Goal: Communication & Community: Answer question/provide support

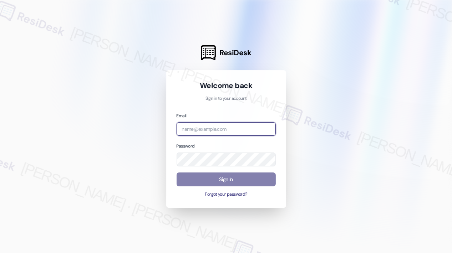
click at [207, 131] on input "email" at bounding box center [225, 129] width 99 height 14
type input "[EMAIL_ADDRESS][PERSON_NAME][DOMAIN_NAME]"
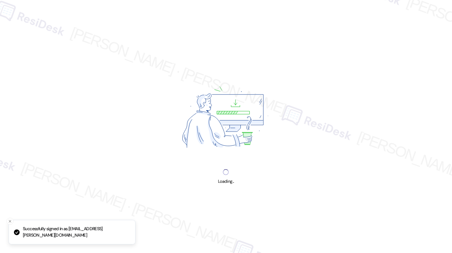
click at [312, 118] on div "Loading..." at bounding box center [226, 126] width 452 height 253
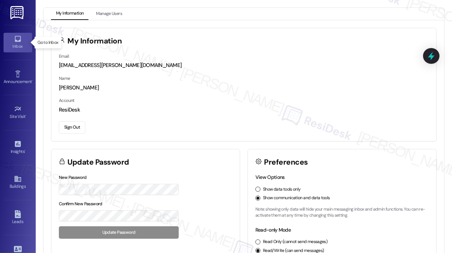
click at [20, 39] on icon at bounding box center [18, 39] width 8 height 8
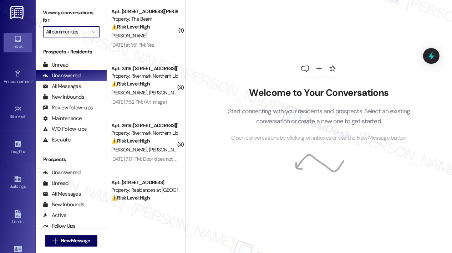
click at [77, 35] on input "All communities" at bounding box center [67, 31] width 42 height 11
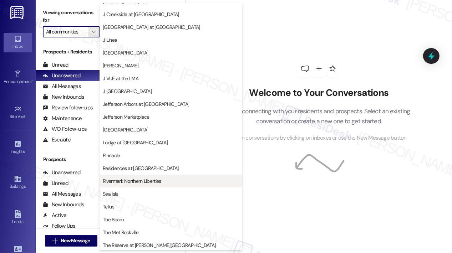
scroll to position [112, 0]
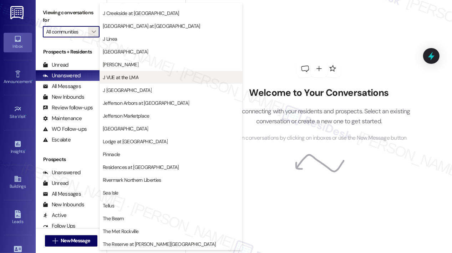
click at [131, 75] on span "J VUE at the LMA" at bounding box center [121, 77] width 36 height 7
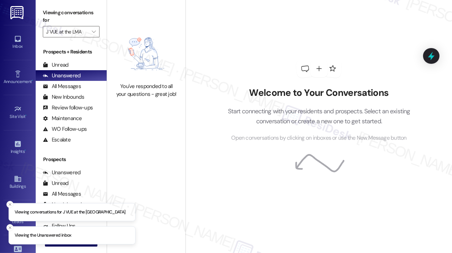
type input "J VUE at the LMA"
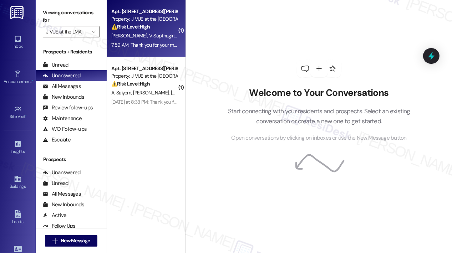
click at [149, 42] on div "7:59 AM: Thank you for your message. Our offices are currently closed, but we w…" at bounding box center [320, 45] width 418 height 6
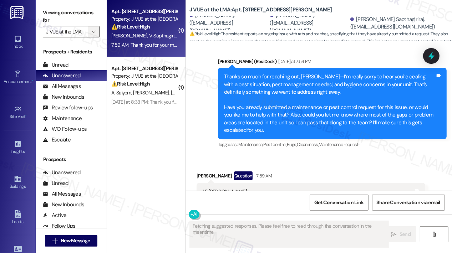
scroll to position [414, 0]
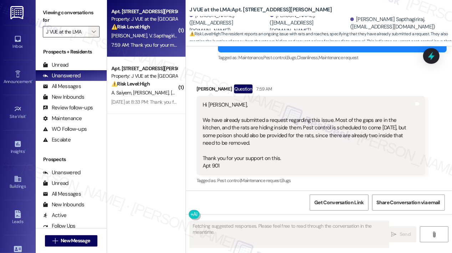
click at [92, 32] on icon "" at bounding box center [94, 32] width 4 height 6
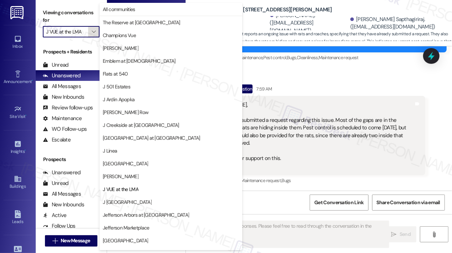
scroll to position [112, 0]
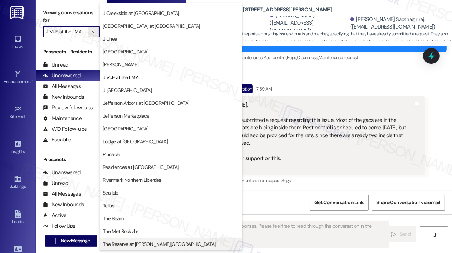
click at [168, 243] on span "The Reserve at [PERSON_NAME][GEOGRAPHIC_DATA]" at bounding box center [171, 244] width 136 height 7
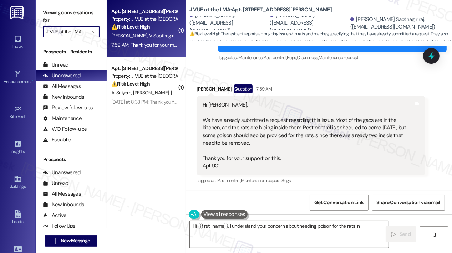
type textarea "Hi {{first_name}}, I understand your concern about needing poison for the rats …"
type input "The Reserve at [PERSON_NAME][GEOGRAPHIC_DATA]"
type textarea "Hi {{first_name}}, I understand your concern about needing poison for the rats …"
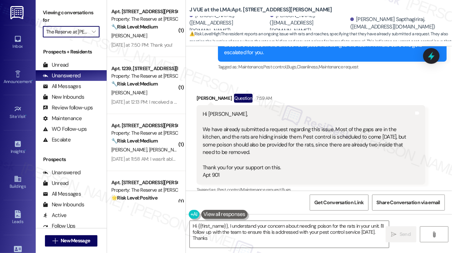
scroll to position [414, 0]
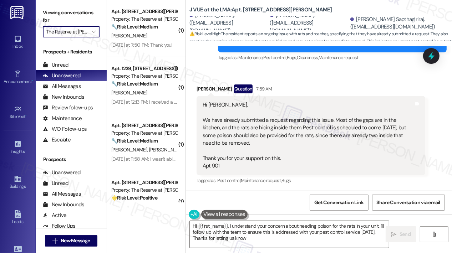
type textarea "Hi {{first_name}}, I understand your concern about needing poison for the rats …"
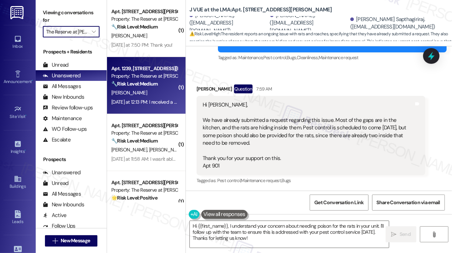
click at [131, 96] on span "J. Shumate" at bounding box center [129, 92] width 36 height 6
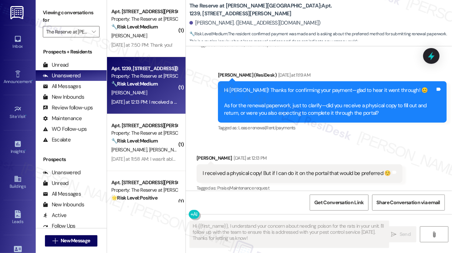
scroll to position [26, 0]
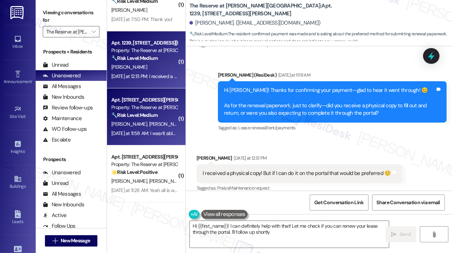
type textarea "Hi {{first_name}}! I can definitely help with that! Let me check if you can ren…"
click at [160, 123] on div "E. Feldman A. Cohen" at bounding box center [144, 124] width 67 height 9
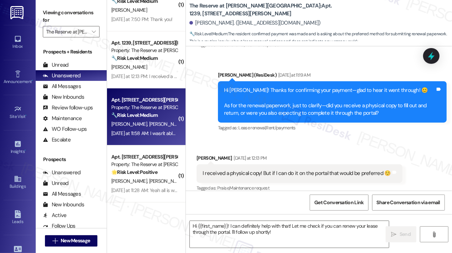
type textarea "Fetching suggested responses. Please feel free to read through the conversation…"
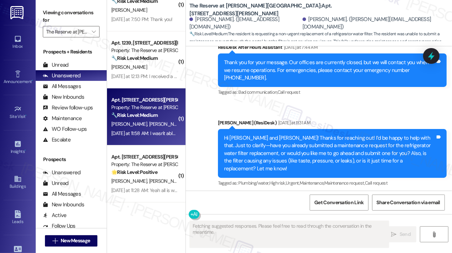
scroll to position [2129, 0]
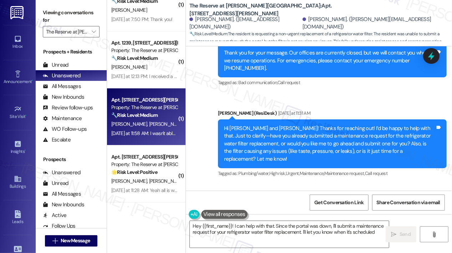
type textarea "Hey {{first_name}}! I can help with that. Since the portal was down, I'll submi…"
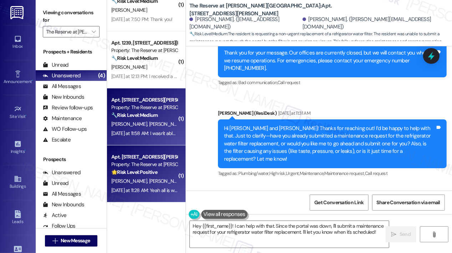
click at [138, 168] on div "Property: The Reserve at Patterson Place" at bounding box center [144, 164] width 66 height 7
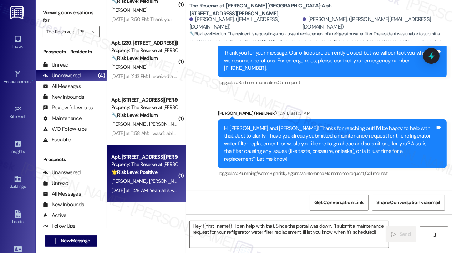
type textarea "Fetching suggested responses. Please feel free to read through the conversation…"
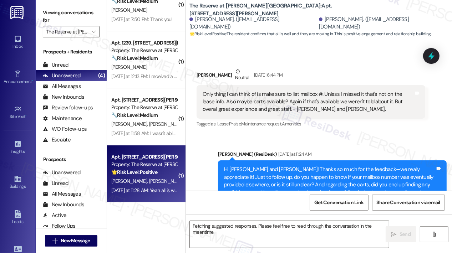
scroll to position [295, 0]
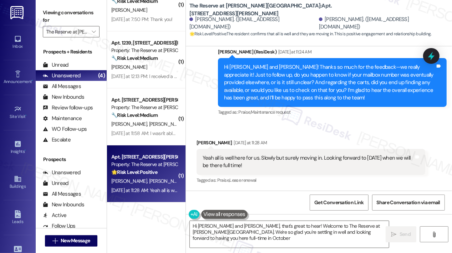
type textarea "Hi Jovita and Tim, that's great to hear! Welcome to The Reserve at Patterson Pl…"
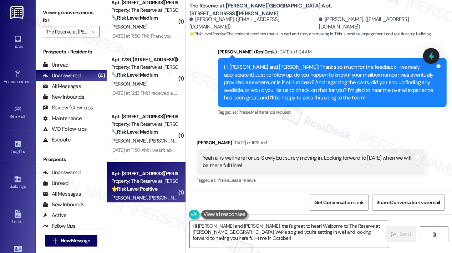
scroll to position [0, 0]
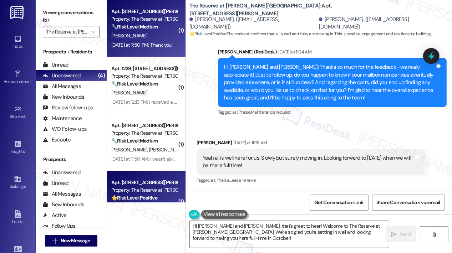
click at [153, 49] on div "Yesterday at 7:50 PM: Thank you! Yesterday at 7:50 PM: Thank you!" at bounding box center [144, 45] width 67 height 9
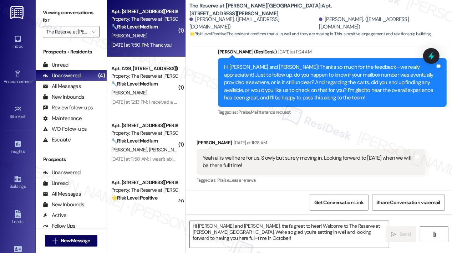
type textarea "Fetching suggested responses. Please feel free to read through the conversation…"
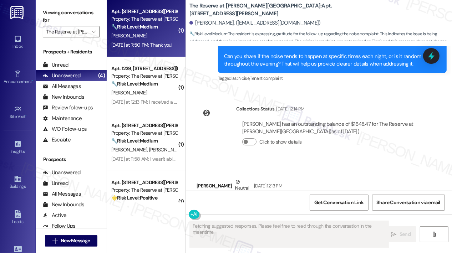
scroll to position [3738, 0]
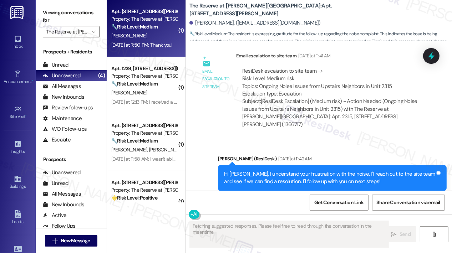
click at [311, 207] on div "Received via SMS Jacob Slone Yesterday at 7:50 PM Thank you! Tags and notes Tag…" at bounding box center [319, 237] width 266 height 60
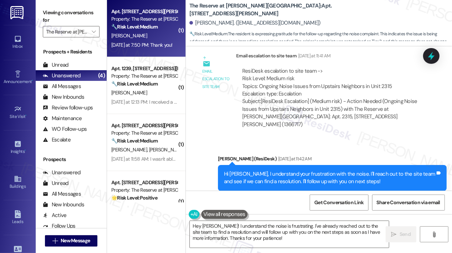
click at [312, 207] on div "Received via SMS Jacob Slone Yesterday at 7:50 PM Thank you! Tags and notes Tag…" at bounding box center [319, 237] width 266 height 60
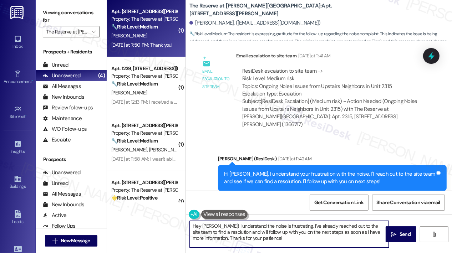
drag, startPoint x: 275, startPoint y: 241, endPoint x: 185, endPoint y: 222, distance: 91.5
click at [185, 222] on div "( 1 ) Apt. 2315, 1055 Stillwell Drive Property: The Reserve at Patterson Place …" at bounding box center [279, 126] width 345 height 253
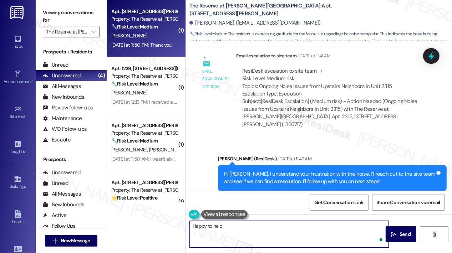
type textarea "Happy to help!"
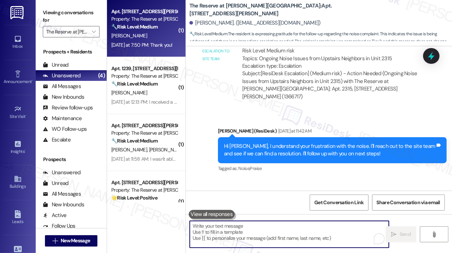
scroll to position [3787, 0]
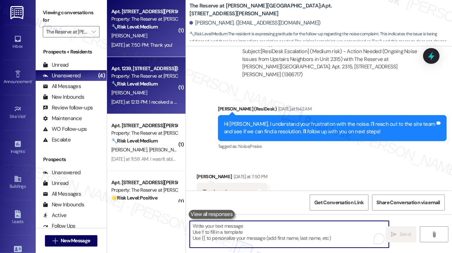
click at [146, 93] on div "J. Shumate" at bounding box center [144, 92] width 67 height 9
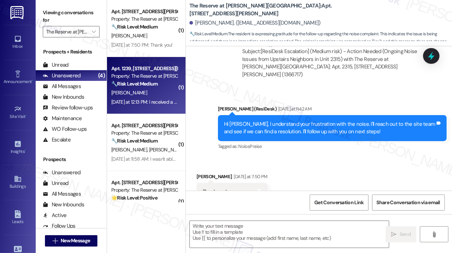
type textarea "Fetching suggested responses. Please feel free to read through the conversation…"
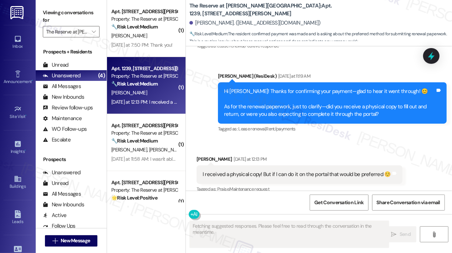
scroll to position [996, 0]
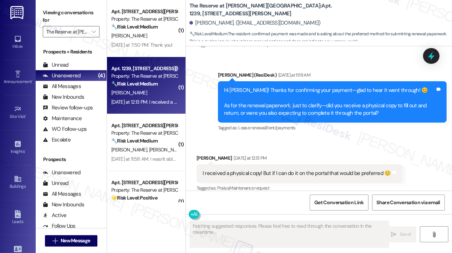
click at [309, 138] on div "Received via SMS Jordan Shumate Yesterday at 12:13 PM I received a physical cop…" at bounding box center [319, 168] width 266 height 60
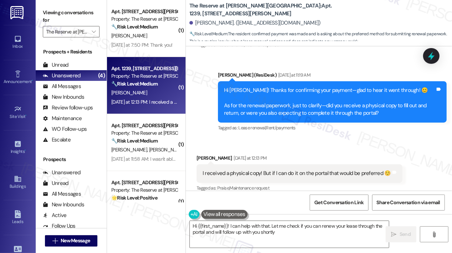
type textarea "Hi {{first_name}}! I can help with that. Let me check if you can renew your lea…"
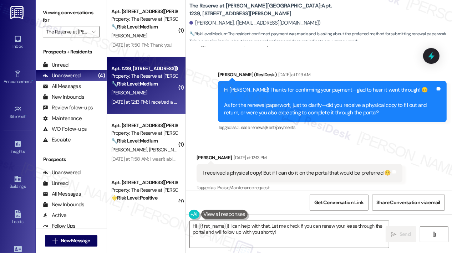
click at [304, 138] on div "Received via SMS Jordan Shumate Yesterday at 12:13 PM I received a physical cop…" at bounding box center [319, 168] width 266 height 60
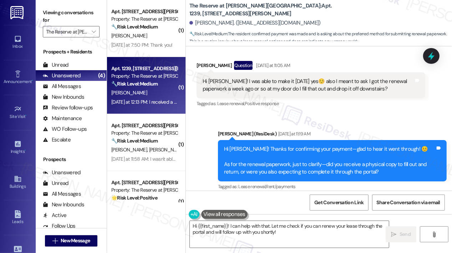
scroll to position [925, 0]
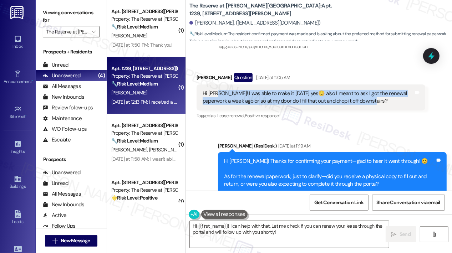
drag, startPoint x: 362, startPoint y: 94, endPoint x: 217, endPoint y: 85, distance: 145.7
click at [217, 90] on div "Hi Jay! I was able to make it last Friday yes☺️ also I meant to ask I got the r…" at bounding box center [307, 97] width 211 height 15
copy div "I was able to make it last Friday yes☺️ also I meant to ask I got the renewal p…"
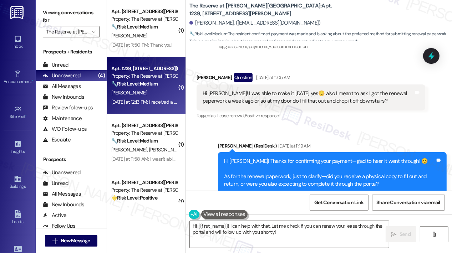
click at [320, 126] on div "Sent via SMS Jay (ResiDesk) Yesterday at 11:19 AM Hi Jordan! Thanks for confirm…" at bounding box center [319, 167] width 266 height 83
click at [339, 117] on div "Received via SMS Jordan Shumate Question Yesterday at 11:05 AM Hi Jay! I was ab…" at bounding box center [310, 97] width 239 height 58
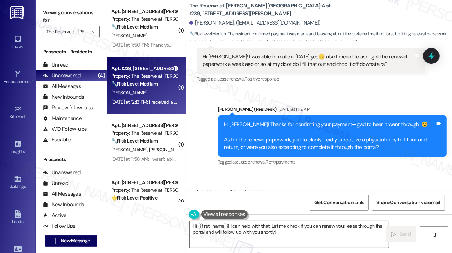
scroll to position [996, 0]
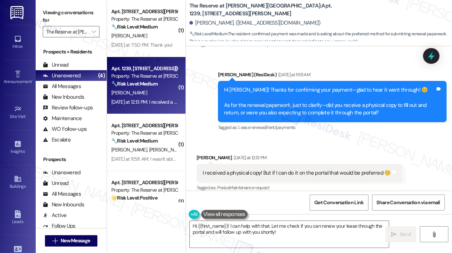
click at [275, 169] on div "I received a physical copy! But if I can do it on the portal that would be pref…" at bounding box center [296, 172] width 188 height 7
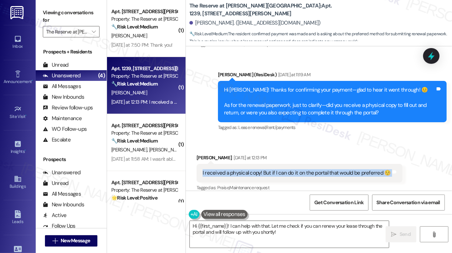
click at [275, 169] on div "I received a physical copy! But if I can do it on the portal that would be pref…" at bounding box center [296, 172] width 188 height 7
copy div "I received a physical copy! But if I can do it on the portal that would be pref…"
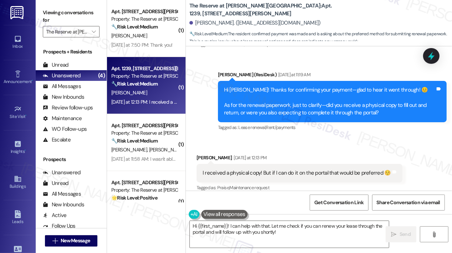
drag, startPoint x: 314, startPoint y: 166, endPoint x: 356, endPoint y: 135, distance: 52.1
click at [356, 138] on div "Received via SMS Jordan Shumate Yesterday at 12:13 PM I received a physical cop…" at bounding box center [319, 168] width 266 height 60
click at [433, 57] on icon at bounding box center [431, 56] width 9 height 11
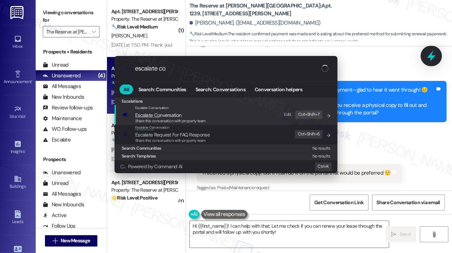
type input "escalate con"
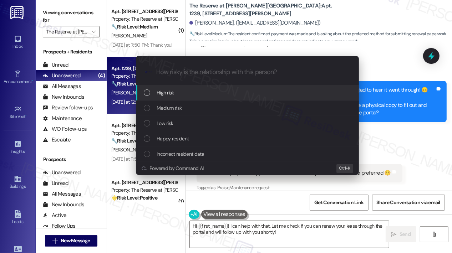
click at [184, 93] on div "High risk" at bounding box center [248, 93] width 209 height 8
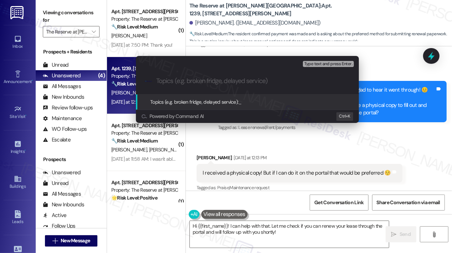
paste input "Received Renewal Paperwork — Prefer to Complete Through Portal if Possible"
type input "Received Renewal Paperwork — Prefer to Complete Through Portal if Possible"
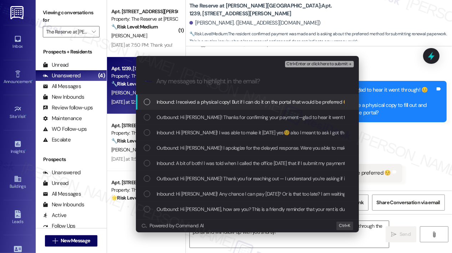
click at [190, 106] on span "Inbound: I received a physical copy! But if I can do it on the portal that woul…" at bounding box center [253, 102] width 193 height 8
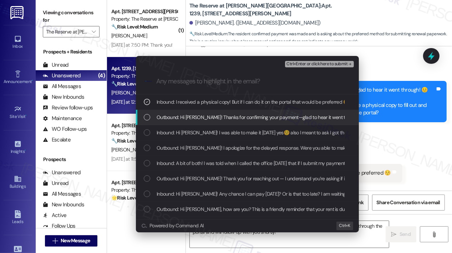
click at [191, 117] on span "Outbound: Hi Jordan! Thanks for confirming your payment—glad to hear it went th…" at bounding box center [427, 117] width 540 height 8
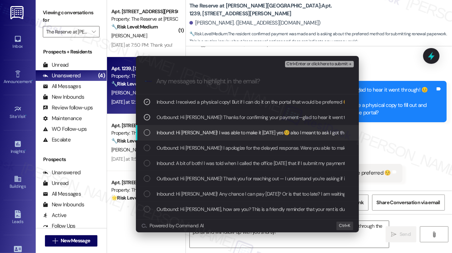
click at [191, 130] on span "Inbound: Hi Jay! I was able to make it last Friday yes☺️ also I meant to ask I …" at bounding box center [347, 133] width 380 height 8
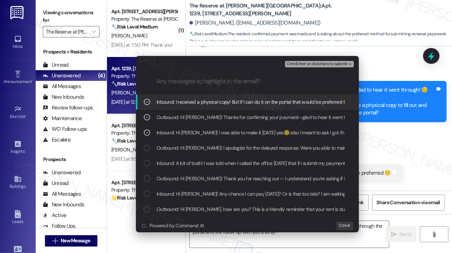
click at [294, 63] on span "Ctrl+Enter or click here to submit" at bounding box center [316, 64] width 61 height 5
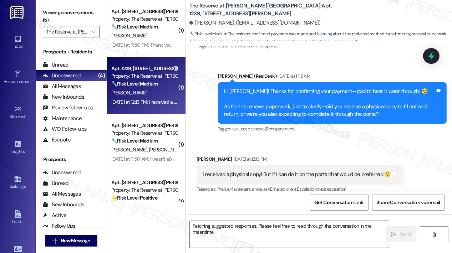
scroll to position [996, 0]
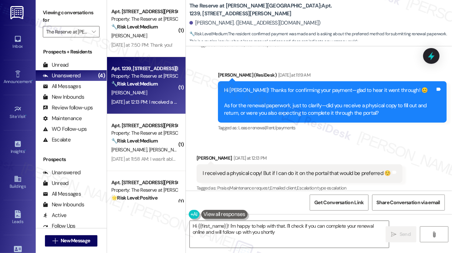
type textarea "Hi {{first_name}}! I'm happy to help with that. I'll check if you can complete …"
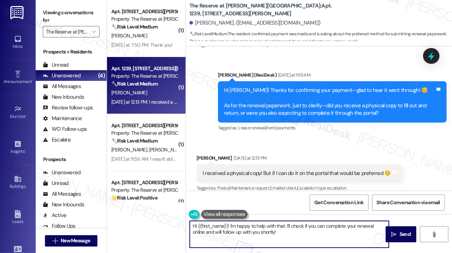
click at [304, 237] on textarea "Hi {{first_name}}! I'm happy to help with that. I'll check if you can complete …" at bounding box center [289, 234] width 199 height 27
click at [321, 237] on textarea "Hi {{first_name}}! I'm happy to help with that. I'll check if you can complete …" at bounding box center [289, 234] width 199 height 27
click at [398, 234] on span "Send" at bounding box center [405, 234] width 14 height 7
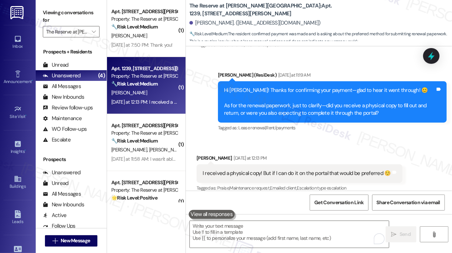
scroll to position [1053, 0]
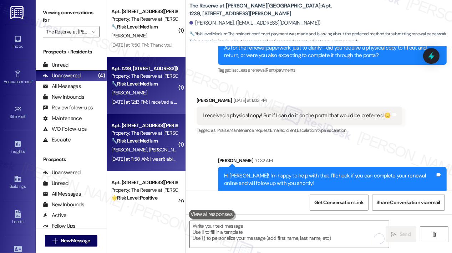
click at [149, 149] on span "A. Cohen" at bounding box center [167, 150] width 36 height 6
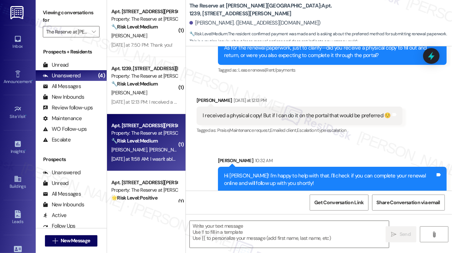
type textarea "Fetching suggested responses. Please feel free to read through the conversation…"
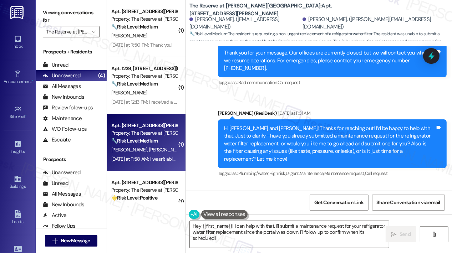
scroll to position [2129, 0]
click at [271, 199] on div "Get Conversation Link Share Conversation via email" at bounding box center [319, 203] width 266 height 24
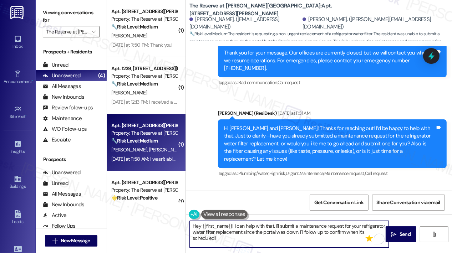
drag, startPoint x: 266, startPoint y: 241, endPoint x: 299, endPoint y: 233, distance: 34.6
click at [299, 233] on textarea "Hey {{first_name}}! I can help with that. I'll submit a maintenance request for…" at bounding box center [289, 234] width 199 height 27
paste textarea "Do we have your permission to enter during your absence to address this issue? …"
type textarea "Hey {{first_name}}! I can help with that. I'll submit a maintenance request for…"
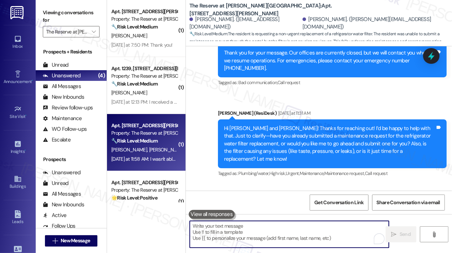
click at [351, 200] on div "Amanda Cohen Neutral Yesterday at 11:58 AM" at bounding box center [310, 208] width 229 height 17
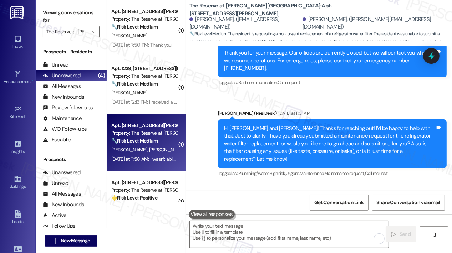
click at [335, 184] on div "Received via SMS Amanda Cohen Neutral Yesterday at 11:58 AM I wasn't able to su…" at bounding box center [319, 221] width 266 height 75
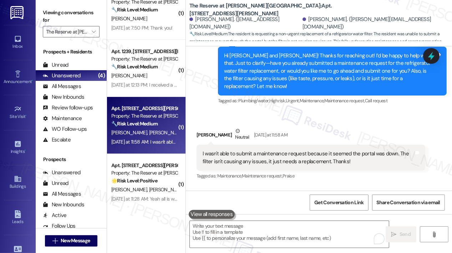
scroll to position [26, 0]
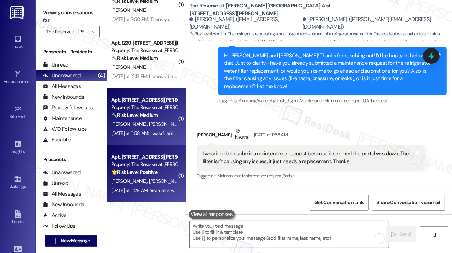
click at [152, 156] on div "Apt. 1415, 1055 Stillwell Drive" at bounding box center [144, 156] width 66 height 7
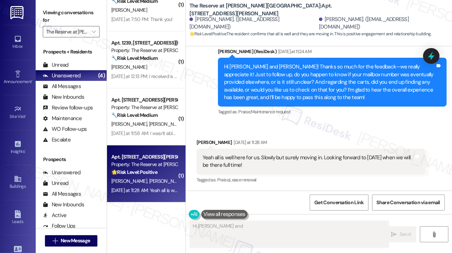
scroll to position [295, 0]
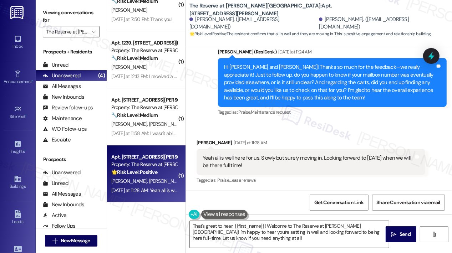
click at [325, 119] on div "Sent via SMS Jay (ResiDesk) Yesterday at 11:24 AM Hi Jovita and Tim! Thanks so …" at bounding box center [331, 83] width 239 height 80
click at [255, 240] on textarea "That's great to hear, {{first_name}}! Welcome to The Reserve at Patterson Place…" at bounding box center [289, 234] width 199 height 27
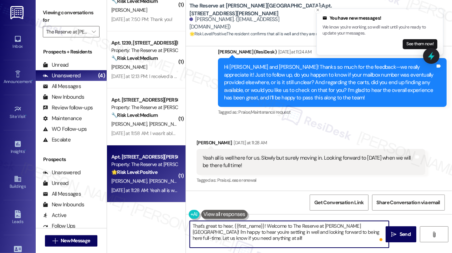
click at [299, 234] on textarea "That's great to hear, {{first_name}}! Welcome to The Reserve at Patterson Place…" at bounding box center [289, 234] width 199 height 27
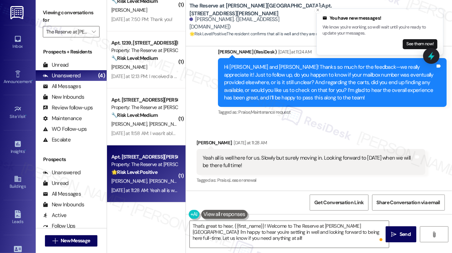
click at [378, 129] on div "Received via SMS Timothy Anderson Yesterday at 11:28 AM Yeah all is well here f…" at bounding box center [319, 157] width 266 height 68
click at [299, 239] on textarea "That's great to hear, {{first_name}}! Welcome to The Reserve at Patterson Place…" at bounding box center [289, 234] width 199 height 27
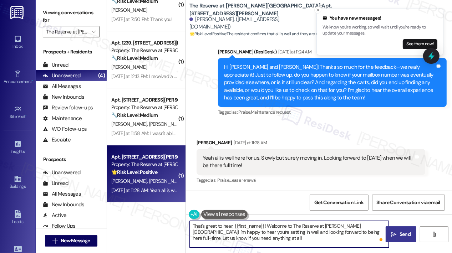
click at [395, 234] on icon "" at bounding box center [393, 235] width 5 height 6
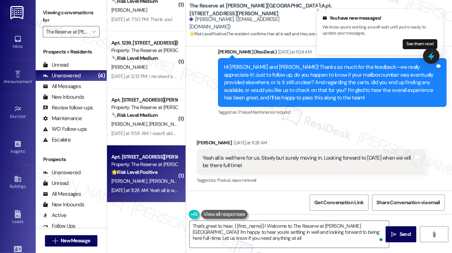
type textarea "That's great to hear, {{first_name}}! Welcome to The Reserve at Patterson Place…"
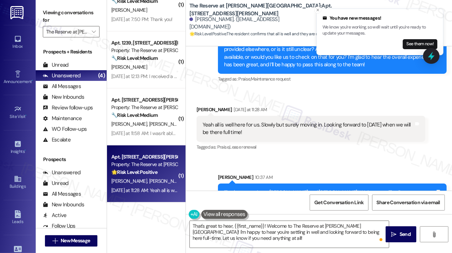
scroll to position [360, 0]
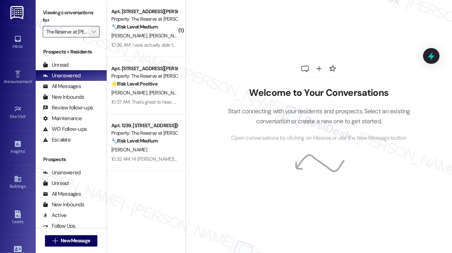
click at [94, 33] on icon "" at bounding box center [94, 32] width 4 height 6
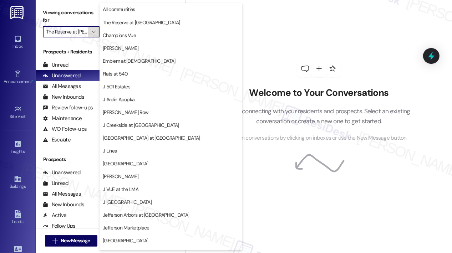
scroll to position [112, 0]
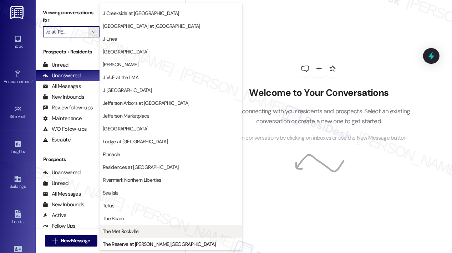
click at [144, 230] on span "The Met Rockville" at bounding box center [171, 231] width 136 height 7
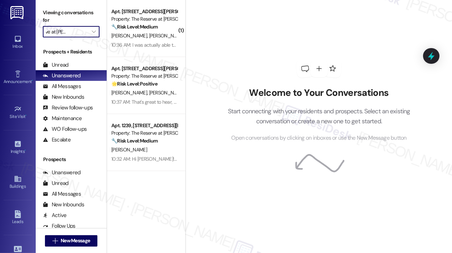
type input "The Met Rockville"
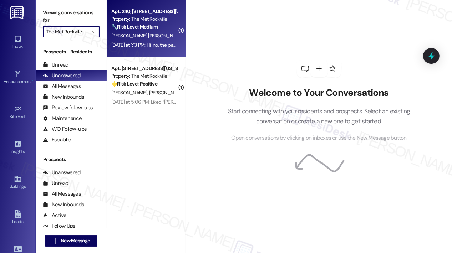
click at [142, 49] on div "Yesterday at 1:13 PM: Hi, no, the package was not any more there when I went do…" at bounding box center [144, 45] width 67 height 9
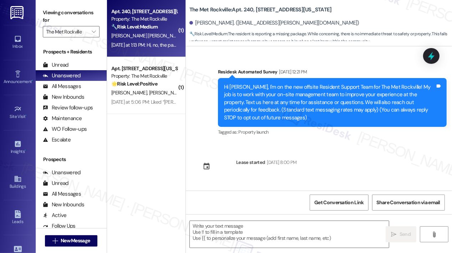
scroll to position [3897, 0]
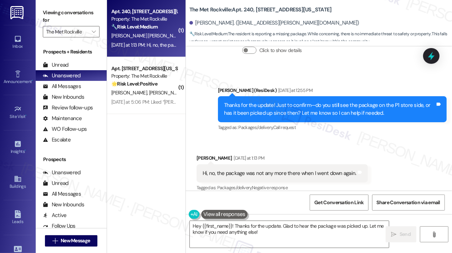
click at [403, 156] on div "Received via SMS Elissandro Fiori Garcia Yesterday at 1:13 PM Hi, no, the packa…" at bounding box center [319, 168] width 266 height 60
click at [328, 229] on textarea "Hey {{first_name}}! Thanks for the update. Glad to hear the package was picked …" at bounding box center [289, 234] width 199 height 27
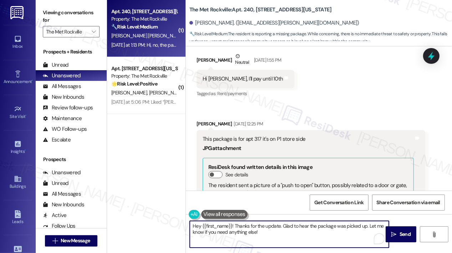
scroll to position [3469, 0]
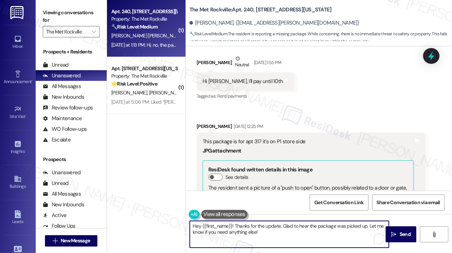
click at [360, 110] on div "Received via SMS Elissandro Fiori Garcia Neutral Sep 05, 2025 at 1:55 PM Hi Jay…" at bounding box center [319, 194] width 266 height 311
click at [291, 236] on textarea "Hey {{first_name}}! Thanks for the update. Glad to hear the package was picked …" at bounding box center [289, 234] width 199 height 27
drag, startPoint x: 366, startPoint y: 225, endPoint x: 368, endPoint y: 235, distance: 10.2
click at [368, 235] on textarea "Hey {{first_name}}! Thanks for the update. Glad to hear the package was picked …" at bounding box center [289, 234] width 199 height 27
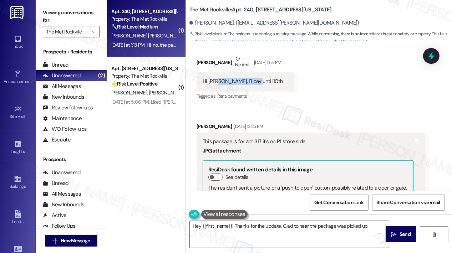
drag, startPoint x: 216, startPoint y: 80, endPoint x: 263, endPoint y: 82, distance: 47.1
click at [263, 82] on div "Hi Jay, I'll pay until 10th Tags and notes" at bounding box center [245, 81] width 98 height 18
copy div "I'll pay until 10th"
click at [368, 225] on textarea "Hey {{first_name}}! Thanks for the update. Glad to hear the package was picked …" at bounding box center [289, 234] width 199 height 27
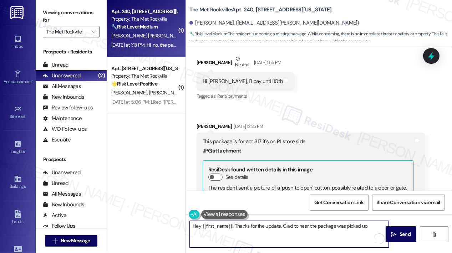
paste textarea "Just following up since today is the 10th—were you able to make the payment as …"
click at [294, 240] on textarea "Hey {{first_name}}! Thanks for the update. Glad to hear the package was picked …" at bounding box center [289, 234] width 199 height 27
click at [294, 239] on textarea "Hey {{first_name}}! Thanks for the update. Glad to hear the package was picked …" at bounding box center [289, 234] width 199 height 27
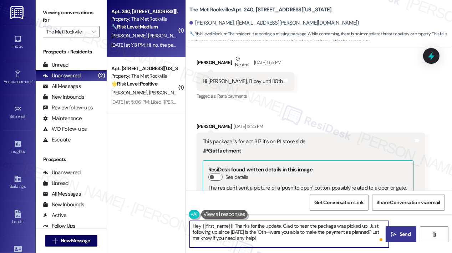
type textarea "Hey {{first_name}}! Thanks for the update. Glad to hear the package was picked …"
click at [396, 234] on icon "" at bounding box center [393, 235] width 5 height 6
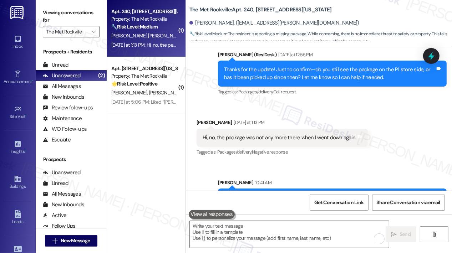
scroll to position [3961, 0]
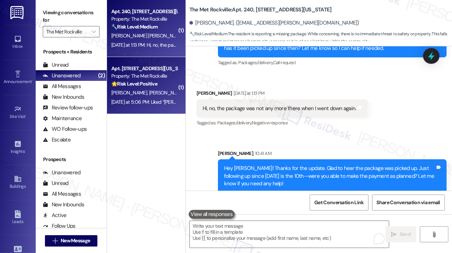
click at [157, 90] on div "R. Smith B. Smith" at bounding box center [144, 92] width 67 height 9
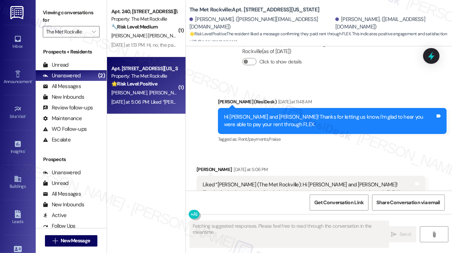
scroll to position [645, 0]
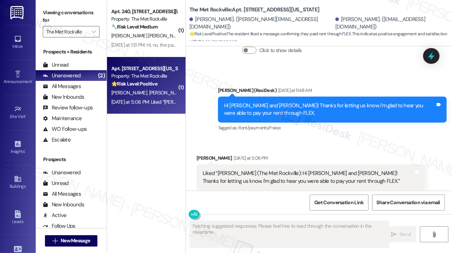
click at [324, 138] on div "Received via SMS Robert Smith Yesterday at 5:06 PM Liked “Jay (The Met Rockvill…" at bounding box center [319, 172] width 266 height 68
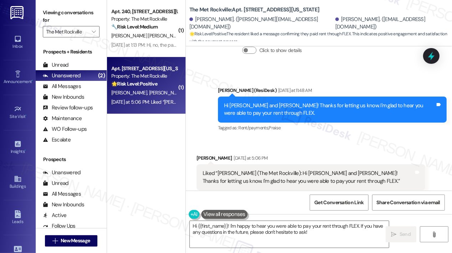
click at [318, 138] on div "Received via SMS Robert Smith Yesterday at 5:06 PM Liked “Jay (The Met Rockvill…" at bounding box center [319, 172] width 266 height 68
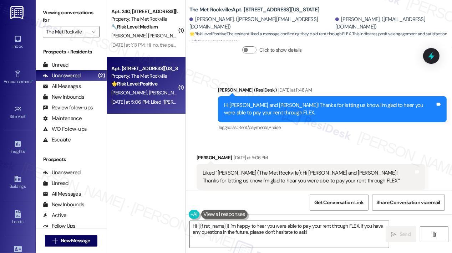
click at [352, 149] on div "Received via SMS Robert Smith Yesterday at 5:06 PM Liked “Jay (The Met Rockvill…" at bounding box center [310, 177] width 239 height 57
click at [336, 138] on div "Received via SMS Robert Smith Yesterday at 5:06 PM Liked “Jay (The Met Rockvill…" at bounding box center [319, 172] width 266 height 68
click at [385, 149] on div "Received via SMS Robert Smith Yesterday at 5:06 PM Liked “Jay (The Met Rockvill…" at bounding box center [310, 177] width 239 height 57
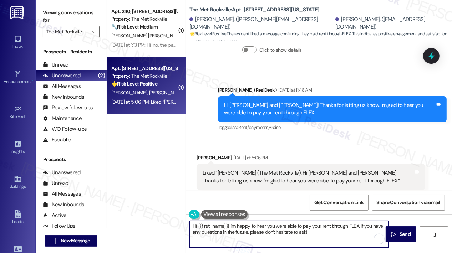
drag, startPoint x: 326, startPoint y: 235, endPoint x: 189, endPoint y: 227, distance: 137.5
click at [189, 227] on div "Hi {{first_name}}! I'm happy to hear you were able to pay your rent through FLE…" at bounding box center [286, 234] width 200 height 27
type textarea "Thank you for acknowledging my message, Robert! :)"
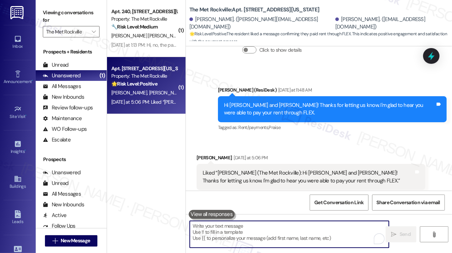
scroll to position [645, 0]
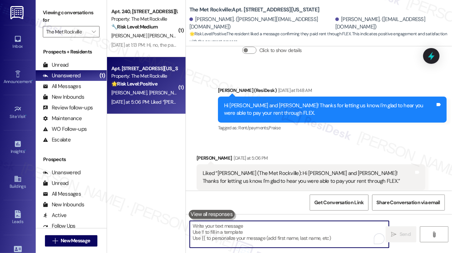
click at [330, 138] on div "Received via SMS Robert Smith Yesterday at 5:06 PM Liked “Jay (The Met Rockvill…" at bounding box center [319, 172] width 266 height 68
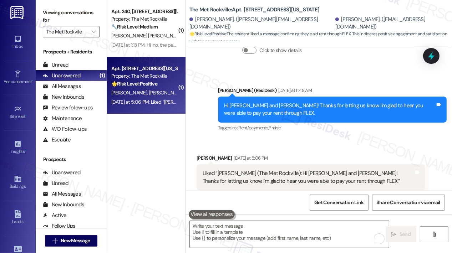
scroll to position [695, 0]
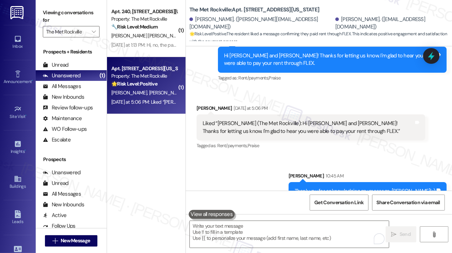
click at [277, 156] on div "Sent via SMS Sarah 10:45 AM Thank you for acknowledging my message, Robert! :) …" at bounding box center [319, 181] width 266 height 50
click at [271, 164] on div "Sent via SMS Sarah 10:45 AM Thank you for acknowledging my message, Robert! :) …" at bounding box center [319, 181] width 266 height 50
click at [96, 31] on icon "" at bounding box center [94, 32] width 4 height 6
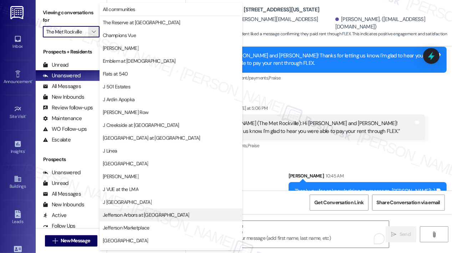
scroll to position [112, 0]
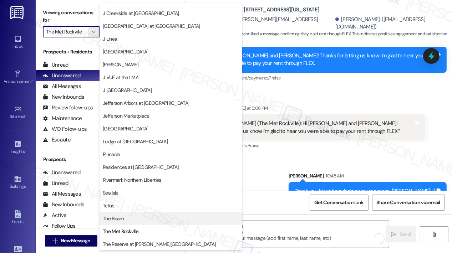
click at [148, 215] on span "The Beam" at bounding box center [171, 218] width 136 height 7
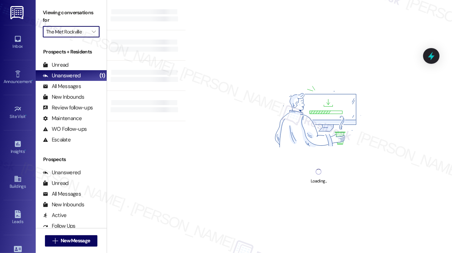
type input "The Beam"
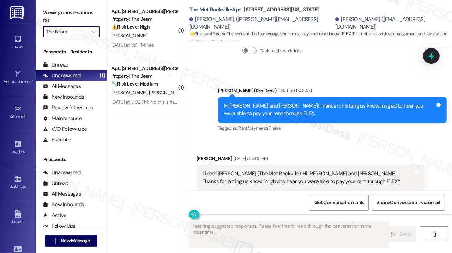
scroll to position [645, 0]
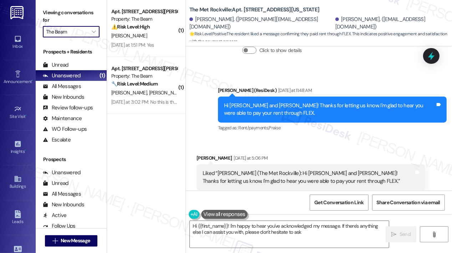
type textarea "Hi {{first_name}}! I'm happy to hear you've acknowledged my message. If there's…"
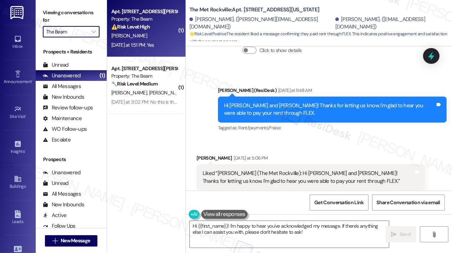
click at [144, 45] on div "Yesterday at 1:51 PM: Yes Yesterday at 1:51 PM: Yes" at bounding box center [132, 45] width 43 height 6
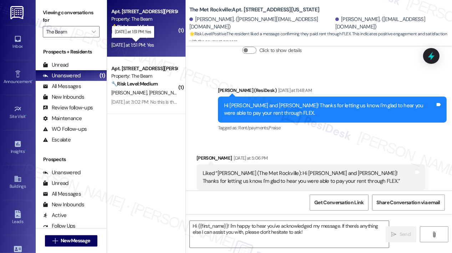
type textarea "Fetching suggested responses. Please feel free to read through the conversation…"
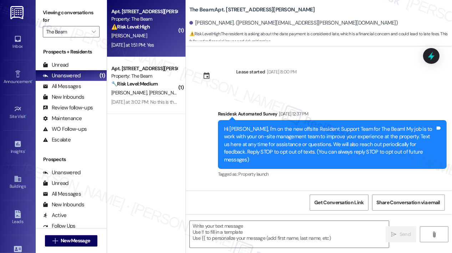
scroll to position [18261, 0]
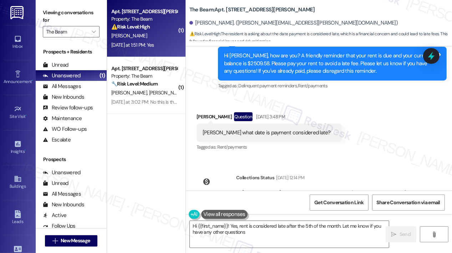
type textarea "Hi {{first_name}}! Yes, rent is considered late after the 5th of the month. Let…"
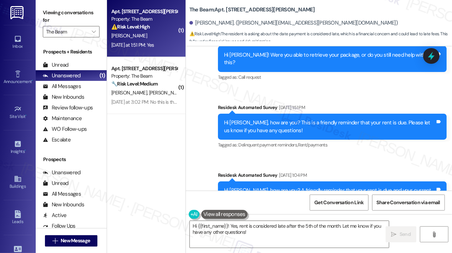
scroll to position [18119, 0]
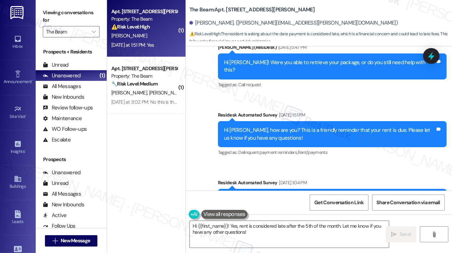
drag, startPoint x: 211, startPoint y: 99, endPoint x: 298, endPoint y: 111, distance: 87.4
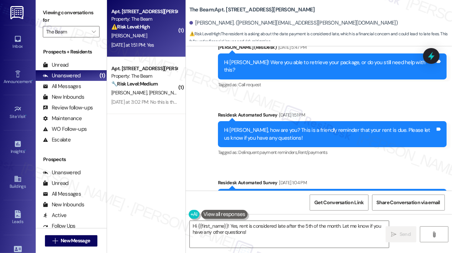
copy div "what date is payment considered late?"
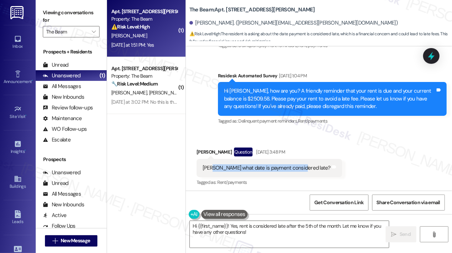
scroll to position [18261, 0]
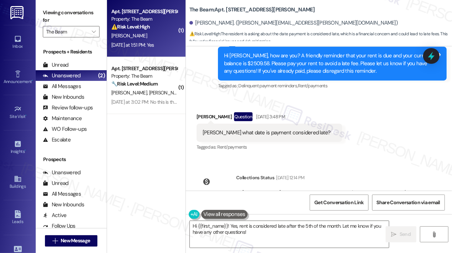
click at [376, 247] on div "Jay (ResiDesk) Yesterday at 1:15 PM" at bounding box center [332, 252] width 229 height 10
click at [431, 58] on icon at bounding box center [431, 56] width 9 height 11
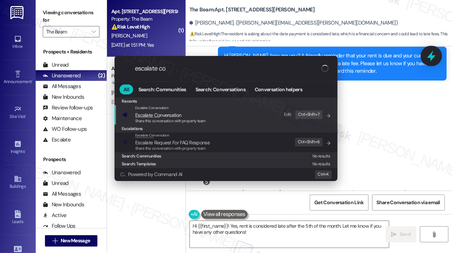
type input "escalate con"
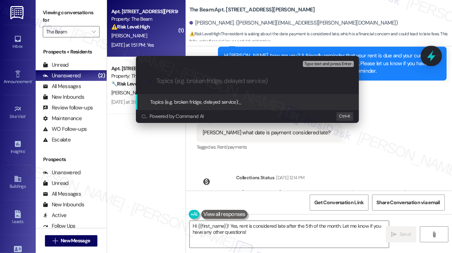
type input "Clarification on Rent Payment Due Date and Late Fee Policy"
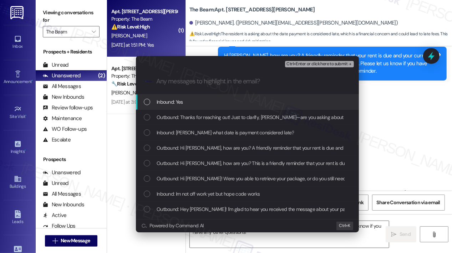
click at [180, 103] on span "Inbound: Yes" at bounding box center [170, 102] width 26 height 8
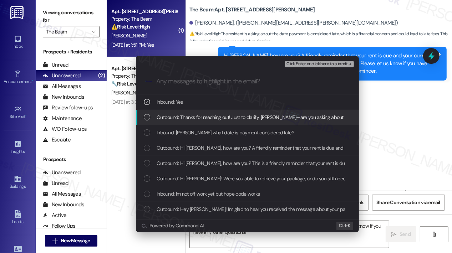
click at [182, 115] on span "Outbound: Thanks for reaching out! Just to clarify, Kristine—are you asking abo…" at bounding box center [387, 117] width 460 height 8
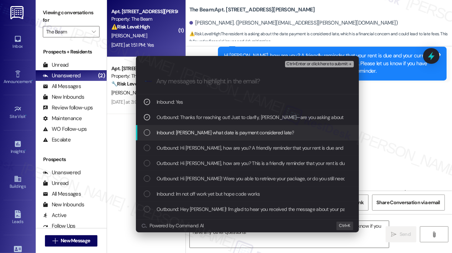
click at [185, 133] on span "Inbound: Jay what date is payment considered late?" at bounding box center [225, 133] width 137 height 8
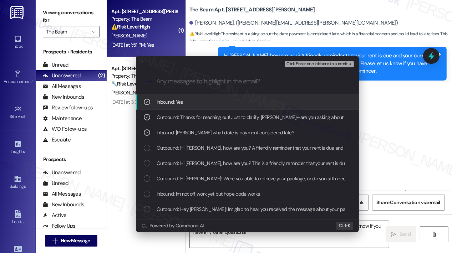
click at [323, 65] on span "Ctrl+Enter or click here to submit" at bounding box center [316, 64] width 61 height 5
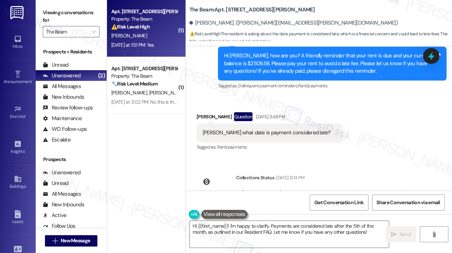
click at [270, 233] on textarea "Hi {{first_name}}! I'm happy to clarify. Payments are considered late after the…" at bounding box center [289, 234] width 199 height 27
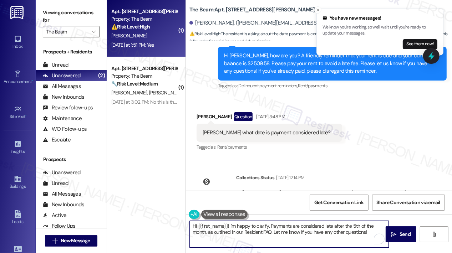
click at [371, 242] on div "Hi {{first_name}}! I'm happy to clarify. Payments are considered late after the…" at bounding box center [289, 234] width 200 height 27
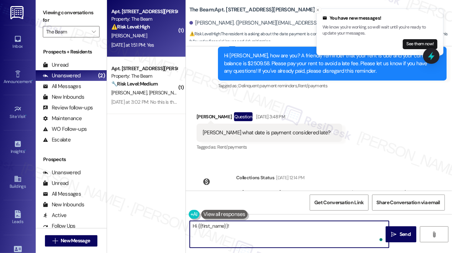
paste textarea "Thanks for your message! I’m checking on the answer to your question now and wi…"
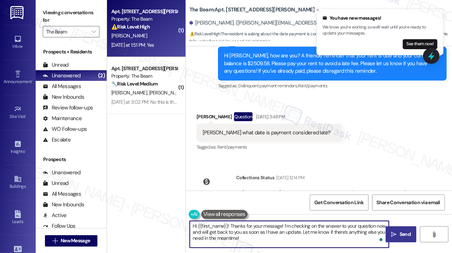
type textarea "Hi {{first_name}}! Thanks for your message! I’m checking on the answer to your …"
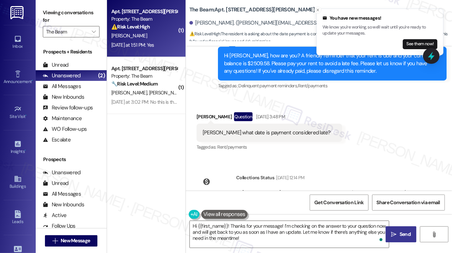
click at [399, 234] on span "Send" at bounding box center [404, 234] width 11 height 7
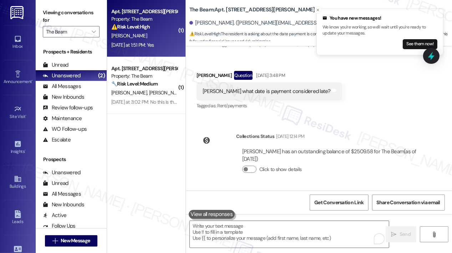
scroll to position [18327, 0]
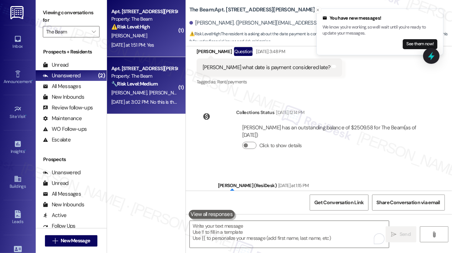
click at [169, 107] on div "Apt. 401, 211 Howard Street Property: The Beam 🔧 Risk Level: Medium The residen…" at bounding box center [146, 85] width 78 height 57
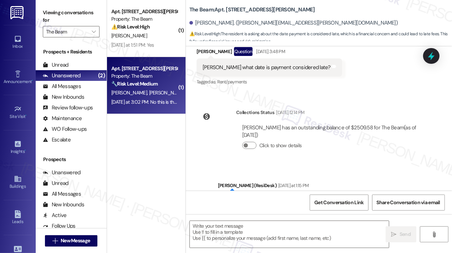
type textarea "Fetching suggested responses. Please feel free to read through the conversation…"
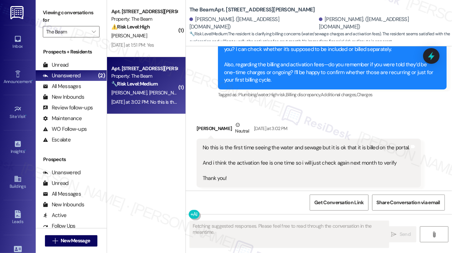
scroll to position [431, 0]
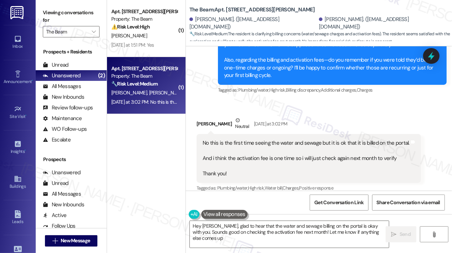
type textarea "Hey Mark, glad to hear that the water and sewage billing on the portal is okay …"
click at [318, 103] on div "Received via SMS Mark Lapioli Neutral Yesterday at 3:02 PM No this is the first…" at bounding box center [319, 150] width 266 height 98
click at [319, 111] on div "Received via SMS Mark Lapioli Neutral Yesterday at 3:02 PM No this is the first…" at bounding box center [308, 154] width 235 height 87
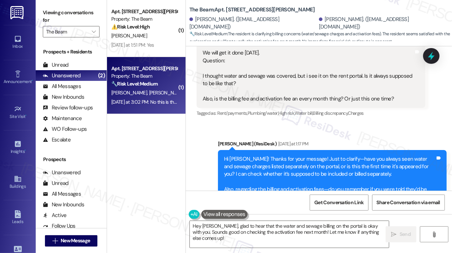
scroll to position [289, 0]
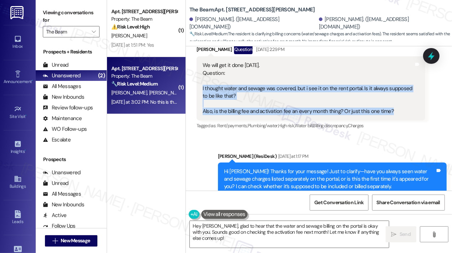
drag, startPoint x: 395, startPoint y: 101, endPoint x: 202, endPoint y: 80, distance: 193.7
click at [202, 80] on div "We will get it done today. Question: I thought water and sewage was covered, bu…" at bounding box center [307, 88] width 211 height 53
copy div "I thought water and sewage was covered, but i see it on the rent portal. Is it …"
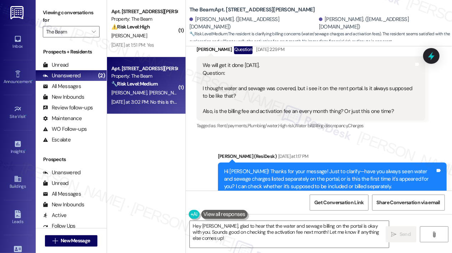
click at [204, 158] on div "Sent via SMS Jay (ResiDesk) Yesterday at 1:17 PM Hi Mark! Thanks for your messa…" at bounding box center [319, 190] width 266 height 106
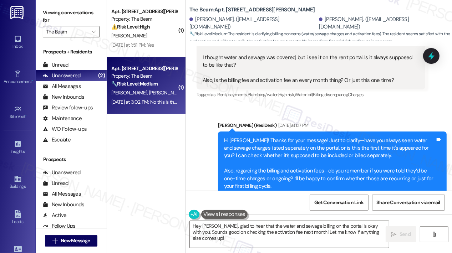
scroll to position [431, 0]
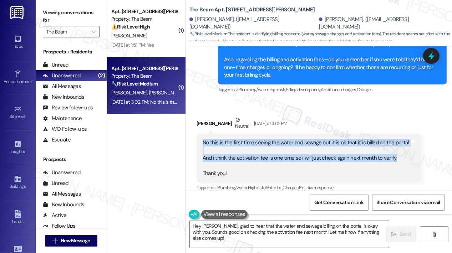
drag, startPoint x: 393, startPoint y: 149, endPoint x: 202, endPoint y: 135, distance: 190.9
click at [202, 139] on div "No this is the first time seeing the water and sewage but it is ok that it is b…" at bounding box center [305, 158] width 207 height 38
copy div "No this is the first time seeing the water and sewage but it is ok that it is b…"
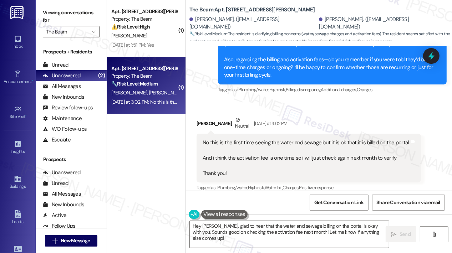
click at [379, 102] on div "Received via SMS Mark Lapioli Neutral Yesterday at 3:02 PM No this is the first…" at bounding box center [319, 149] width 266 height 98
click at [430, 55] on icon at bounding box center [431, 56] width 9 height 11
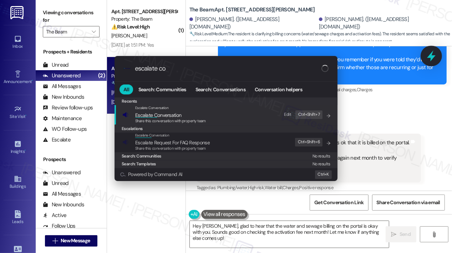
type input "escalate con"
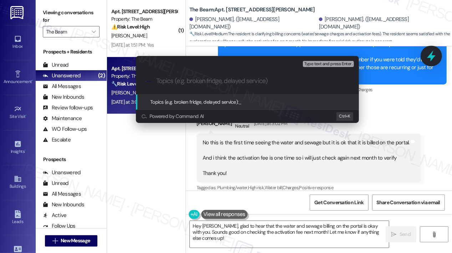
paste input "Questions About Water/Sewage Charges and Monthly Fees on Rent Portal"
type input "Questions About Water/Sewage Charges and Monthly Fees on Rent Portal"
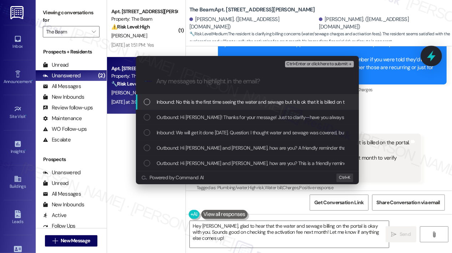
scroll to position [0, 0]
click at [157, 101] on span "Inbound: No this is the first time seeing the water and sewage but it is ok tha…" at bounding box center [360, 102] width 406 height 8
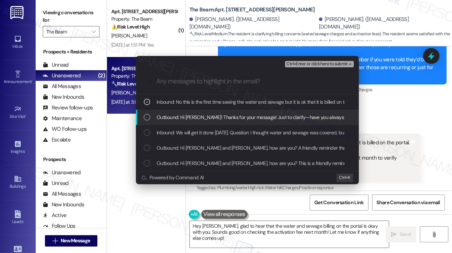
click at [155, 113] on div "Outbound: Hi Mark! Thanks for your message! Just to clarify—have you always see…" at bounding box center [248, 117] width 209 height 8
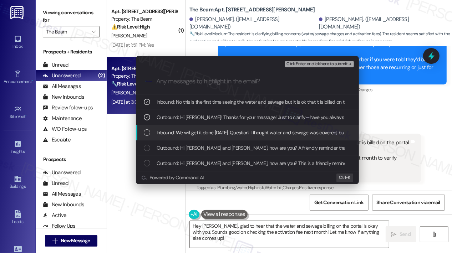
click at [158, 127] on div "Inbound: We will get it done today. Question: I thought water and sewage was co…" at bounding box center [247, 132] width 223 height 15
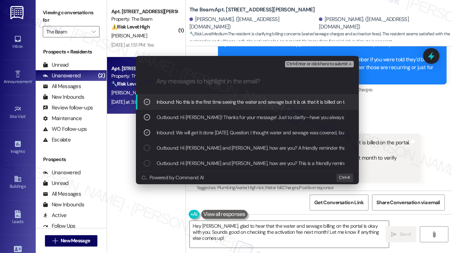
click at [292, 65] on span "Ctrl+Enter or click here to submit" at bounding box center [316, 64] width 61 height 5
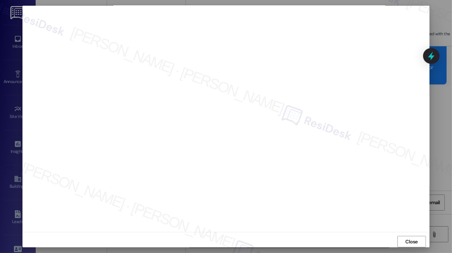
scroll to position [431, 0]
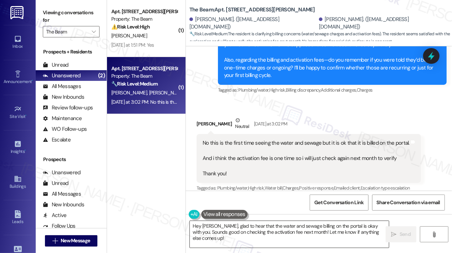
click at [255, 238] on textarea "Hey Mark, glad to hear that the water and sewage billing on the portal is okay …" at bounding box center [289, 234] width 199 height 27
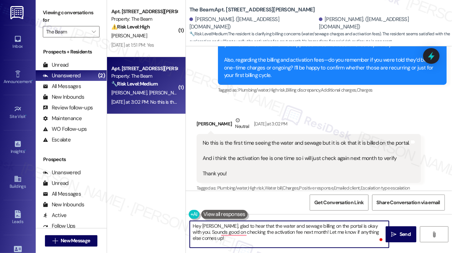
drag, startPoint x: 250, startPoint y: 242, endPoint x: 210, endPoint y: 231, distance: 40.6
click at [210, 231] on textarea "Hey Mark, glad to hear that the water and sewage billing on the portal is okay …" at bounding box center [289, 234] width 199 height 27
click at [238, 236] on textarea "Hey Mark, glad to hear that the water and sewage billing on the portal is okay …" at bounding box center [289, 234] width 199 height 27
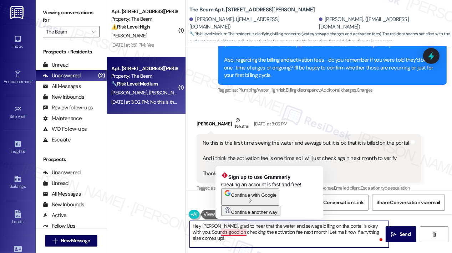
drag, startPoint x: 238, startPoint y: 236, endPoint x: 215, endPoint y: 227, distance: 25.5
click at [215, 227] on textarea "Hey Mark, glad to hear that the water and sewage billing on the portal is okay …" at bounding box center [289, 234] width 199 height 27
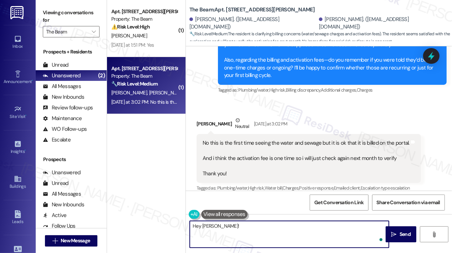
paste textarea "Thanks for your message! I’m checking on the answer to your question now and wi…"
type textarea "Hey Mark! Thanks for your message! I’m checking on the answer to your question …"
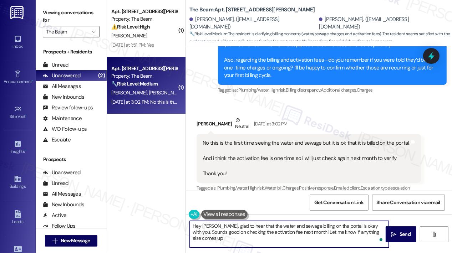
type textarea "Hey Mark, glad to hear that the water and sewage billing on the portal is okay …"
drag, startPoint x: 257, startPoint y: 241, endPoint x: 245, endPoint y: 238, distance: 12.8
click at [245, 238] on textarea "Hey Mark, glad to hear that the water and sewage billing on the portal is okay …" at bounding box center [289, 234] width 199 height 27
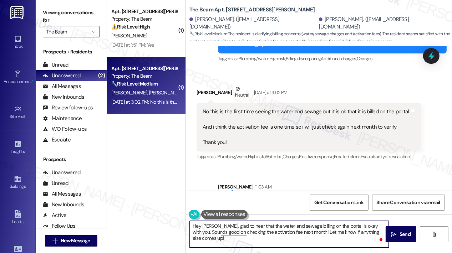
scroll to position [496, 0]
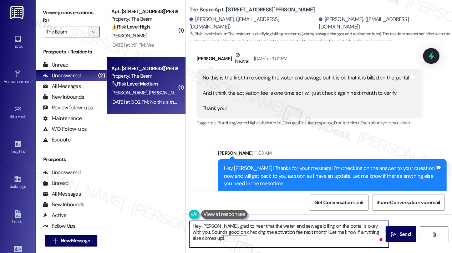
click at [96, 34] on icon "" at bounding box center [94, 32] width 4 height 6
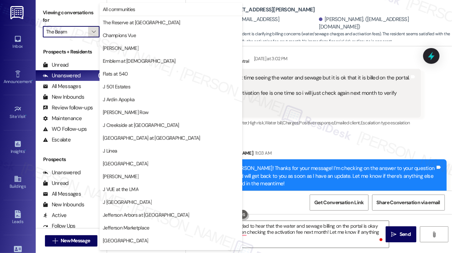
scroll to position [112, 0]
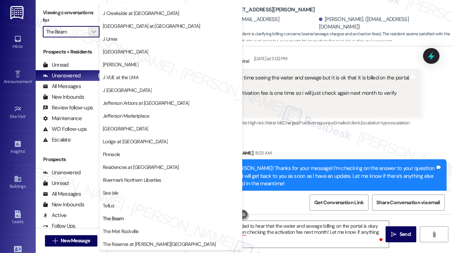
click at [361, 133] on div "Sent via SMS Sarah 11:03 AM Hey Mark! Thanks for your message! I’m checking on …" at bounding box center [319, 165] width 266 height 65
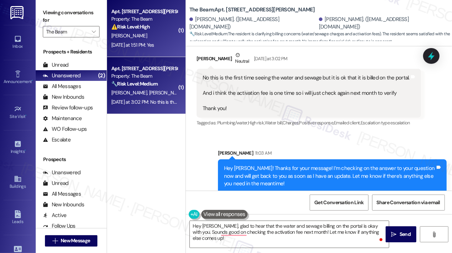
click at [167, 48] on div "Yesterday at 1:51 PM: Yes Yesterday at 1:51 PM: Yes" at bounding box center [144, 45] width 67 height 9
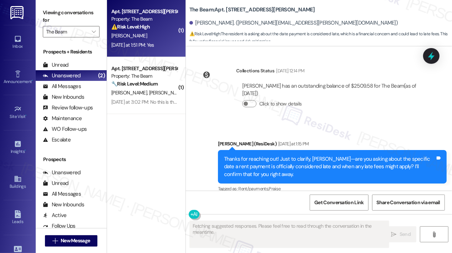
scroll to position [18433, 0]
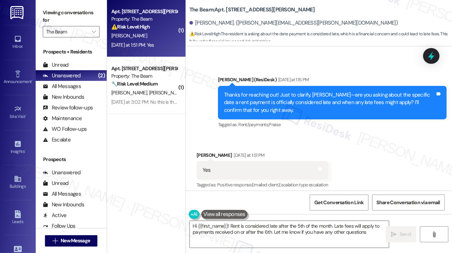
type textarea "Hi {{first_name}}! Rent is considered late after the 5th of the month. Late fee…"
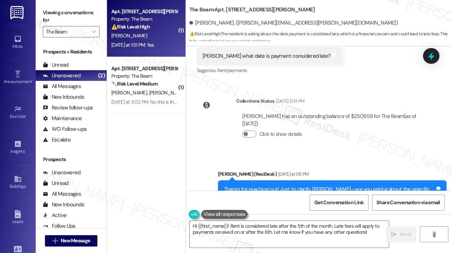
scroll to position [18326, 0]
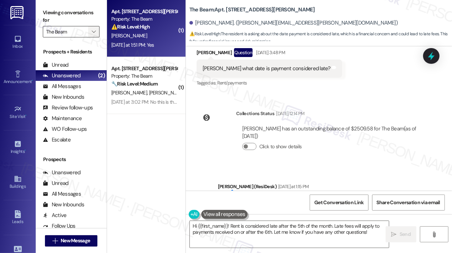
click at [95, 30] on icon "" at bounding box center [94, 32] width 4 height 6
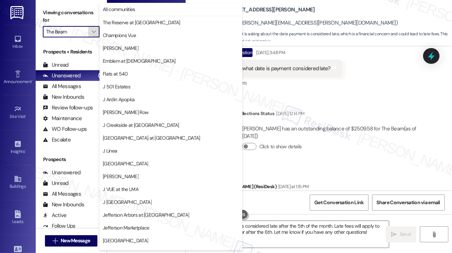
scroll to position [112, 0]
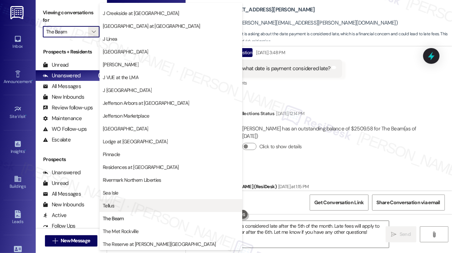
click at [124, 204] on span "Tellus" at bounding box center [171, 205] width 136 height 7
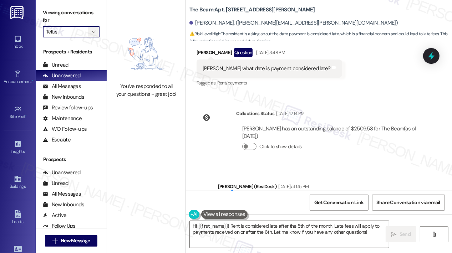
click at [88, 31] on button "" at bounding box center [93, 31] width 11 height 11
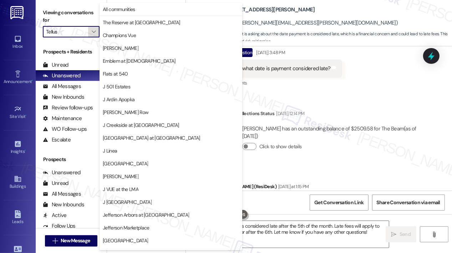
scroll to position [112, 0]
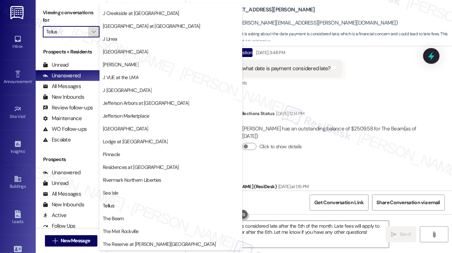
click at [88, 31] on button "" at bounding box center [93, 31] width 11 height 11
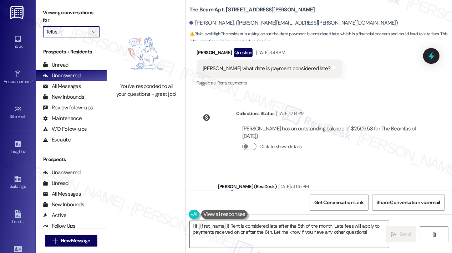
click at [96, 31] on icon "" at bounding box center [94, 32] width 4 height 6
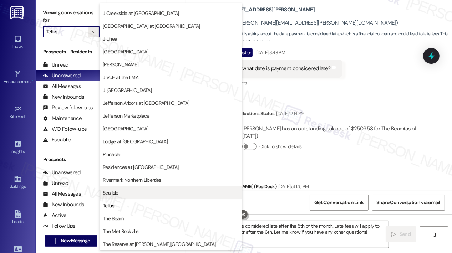
click at [129, 192] on span "Sea Isle" at bounding box center [171, 192] width 136 height 7
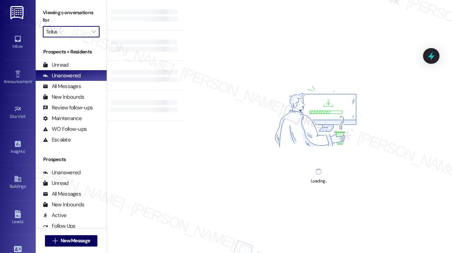
type input "Sea Isle"
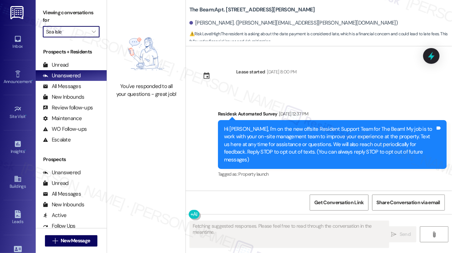
scroll to position [18261, 0]
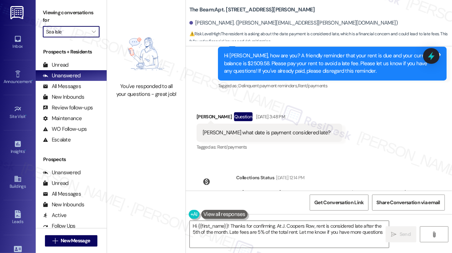
type textarea "Hi {{first_name}}! Thanks for confirming. At J. Coopers Row, rent is considered…"
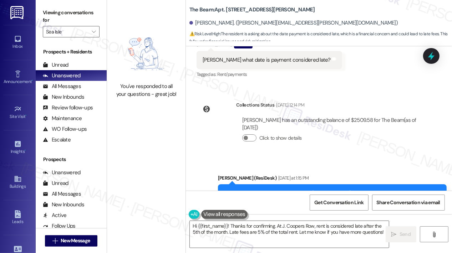
scroll to position [18433, 0]
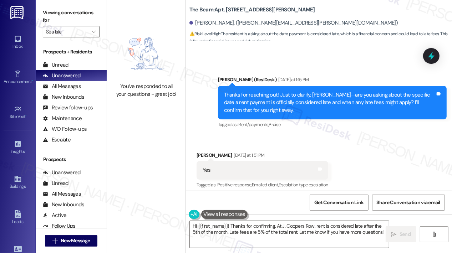
click at [96, 34] on span "" at bounding box center [93, 31] width 7 height 11
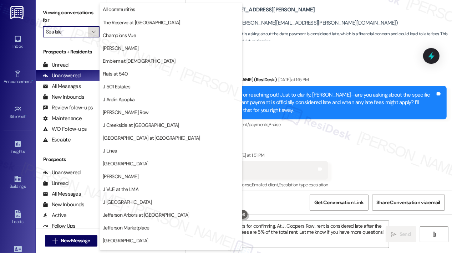
scroll to position [112, 0]
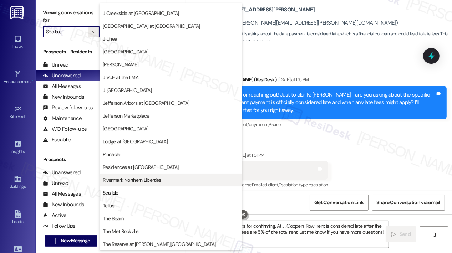
click at [136, 181] on span "Rivermark Northern Liberties" at bounding box center [132, 179] width 58 height 7
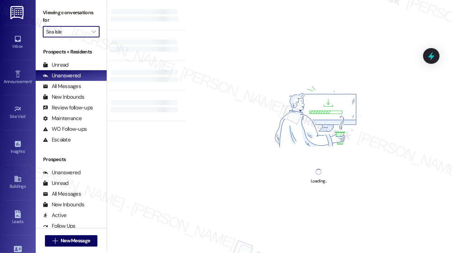
type input "Rivermark Northern Liberties"
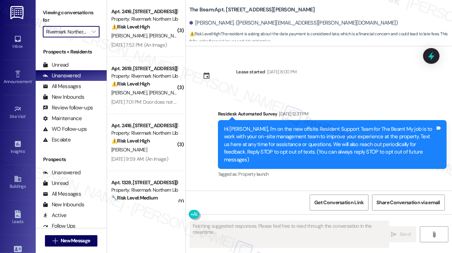
scroll to position [18261, 0]
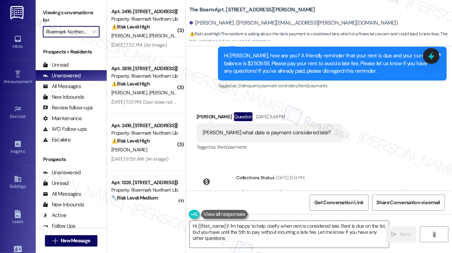
type textarea "Hi {{first_name}}! I'm happy to help clarify when rent is considered late. Rent…"
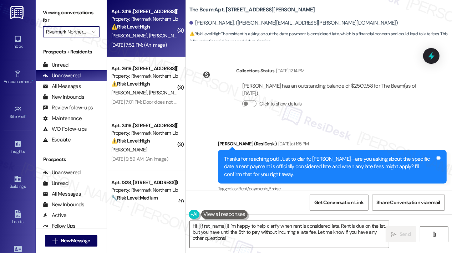
click at [149, 39] on span "A. Moffatt" at bounding box center [167, 35] width 36 height 6
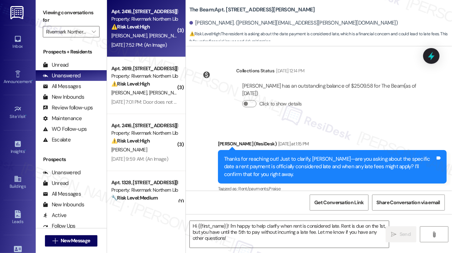
type textarea "Fetching suggested responses. Please feel free to read through the conversation…"
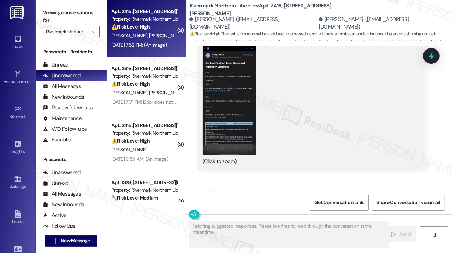
scroll to position [1143, 0]
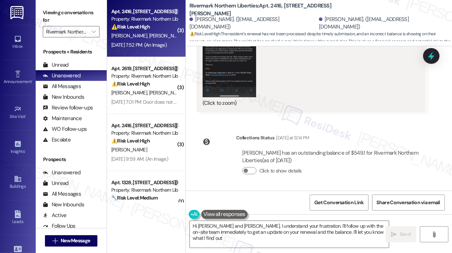
type textarea "Hi Kristy and Andrew, I understand your frustration. I'll follow up with the on…"
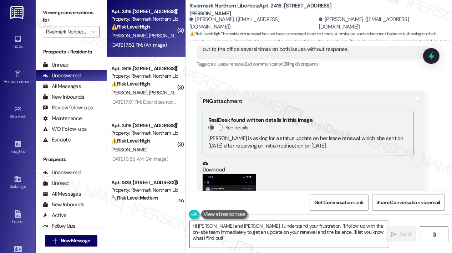
scroll to position [644, 0]
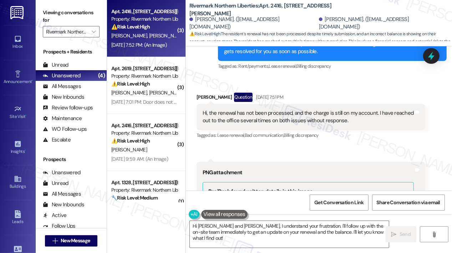
click at [369, 92] on div "Received via SMS Kristy Walsh Question Sep 08, 2025 at 7:51 PM Hi, the renewal …" at bounding box center [310, 116] width 239 height 58
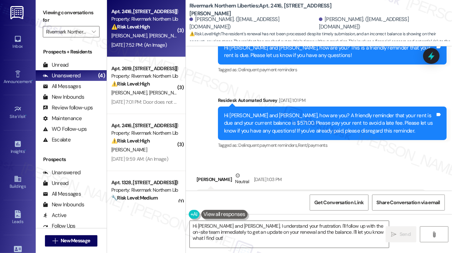
scroll to position [430, 0]
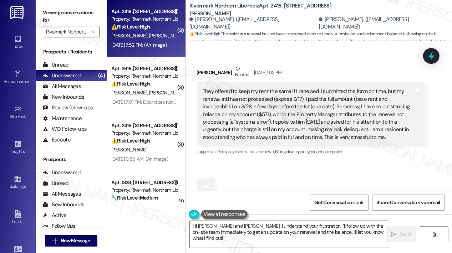
drag, startPoint x: 394, startPoint y: 140, endPoint x: 202, endPoint y: 94, distance: 196.6
click at [202, 94] on div "They offered to keep my rent the same if I renewed. I submitted the form on tim…" at bounding box center [307, 114] width 211 height 53
copy div "They offered to keep my rent the same if I renewed. I submitted the form on tim…"
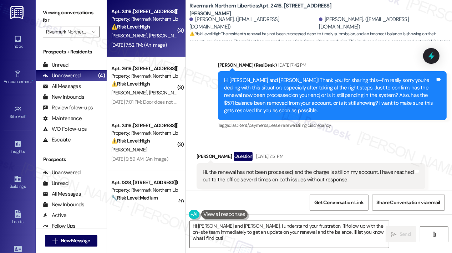
scroll to position [679, 0]
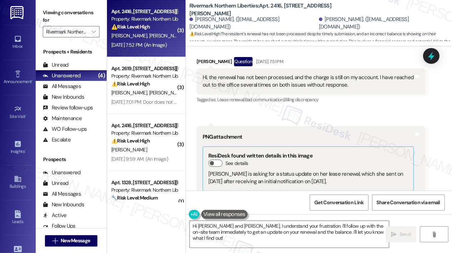
click at [289, 87] on div "Hi, the renewal has not been processed, and the charge is still on my account. …" at bounding box center [307, 81] width 211 height 15
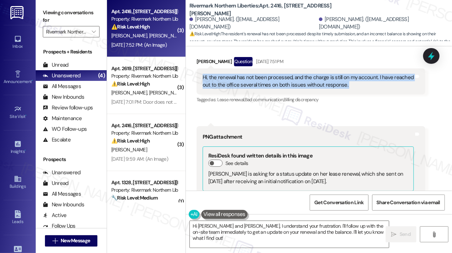
click at [289, 87] on div "Hi, the renewal has not been processed, and the charge is still on my account. …" at bounding box center [307, 81] width 211 height 15
copy div "Hi, the renewal has not been processed, and the charge is still on my account. …"
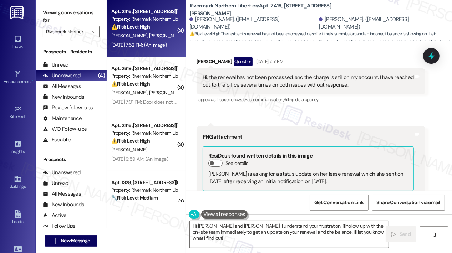
click at [362, 108] on div "Received via SMS Kristy Walsh Question Sep 08, 2025 at 7:51 PM Hi, the renewal …" at bounding box center [310, 81] width 239 height 58
click at [437, 56] on div at bounding box center [430, 56] width 21 height 20
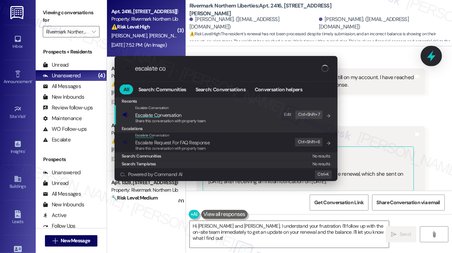
type input "escalate con"
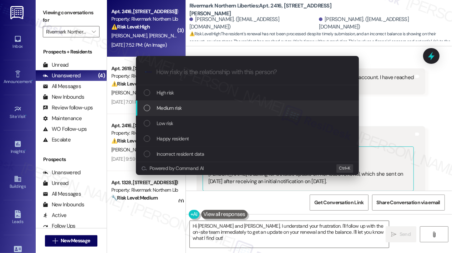
click at [181, 107] on span "Medium risk" at bounding box center [169, 108] width 25 height 8
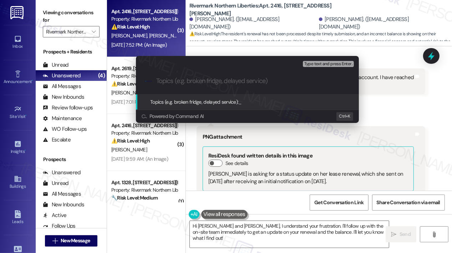
click at [192, 81] on input "Topics (e.g. broken fridge, delayed service)" at bounding box center [253, 80] width 194 height 7
paste input "Renewal Not Processed and Incorrect Balance Still Showing on Account"
type input "Renewal Not Processed and Incorrect Balance Still Showing on Account"
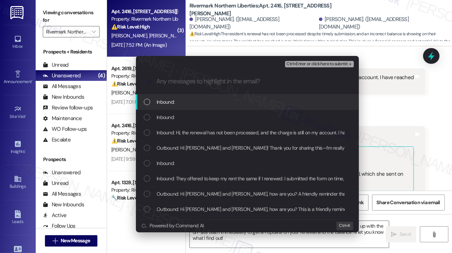
scroll to position [0, 0]
click at [173, 102] on span "Inbound:" at bounding box center [166, 102] width 18 height 8
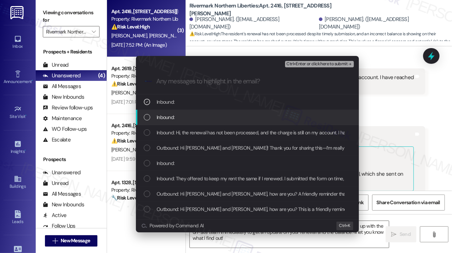
click at [174, 115] on span "Inbound:" at bounding box center [166, 117] width 18 height 8
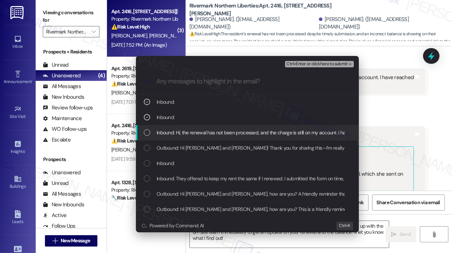
click at [178, 129] on span "Inbound: Hi, the renewal has not been processed, and the charge is still on my …" at bounding box center [329, 133] width 344 height 8
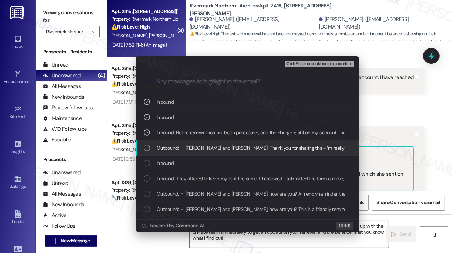
click at [186, 152] on div "Outbound: Hi Kristy and Andrew! Thank you for sharing this—I’m really sorry you…" at bounding box center [247, 147] width 223 height 15
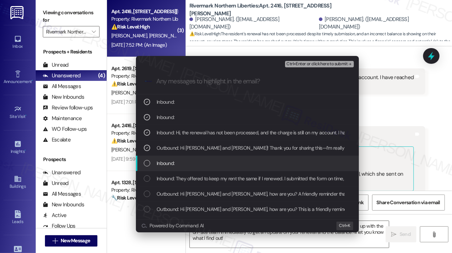
click at [185, 165] on div "Inbound:" at bounding box center [248, 163] width 209 height 8
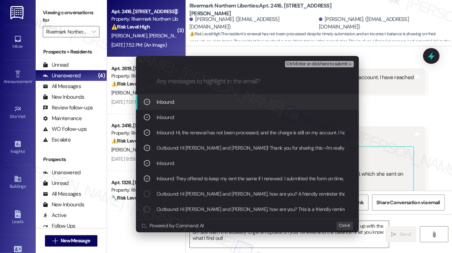
click at [314, 63] on span "Ctrl+Enter or click here to submit" at bounding box center [316, 64] width 61 height 5
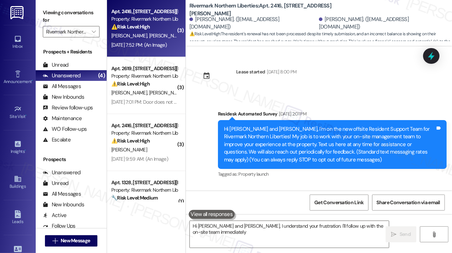
scroll to position [1080, 0]
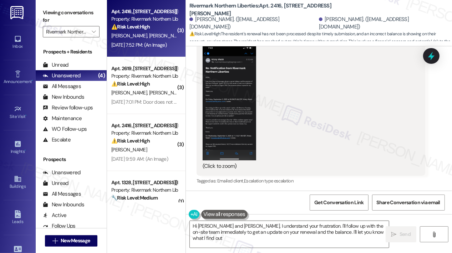
type textarea "Hi Kristy and Andrew, I understand your frustration. I'll follow up with the on…"
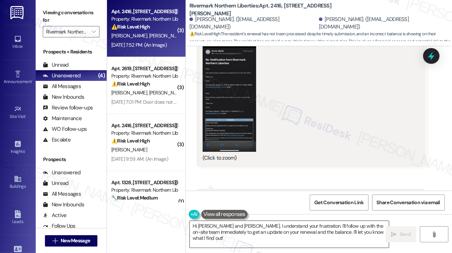
scroll to position [904, 0]
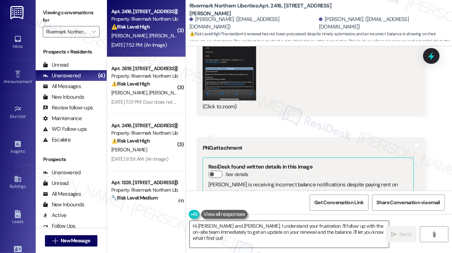
click at [343, 229] on textarea "Hi Kristy and Andrew, I understand your frustration. I'll follow up with the on…" at bounding box center [289, 234] width 199 height 27
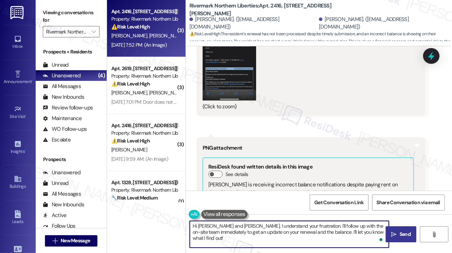
click at [402, 232] on span "Send" at bounding box center [404, 234] width 11 height 7
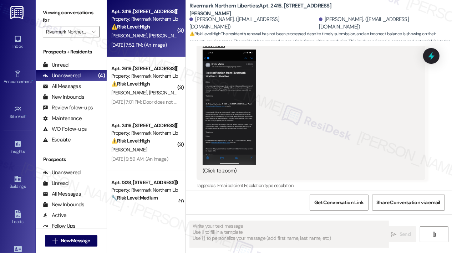
scroll to position [1080, 0]
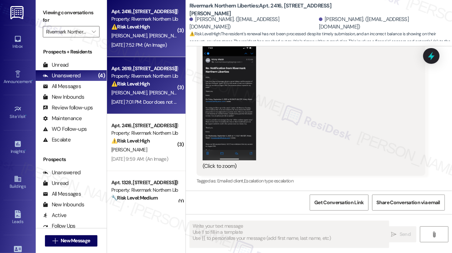
click at [152, 88] on div "⚠️ Risk Level: High The resident reports a broken balcony door hinge, preventin…" at bounding box center [144, 83] width 66 height 7
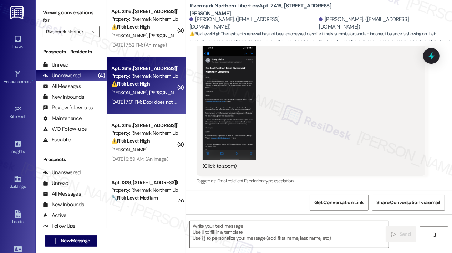
type textarea "Fetching suggested responses. Please feel free to read through the conversation…"
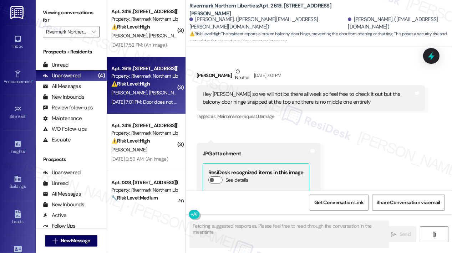
scroll to position [268, 0]
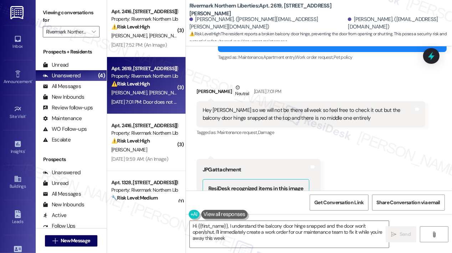
type textarea "Hi {{first_name}}, I understand the balcony door hinge snapped and the door won…"
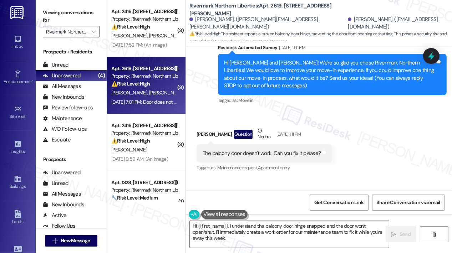
scroll to position [54, 0]
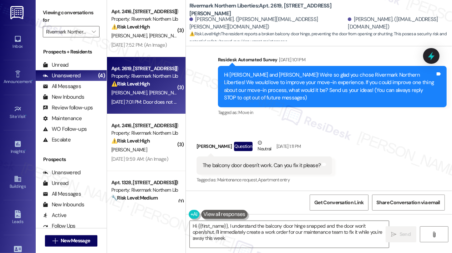
click at [374, 172] on div "Received via SMS Brandon Scher Question Neutral Sep 05, 2025 at 1:11 PM The bal…" at bounding box center [319, 157] width 266 height 68
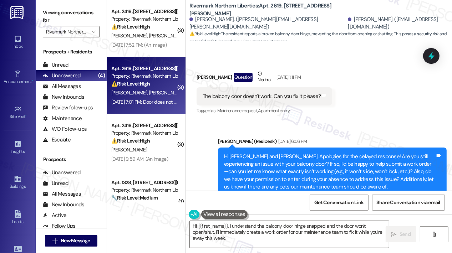
scroll to position [250, 0]
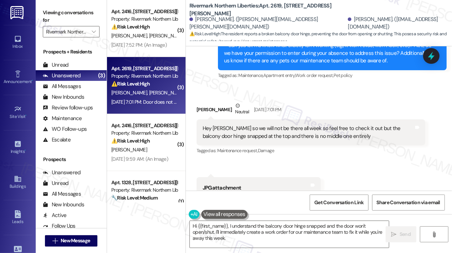
click at [352, 164] on div "Received via SMS Brandon Scher Neutral Sep 08, 2025 at 7:01 PM Hey Jay so we wi…" at bounding box center [319, 236] width 266 height 301
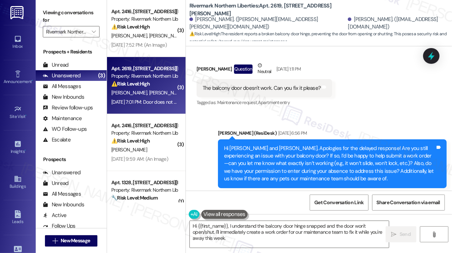
scroll to position [143, 0]
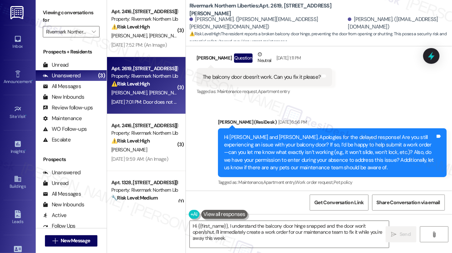
click at [392, 93] on div "Received via SMS Brandon Scher Question Neutral Sep 05, 2025 at 1:11 PM The bal…" at bounding box center [319, 69] width 266 height 68
click at [409, 84] on div "Received via SMS Brandon Scher Question Neutral Sep 05, 2025 at 1:11 PM The bal…" at bounding box center [319, 69] width 266 height 68
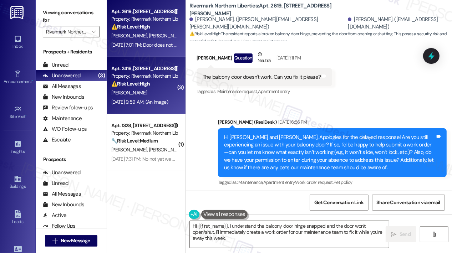
click at [151, 88] on div "K. Walsh" at bounding box center [144, 92] width 67 height 9
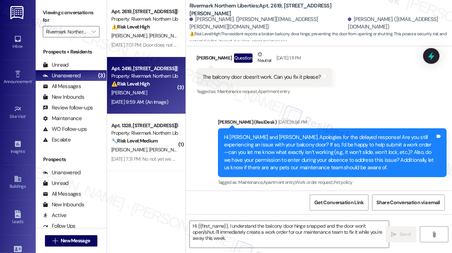
type textarea "Fetching suggested responses. Please feel free to read through the conversation…"
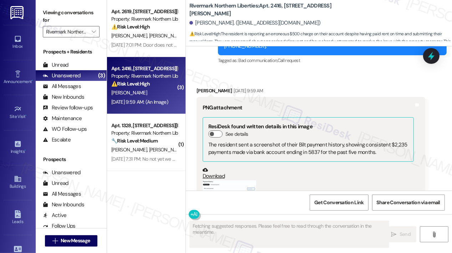
scroll to position [526, 0]
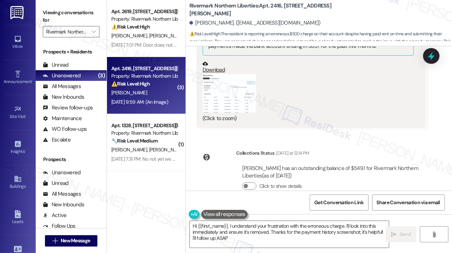
type textarea "Hi {{first_name}}, I understand your frustration with the erroneous charge. I'l…"
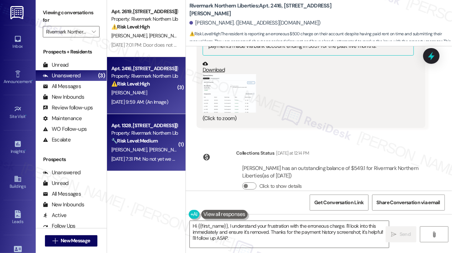
click at [154, 151] on div "S. Acharya N. Thapa" at bounding box center [144, 149] width 67 height 9
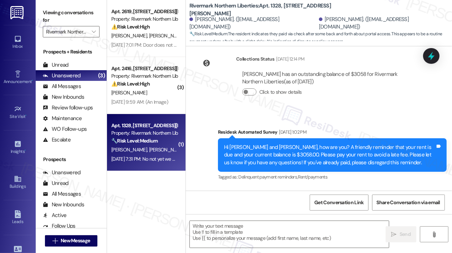
type textarea "Fetching suggested responses. Please feel free to read through the conversation…"
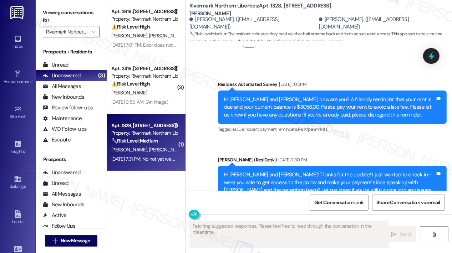
scroll to position [442, 0]
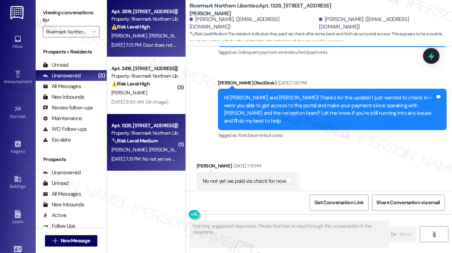
click at [150, 26] on strong "⚠️ Risk Level: High" at bounding box center [130, 27] width 39 height 6
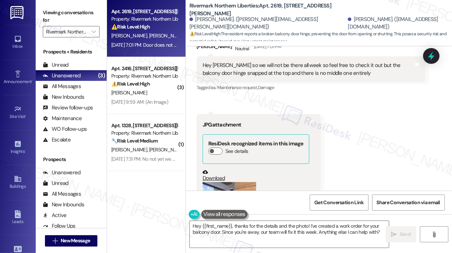
scroll to position [232, 0]
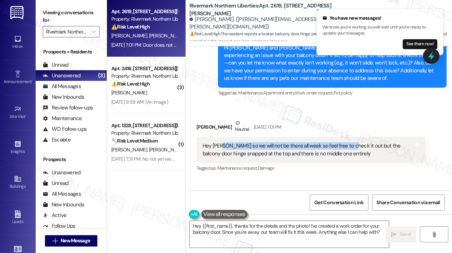
drag, startPoint x: 221, startPoint y: 147, endPoint x: 345, endPoint y: 147, distance: 124.1
click at [346, 147] on div "Hey Jay so we will not be there all week so feel free to check it out but the b…" at bounding box center [307, 149] width 211 height 15
click at [347, 147] on div "Hey Jay so we will not be there all week so feel free to check it out but the b…" at bounding box center [307, 149] width 211 height 15
copy div "so we will not be there all week so feel free to check it out"
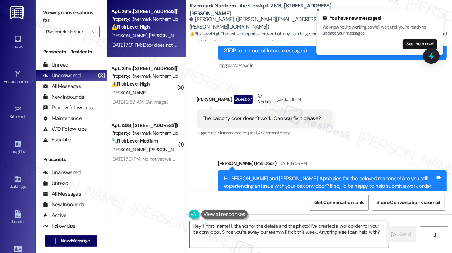
scroll to position [89, 0]
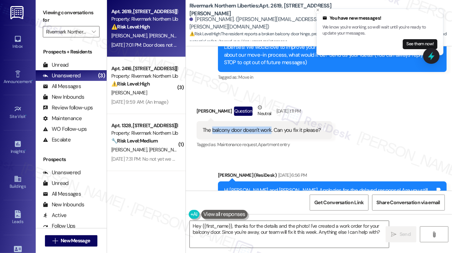
drag, startPoint x: 212, startPoint y: 130, endPoint x: 270, endPoint y: 131, distance: 57.4
click at [270, 131] on div "The balcony door doesn't work. Can you fix it please?" at bounding box center [261, 130] width 118 height 7
copy div "balcony door doesn't work"
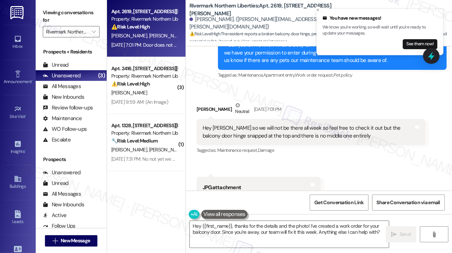
scroll to position [268, 0]
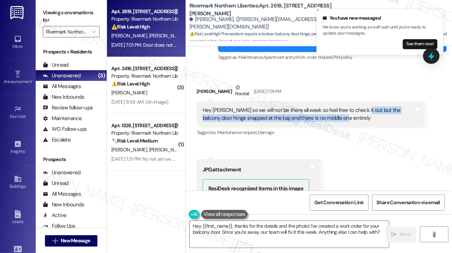
drag, startPoint x: 340, startPoint y: 117, endPoint x: 358, endPoint y: 114, distance: 17.8
click at [358, 111] on div "Hey Jay so we will not be there all week so feel free to check it out but the b…" at bounding box center [307, 114] width 211 height 15
copy div "the balcony door hinge snapped at the top and there is no middle one entirely"
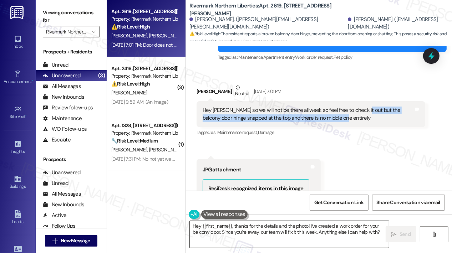
click at [282, 235] on textarea "Hey {{first_name}}, thanks for the details and the photo! I've created a work o…" at bounding box center [289, 234] width 199 height 27
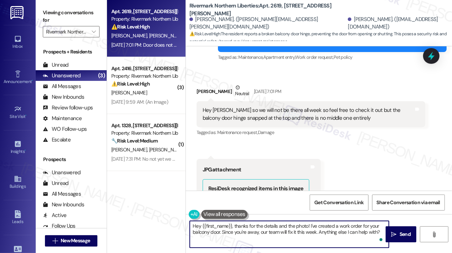
click at [301, 234] on textarea "Hey {{first_name}}, thanks for the details and the photo! I've created a work o…" at bounding box center [289, 234] width 199 height 27
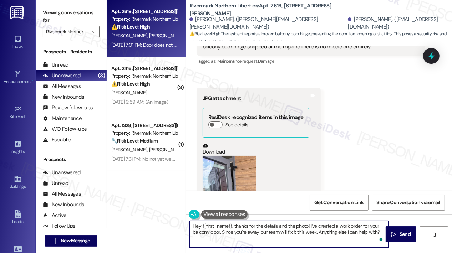
scroll to position [446, 0]
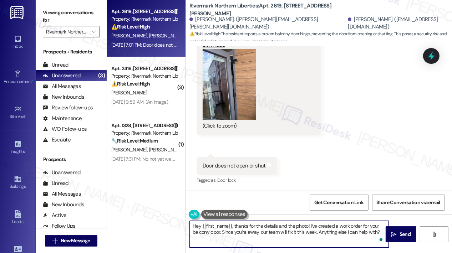
click at [349, 234] on textarea "Hey {{first_name}}, thanks for the details and the photo! I've created a work o…" at bounding box center [289, 234] width 199 height 27
drag, startPoint x: 222, startPoint y: 231, endPoint x: 318, endPoint y: 235, distance: 96.0
click at [318, 235] on textarea "Hey {{first_name}}, thanks for the details and the photo! I've created a work o…" at bounding box center [289, 234] width 199 height 27
click at [322, 234] on textarea "Hey {{first_name}}, thanks for the details and the photo! I've created a work o…" at bounding box center [289, 234] width 199 height 27
type textarea "Hey {{first_name}}, thanks for the details and the photo! I've created a work o…"
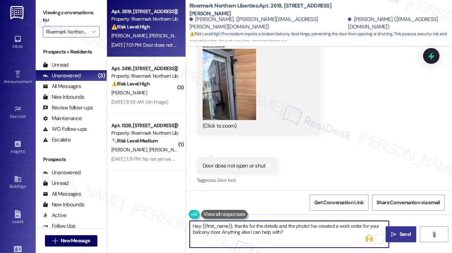
click at [399, 233] on span "Send" at bounding box center [404, 234] width 11 height 7
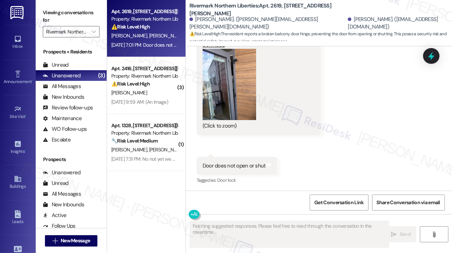
scroll to position [446, 0]
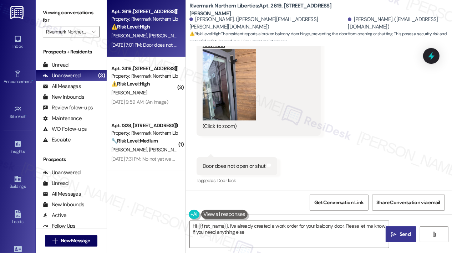
type textarea "Hi {{first_name}}, I've already created a work order for your balcony door. Ple…"
click at [401, 170] on div "Received via SMS Brandon Scher Neutral Sep 08, 2025 at 7:01 PM Hey Jay so we wi…" at bounding box center [319, 40] width 266 height 301
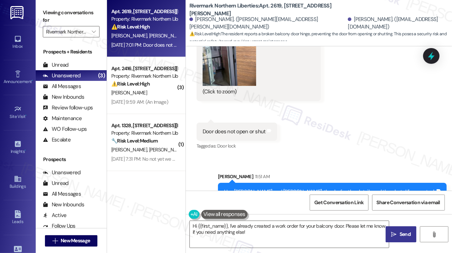
scroll to position [503, 0]
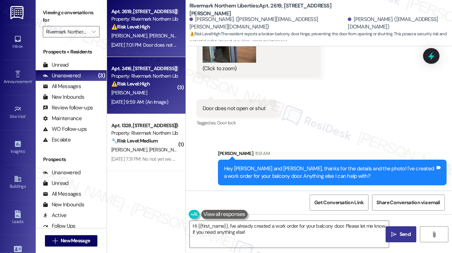
click at [166, 97] on div "K. Walsh" at bounding box center [144, 92] width 67 height 9
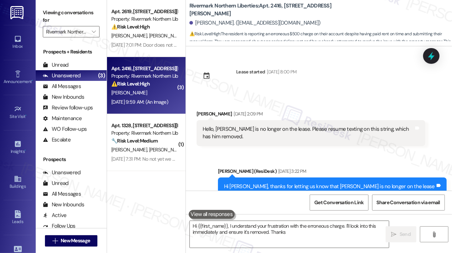
scroll to position [526, 0]
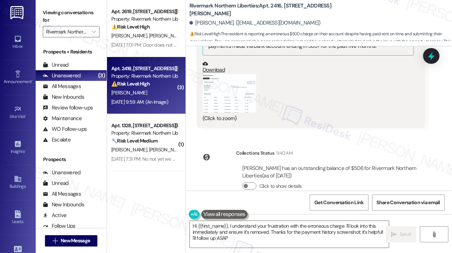
type textarea "Hi {{first_name}}, I understand your frustration with the erroneous charge. I'l…"
click at [353, 144] on div "Collections Status 11:40 AM Kristy Walsh has an outstanding balance of $506 for…" at bounding box center [310, 175] width 239 height 62
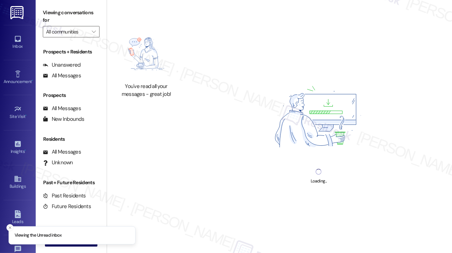
type input "Rivermark Northern Liberties"
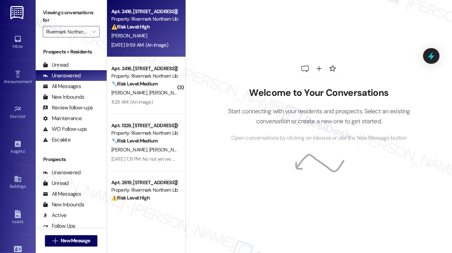
click at [159, 45] on div "[DATE] 9:59 AM: (An Image) [DATE] 9:59 AM: (An Image)" at bounding box center [139, 45] width 57 height 6
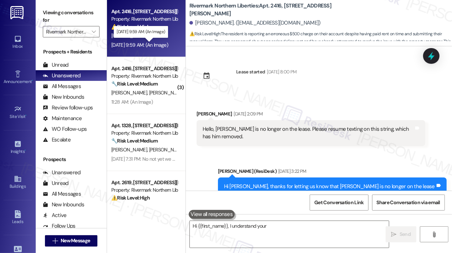
scroll to position [526, 0]
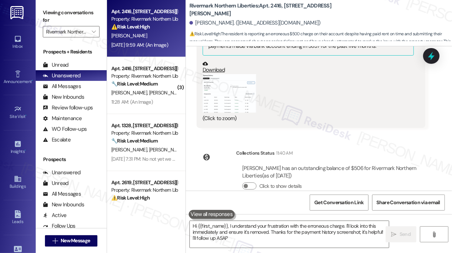
type textarea "Hi {{first_name}}, I understand your frustration with the erroneous charge. I'l…"
click at [149, 47] on div "[DATE] 9:59 AM: (An Image) [DATE] 9:59 AM: (An Image)" at bounding box center [139, 45] width 57 height 6
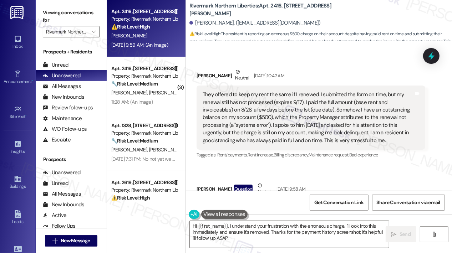
scroll to position [134, 0]
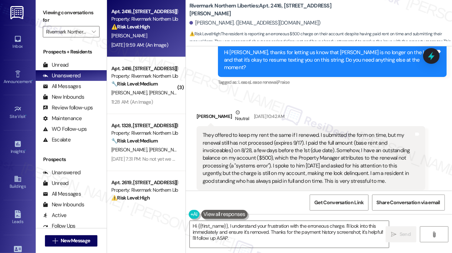
click at [377, 93] on div "Received via SMS Kristy Walsh Neutral Sep 05, 2025 at 10:42 AM They offered to …" at bounding box center [319, 187] width 266 height 189
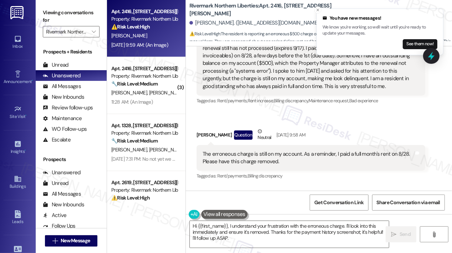
scroll to position [241, 0]
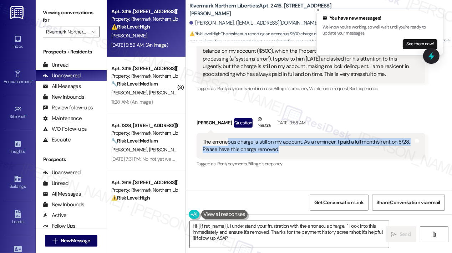
drag, startPoint x: 313, startPoint y: 143, endPoint x: 227, endPoint y: 135, distance: 87.0
click at [227, 138] on div "The erroneous charge is still on my account. As a reminder, I paid a full month…" at bounding box center [307, 145] width 211 height 15
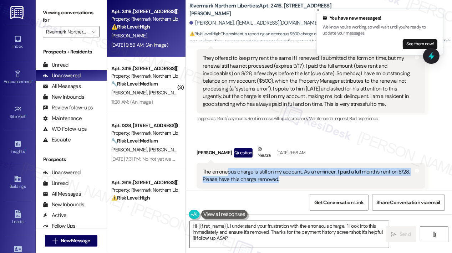
scroll to position [170, 0]
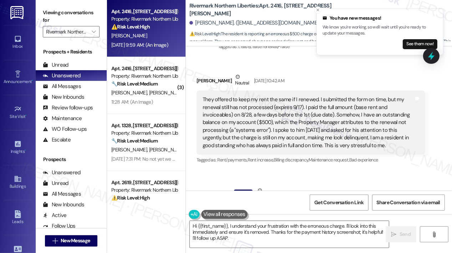
drag, startPoint x: 390, startPoint y: 137, endPoint x: 204, endPoint y: 93, distance: 191.2
click at [204, 96] on div "They offered to keep my rent the same if I renewed. I submitted the form on tim…" at bounding box center [307, 122] width 211 height 53
copy div "They offered to keep my rent the same if I renewed. I submitted the form on tim…"
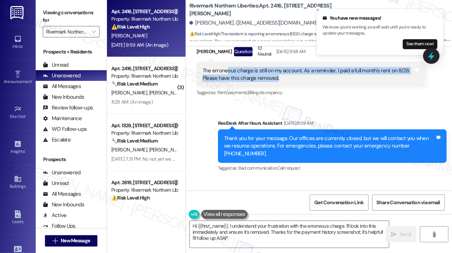
scroll to position [205, 0]
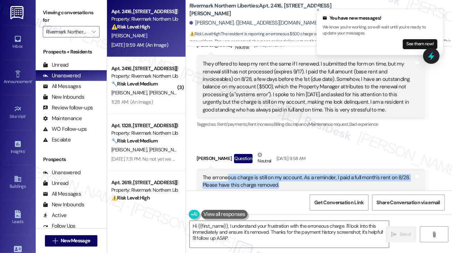
drag, startPoint x: 319, startPoint y: 10, endPoint x: 319, endPoint y: 20, distance: 10.0
click at [319, 10] on icon "Close toast" at bounding box center [318, 10] width 4 height 4
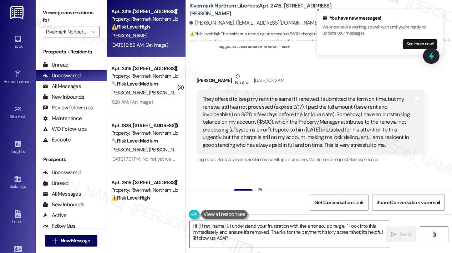
copy div "They offered to keep my rent the same if I renewed. I submitted the form on tim…"
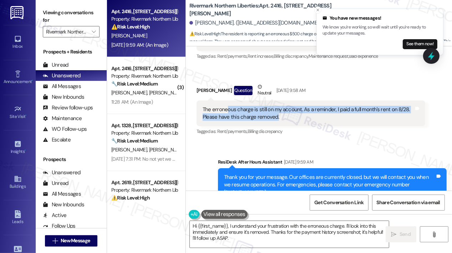
scroll to position [277, 0]
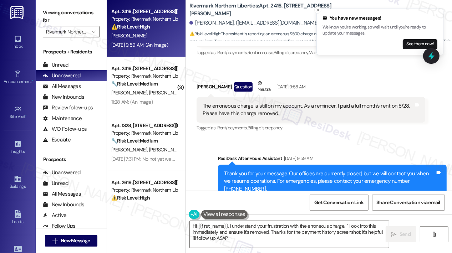
click at [252, 102] on div "The erroneous charge is still on my account. As a reminder, I paid a full month…" at bounding box center [307, 109] width 211 height 15
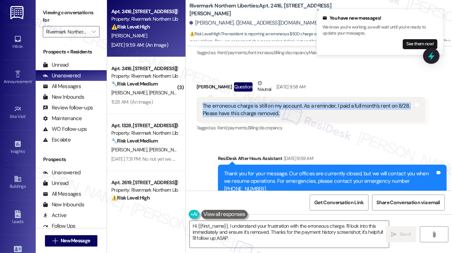
click at [252, 102] on div "The erroneous charge is still on my account. As a reminder, I paid a full month…" at bounding box center [307, 109] width 211 height 15
copy div "The erroneous charge is still on my account. As a reminder, I paid a full month…"
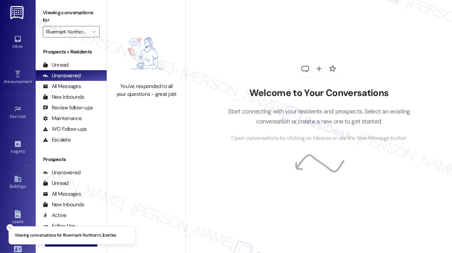
type input "Rivermark Northern Liberties"
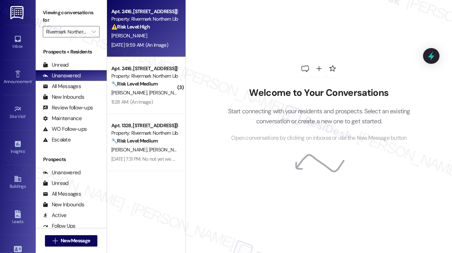
click at [150, 44] on div "[DATE] 9:59 AM: (An Image) [DATE] 9:59 AM: (An Image)" at bounding box center [139, 45] width 57 height 6
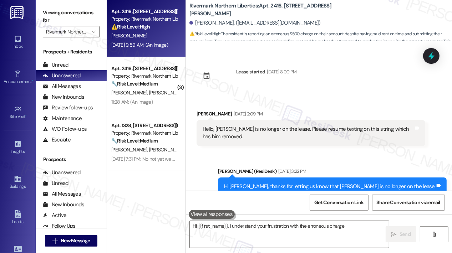
scroll to position [526, 0]
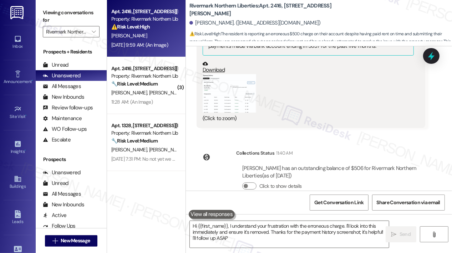
type textarea "Hi {{first_name}}, I understand your frustration with the erroneous charge. I'l…"
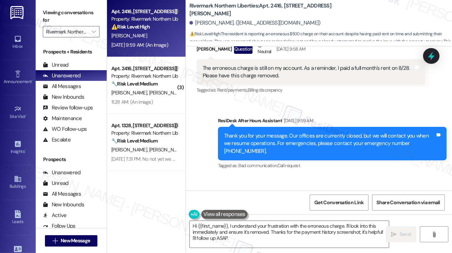
scroll to position [348, 0]
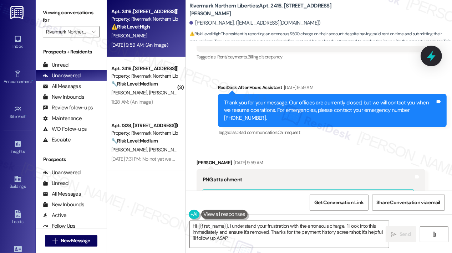
click at [431, 54] on icon at bounding box center [431, 56] width 9 height 11
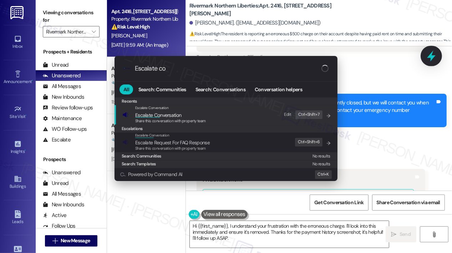
type input "Escalate con"
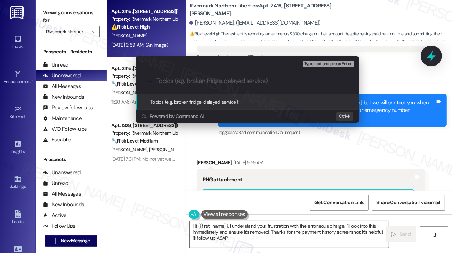
type input "Renewal Not Processed — Request to Remove Erroneous $500 Charge from Account"
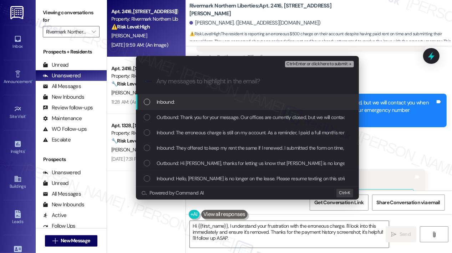
click at [243, 103] on div "Inbound:" at bounding box center [248, 102] width 209 height 8
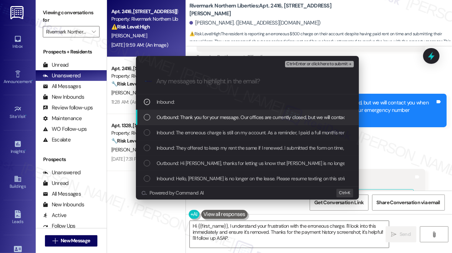
click at [246, 118] on span "Outbound: Thank you for your message. Our offices are currently closed, but we …" at bounding box center [368, 117] width 422 height 8
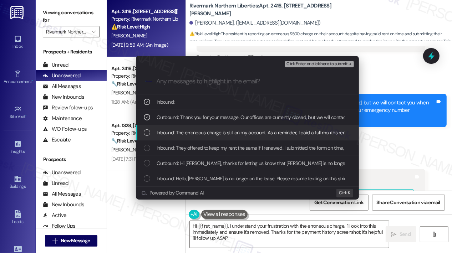
click at [246, 129] on span "Inbound: The erroneous charge is still on my account. As a reminder, I paid a f…" at bounding box center [296, 133] width 279 height 8
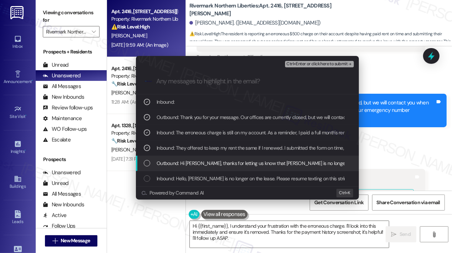
click at [251, 164] on span "Outbound: Hi Kristy, thanks for letting us know that Andrew Moffatt is no longe…" at bounding box center [365, 163] width 417 height 8
click at [261, 162] on span "Outbound: Hi Kristy, thanks for letting us know that Andrew Moffatt is no longe…" at bounding box center [365, 163] width 417 height 8
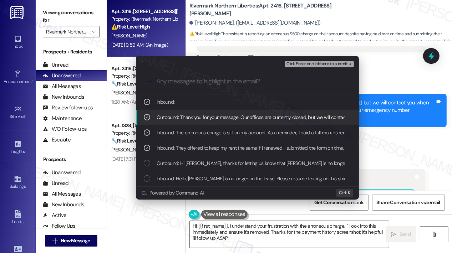
click at [306, 63] on span "Ctrl+Enter or click here to submit" at bounding box center [316, 64] width 61 height 5
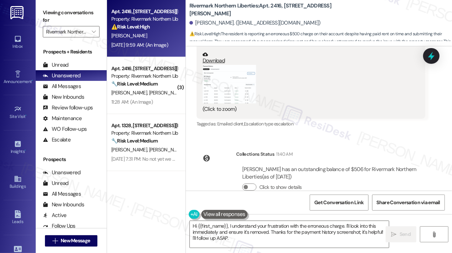
scroll to position [537, 0]
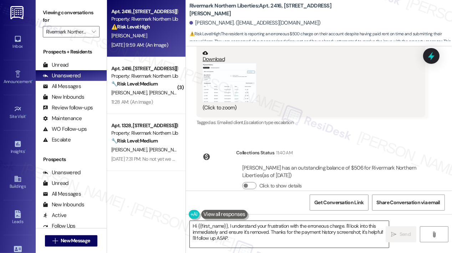
click at [301, 233] on textarea "Hi {{first_name}}, I understand your frustration with the erroneous charge. I'l…" at bounding box center [289, 234] width 199 height 27
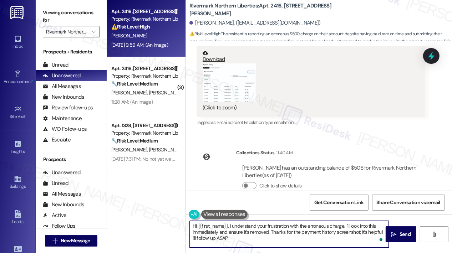
click at [309, 235] on textarea "Hi {{first_name}}, I understand your frustration with the erroneous charge. I'l…" at bounding box center [289, 234] width 199 height 27
click at [268, 232] on textarea "Hi {{first_name}}, I understand your frustration with the erroneous charge. I'l…" at bounding box center [289, 234] width 199 height 27
type textarea "Hi {{first_name}}, I understand your frustration with the erroneous charge. I'l…"
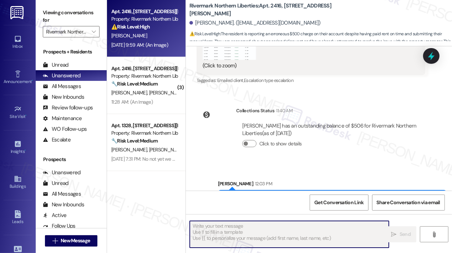
scroll to position [594, 0]
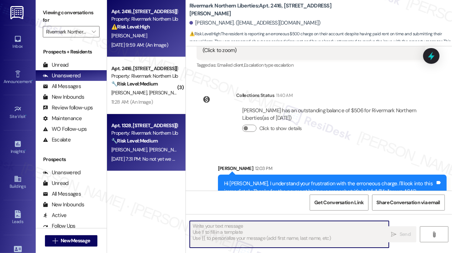
click at [158, 139] on strong "🔧 Risk Level: Medium" at bounding box center [134, 141] width 46 height 6
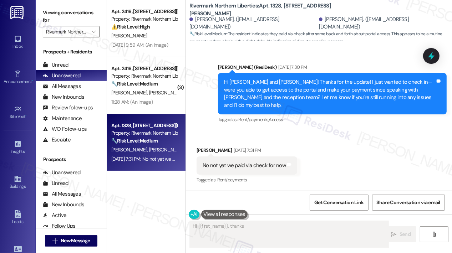
scroll to position [442, 0]
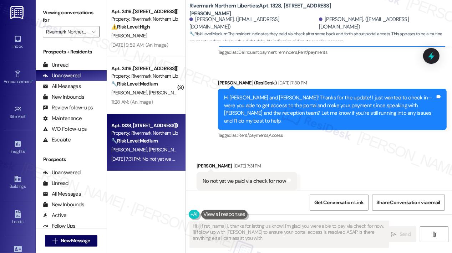
type textarea "Hi {{first_name}}, thanks for letting us know! I'm glad you were able to pay vi…"
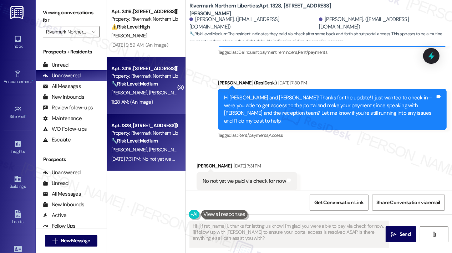
click at [163, 96] on div "K. Walsh A. Moffatt" at bounding box center [144, 92] width 67 height 9
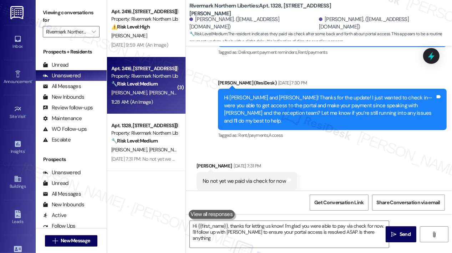
type textarea "Hi {{first_name}}, thanks for letting us know! I'm glad you were able to pay vi…"
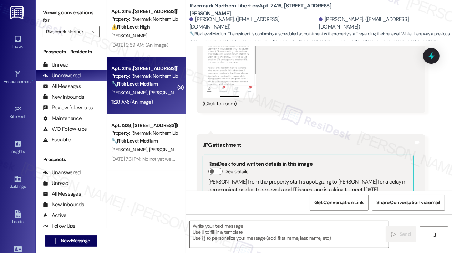
type textarea "Fetching suggested responses. Please feel free to read through the conversation…"
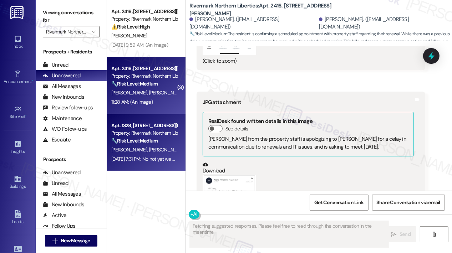
click at [158, 142] on strong "🔧 Risk Level: Medium" at bounding box center [134, 141] width 46 height 6
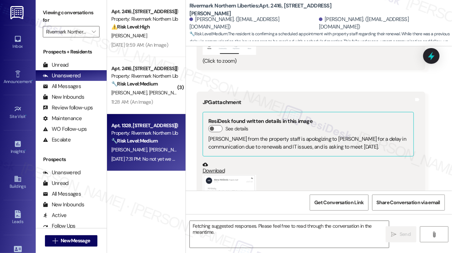
scroll to position [1788, 0]
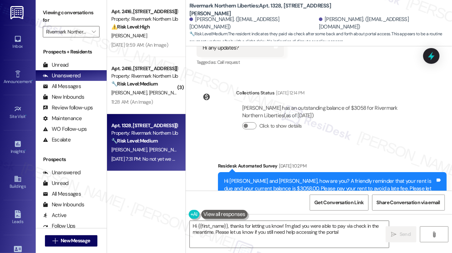
type textarea "Hi {{first_name}}, thanks for letting us know! I'm glad you were able to pay vi…"
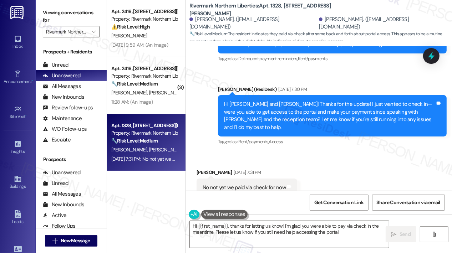
scroll to position [442, 0]
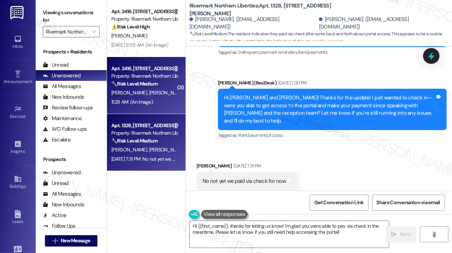
click at [160, 107] on div "Apt. 2416, 501 N. Christopher Columbus Blvd Property: Rivermark Northern Libert…" at bounding box center [146, 85] width 78 height 57
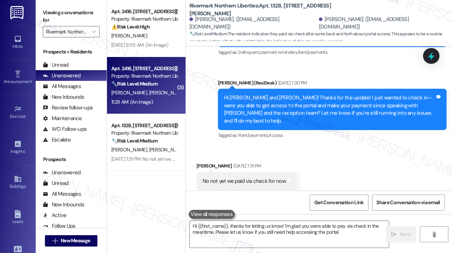
type textarea "Hi {{first_name}}, thanks for letting us know! I'm glad you were able to pay vi…"
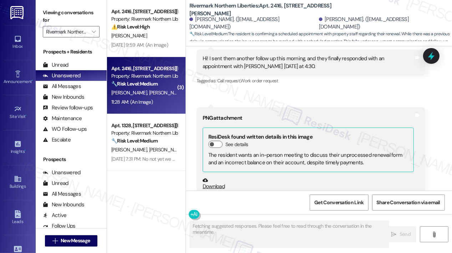
scroll to position [1394, 0]
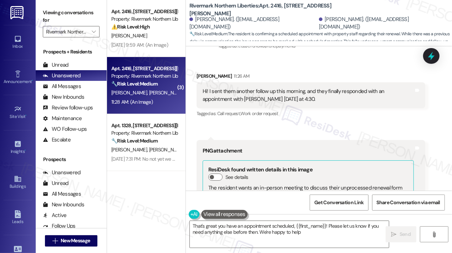
type textarea "That's great you have an appointment scheduled, {{first_name}}! Please let us k…"
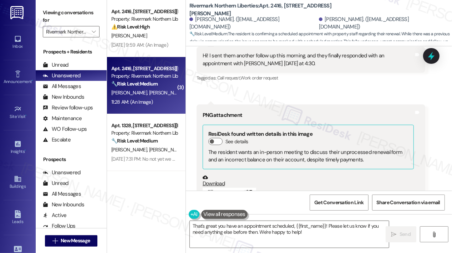
scroll to position [1536, 0]
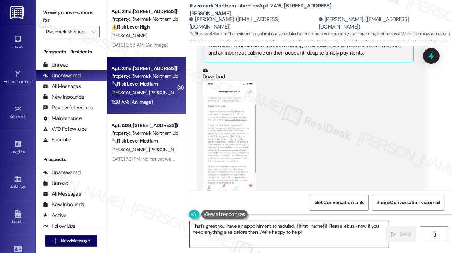
click at [328, 234] on textarea "That's great you have an appointment scheduled, {{first_name}}! Please let us k…" at bounding box center [289, 234] width 199 height 27
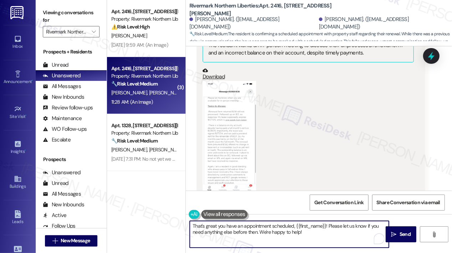
click at [328, 233] on textarea "That's great you have an appointment scheduled, {{first_name}}! Please let us k…" at bounding box center [289, 234] width 199 height 27
click at [328, 234] on textarea "That's great you have an appointment scheduled, {{first_name}}! Please let us k…" at bounding box center [289, 234] width 199 height 27
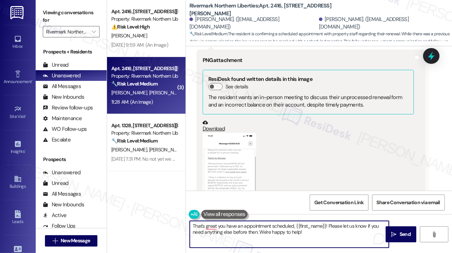
scroll to position [1501, 0]
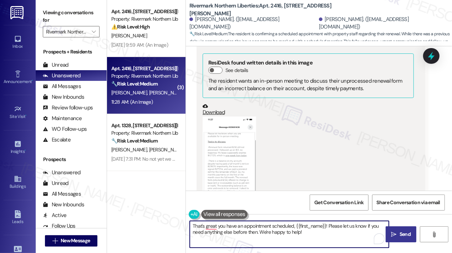
click at [399, 232] on span "Send" at bounding box center [404, 234] width 11 height 7
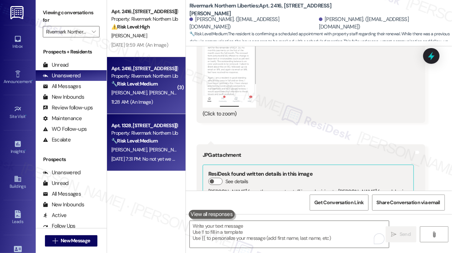
scroll to position [1714, 0]
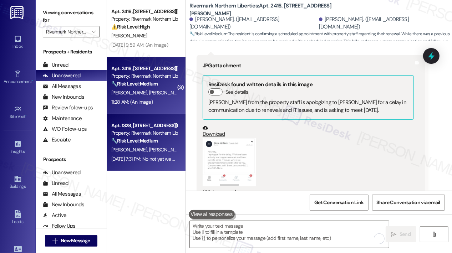
click at [161, 145] on div "Apt. 1328, 501 N. Christopher Columbus Blvd Property: Rivermark Northern Libert…" at bounding box center [144, 133] width 67 height 24
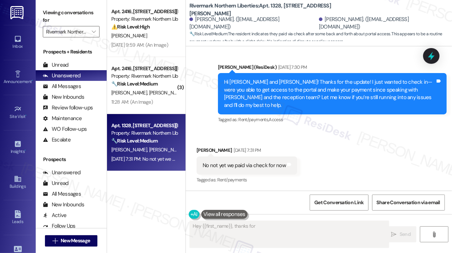
scroll to position [442, 0]
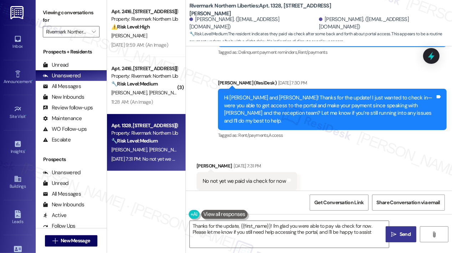
type textarea "Thanks for the update, {{first_name}}! I'm glad you were able to pay via check …"
click at [339, 146] on div "Received via SMS Nishan Thapa Sep 08, 2025 at 7:31 PM No not yet we paid via ch…" at bounding box center [319, 176] width 266 height 60
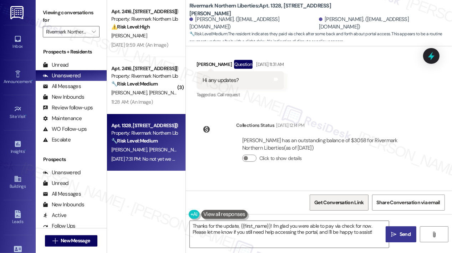
scroll to position [265, 0]
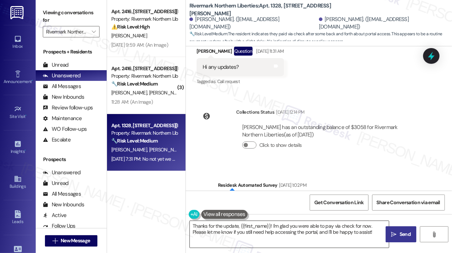
click at [332, 229] on textarea "Thanks for the update, {{first_name}}! I'm glad you were able to pay via check …" at bounding box center [289, 234] width 199 height 27
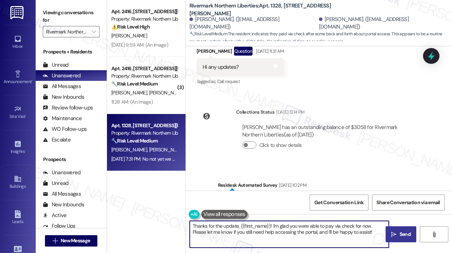
click at [396, 232] on span " Send" at bounding box center [401, 234] width 22 height 7
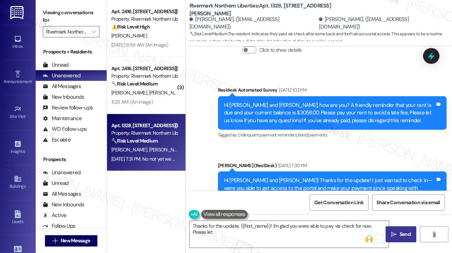
scroll to position [442, 0]
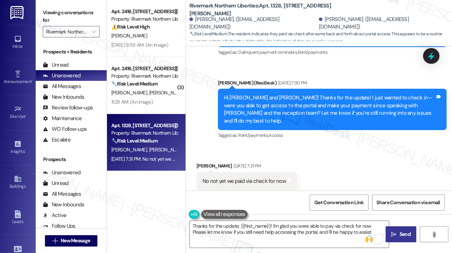
type textarea "Thanks for the update, {{first_name}}! I'm glad you were able to pay via check …"
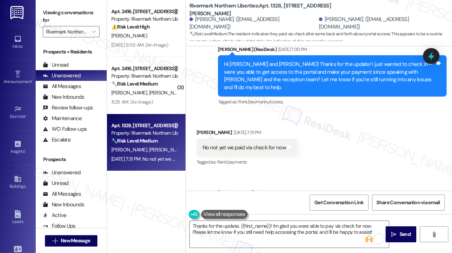
scroll to position [500, 0]
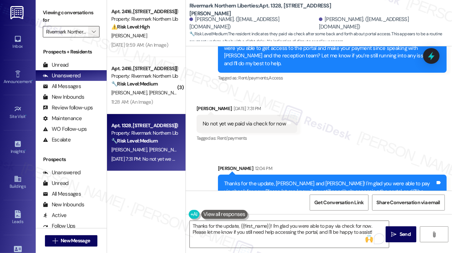
click at [94, 34] on icon "" at bounding box center [94, 32] width 4 height 6
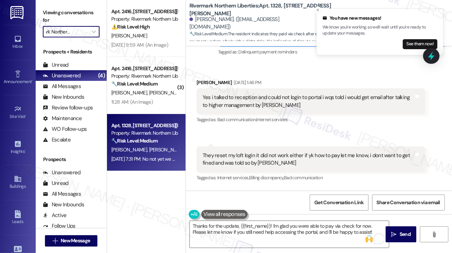
scroll to position [0, 0]
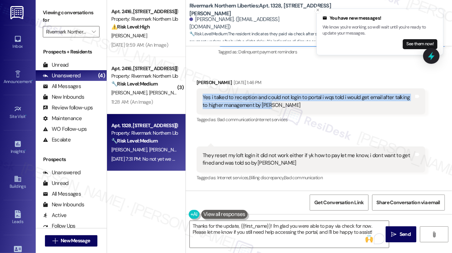
drag, startPoint x: 292, startPoint y: 101, endPoint x: 198, endPoint y: 91, distance: 94.6
click at [198, 91] on div "Yes i talked to reception and could not login to portal i wqs told i would get …" at bounding box center [310, 101] width 229 height 26
copy div "Yes i talked to reception and could not login to portal i wqs told i would get …"
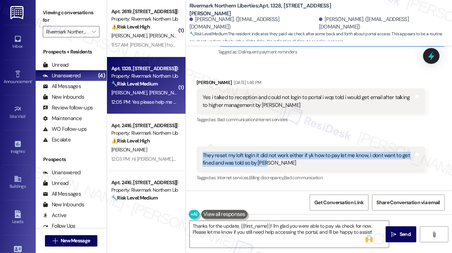
drag, startPoint x: 278, startPoint y: 155, endPoint x: 203, endPoint y: 147, distance: 75.3
click at [203, 152] on div "They reset my loft login it did not work either if yk how to pay let me know, i…" at bounding box center [307, 159] width 211 height 15
copy div "They reset my loft login it did not work either if yk how to pay let me know, i…"
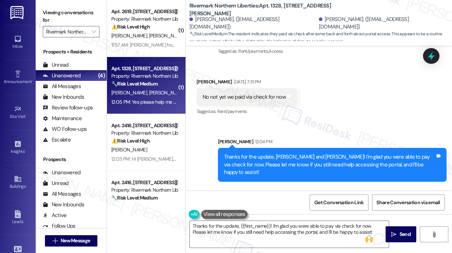
scroll to position [550, 0]
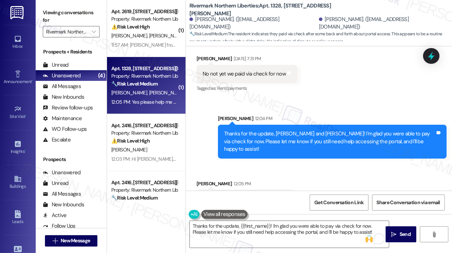
click at [269, 195] on div "Yes please help me with portal login" at bounding box center [242, 198] width 80 height 7
click at [268, 195] on div "Yes please help me with portal login" at bounding box center [242, 198] width 80 height 7
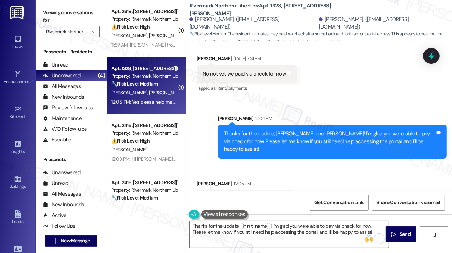
click at [330, 99] on div "Sent via SMS Sarah 12:04 PM Thanks for the update, Nishan and Sujata! I'm glad …" at bounding box center [319, 131] width 266 height 65
click at [434, 52] on icon at bounding box center [431, 56] width 12 height 12
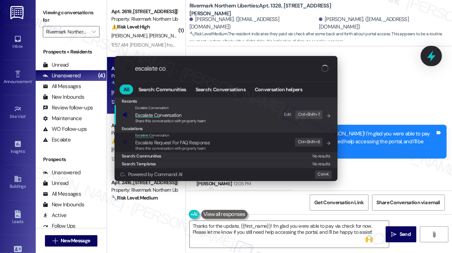
type input "escalate con"
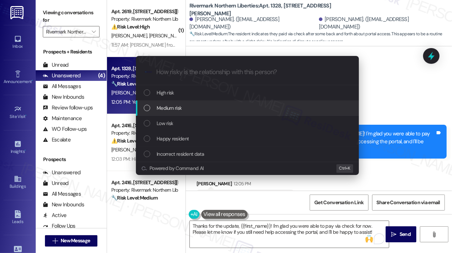
click at [243, 106] on div "Medium risk" at bounding box center [248, 108] width 209 height 8
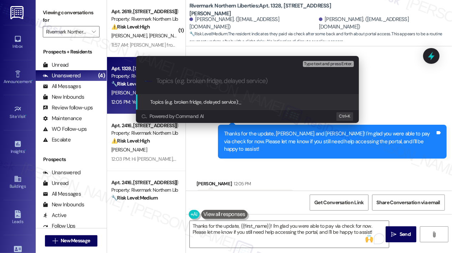
paste input "Trouble Accessing Portal to Pay Rent — Requesting Help with Login"
type input "Trouble Accessing Portal to Pay Rent — Requesting Help with Login"
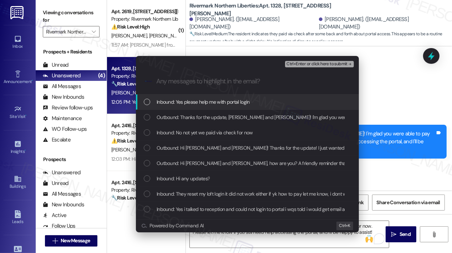
click at [243, 106] on div "Inbound: Yes please help me with portal login" at bounding box center [247, 101] width 223 height 15
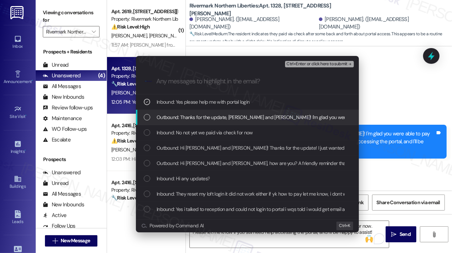
click at [242, 117] on span "Outbound: Thanks for the update, Nishan and Sujata! I'm glad you were able to p…" at bounding box center [374, 117] width 435 height 8
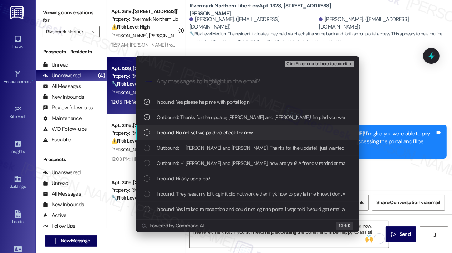
click at [241, 132] on span "Inbound: No not yet we paid via check for now" at bounding box center [205, 133] width 96 height 8
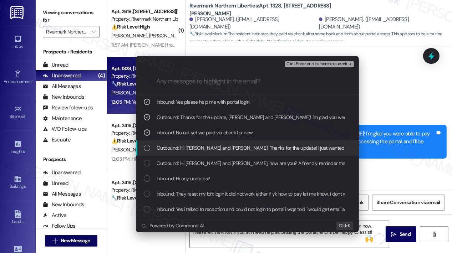
click at [240, 143] on div "Outbound: Hi Nishan and Sujata! Thanks for the update! I just wanted to check i…" at bounding box center [247, 147] width 223 height 15
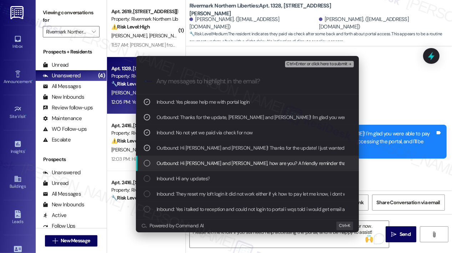
click at [247, 162] on span "Outbound: Hi Nishan and Sujata, how are you? A friendly reminder that your rent…" at bounding box center [453, 163] width 592 height 8
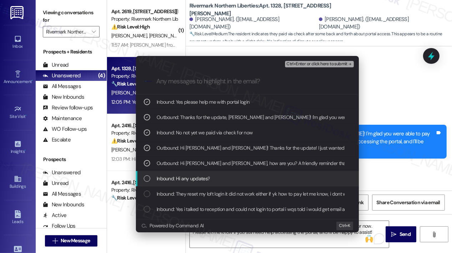
click at [247, 175] on div "Inbound: Hi any updates?" at bounding box center [248, 179] width 209 height 8
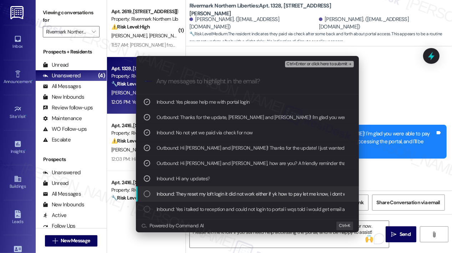
click at [247, 189] on div "Inbound: They reset my loft login it did not work either if yk how to pay let m…" at bounding box center [247, 193] width 223 height 15
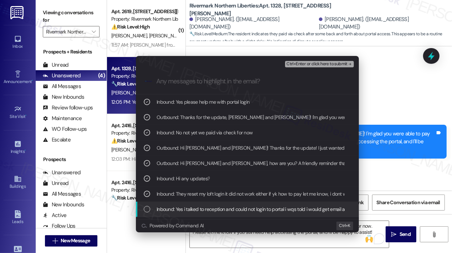
click at [247, 202] on div "Inbound: Yes i talked to reception and could not login to portal i wqs told i w…" at bounding box center [247, 209] width 223 height 15
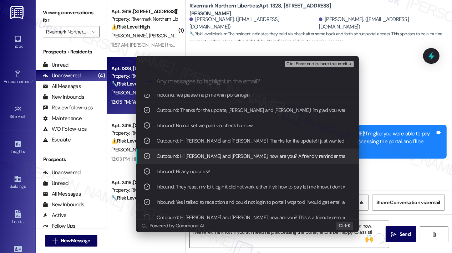
scroll to position [13, 0]
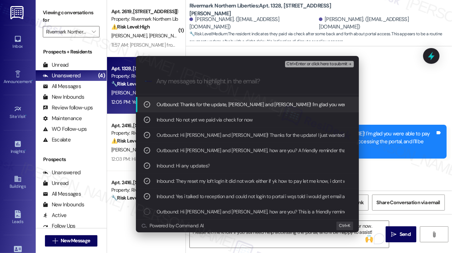
click at [311, 65] on span "Ctrl+Enter or click here to submit" at bounding box center [316, 64] width 61 height 5
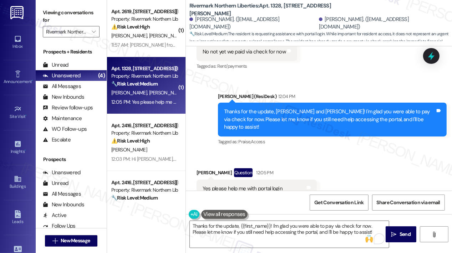
scroll to position [572, 0]
click at [331, 229] on textarea "Thanks for the update, {{first_name}}! I'm glad you were able to pay via check …" at bounding box center [289, 234] width 199 height 27
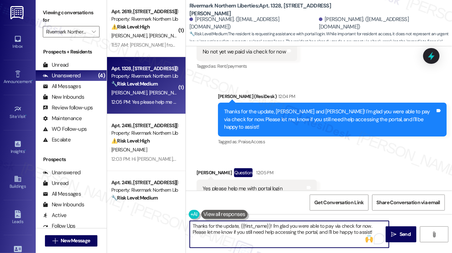
click at [392, 154] on div "Received via SMS Nishan Thapa Question 12:05 PM Yes please help me with portal …" at bounding box center [319, 183] width 266 height 62
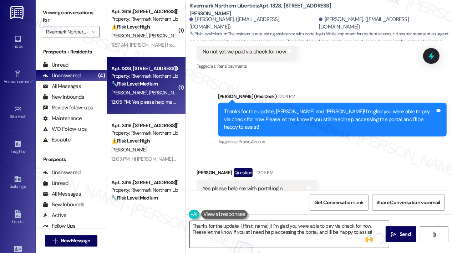
click at [267, 224] on textarea "Thanks for the update, {{first_name}}! I'm glad you were able to pay via check …" at bounding box center [289, 234] width 199 height 27
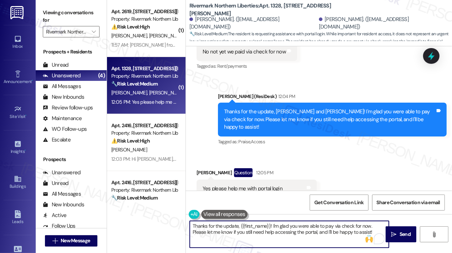
click at [267, 222] on textarea "Thanks for the update, {{first_name}}! I'm glad you were able to pay via check …" at bounding box center [289, 234] width 199 height 27
click at [267, 221] on div "Thanks for the update, {{first_name}}! I'm glad you were able to pay via check …" at bounding box center [289, 234] width 200 height 27
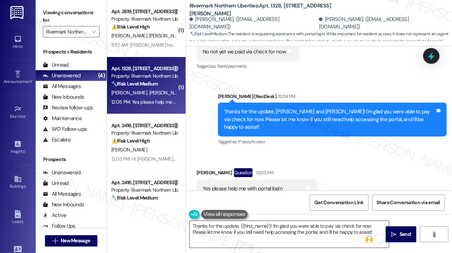
click at [271, 229] on textarea "Thanks for the update, {{first_name}}! I'm glad you were able to pay via check …" at bounding box center [289, 234] width 199 height 27
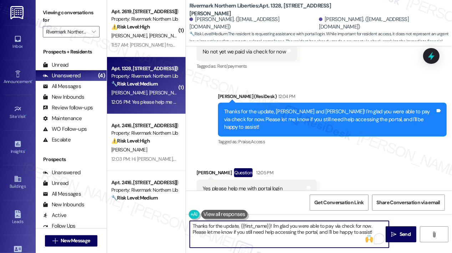
click at [272, 229] on textarea "Thanks for the update, {{first_name}}! I'm glad you were able to pay via check …" at bounding box center [289, 234] width 199 height 27
paste textarea "—I’m sorry you’re still having trouble with the portal. I’ll look into this rig…"
click at [242, 226] on textarea "Thanks for the update—I’m sorry you’re still having trouble with the portal. I’…" at bounding box center [289, 234] width 199 height 27
click at [324, 232] on textarea "I’m sorry you’re still having trouble with the portal. I’ll look into this righ…" at bounding box center [289, 234] width 199 height 27
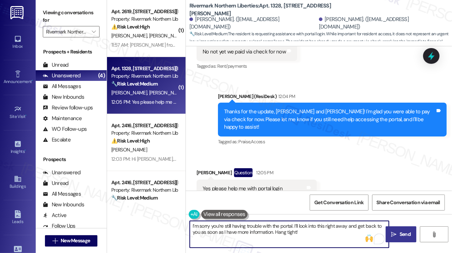
type textarea "I’m sorry you’re still having trouble with the portal. I’ll look into this righ…"
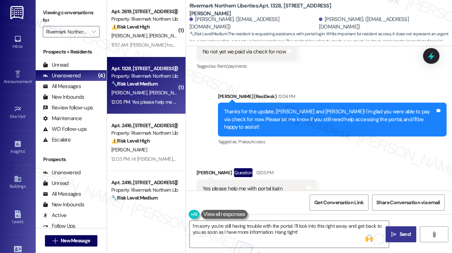
click at [406, 234] on span "Send" at bounding box center [404, 234] width 11 height 7
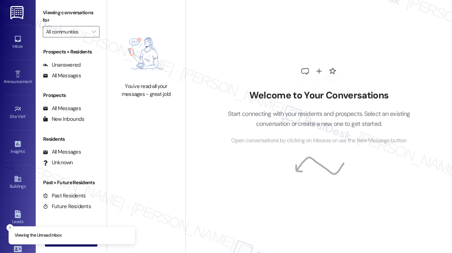
type input "Rivermark Northern Liberties"
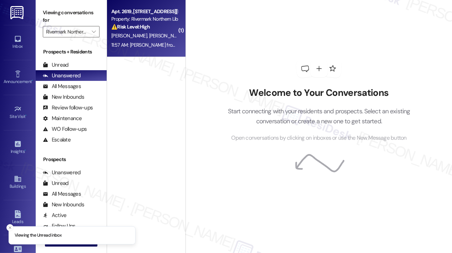
click at [151, 36] on div "[PERSON_NAME] [PERSON_NAME]" at bounding box center [144, 35] width 67 height 9
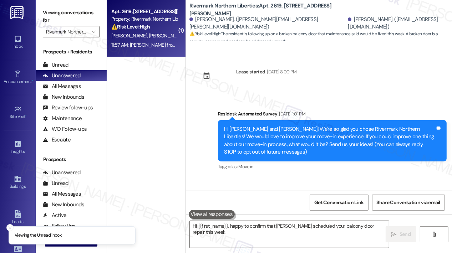
scroll to position [575, 0]
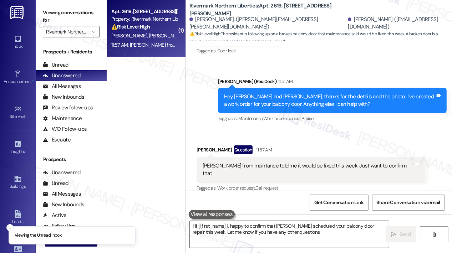
type textarea "Hi {{first_name}}, happy to confirm that [PERSON_NAME] scheduled your balcony d…"
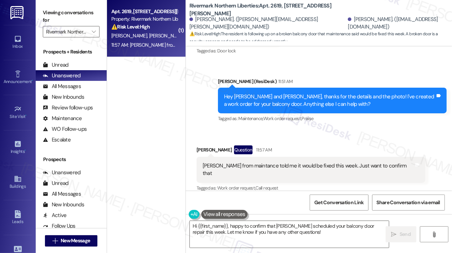
click at [338, 128] on div "Sent via SMS [PERSON_NAME] (ResiDesk) 11:51 AM Hey [PERSON_NAME] and [PERSON_NA…" at bounding box center [331, 100] width 239 height 57
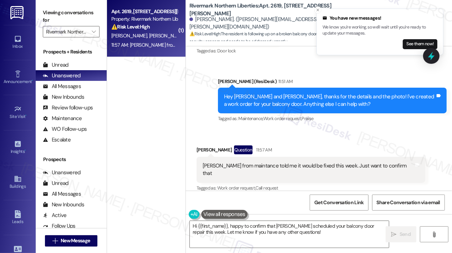
click at [157, 87] on div "( 1 ) Apt. 2619, [STREET_ADDRESS][PERSON_NAME] Property: Rivermark Northern Lib…" at bounding box center [146, 101] width 78 height 202
click at [95, 32] on icon "" at bounding box center [94, 32] width 4 height 6
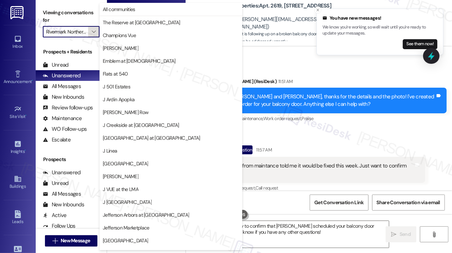
scroll to position [112, 0]
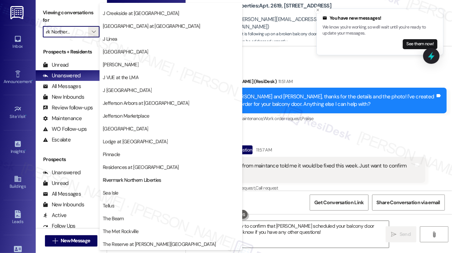
click at [123, 167] on span "Residences at [GEOGRAPHIC_DATA]" at bounding box center [141, 167] width 76 height 7
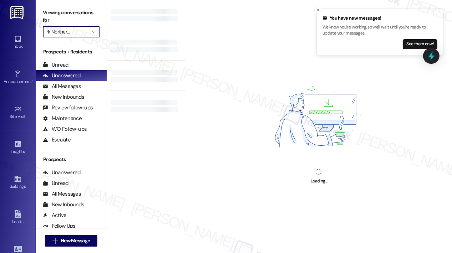
type input "Residences at [GEOGRAPHIC_DATA]"
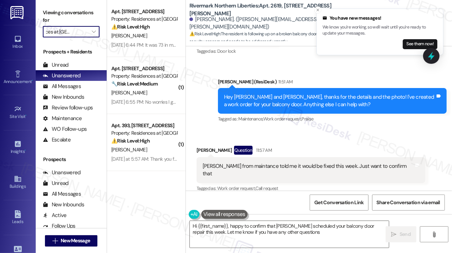
type textarea "Hi {{first_name}}, happy to confirm that Damon scheduled your balcony door repa…"
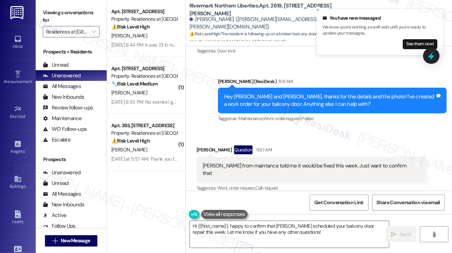
click at [157, 201] on div "Apt. 417, 10125 Junction Drive Property: Residences at Annapolis Junction ⚠️ Ri…" at bounding box center [146, 101] width 78 height 202
click at [157, 207] on div "Apt. 417, 10125 Junction Drive Property: Residences at Annapolis Junction ⚠️ Ri…" at bounding box center [146, 126] width 78 height 253
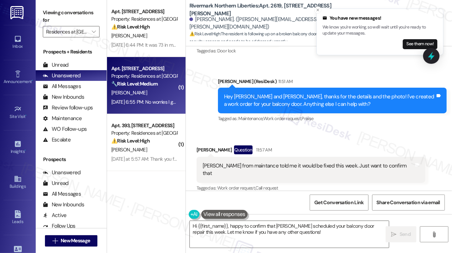
click at [141, 102] on div "Sep 08, 2025 at 6:55 PM: No worries I got it taken care of. I won't be using sp…" at bounding box center [195, 102] width 168 height 6
type textarea "Hi {{first_name}}, happy to confirm that Damon scheduled your balcony door repa…"
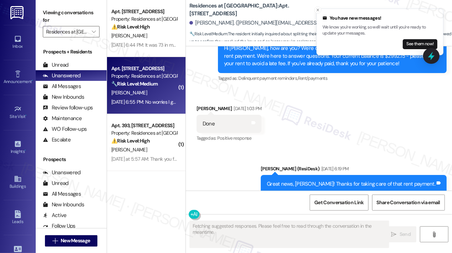
scroll to position [4402, 0]
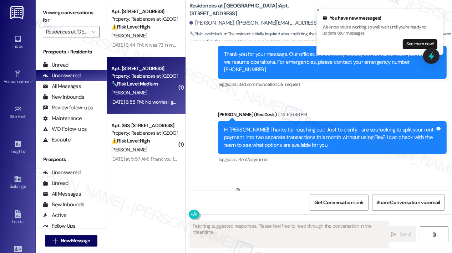
click at [145, 210] on div "Apt. 417, 10125 Junction Drive Property: Residences at Annapolis Junction ⚠️ Ri…" at bounding box center [146, 126] width 78 height 253
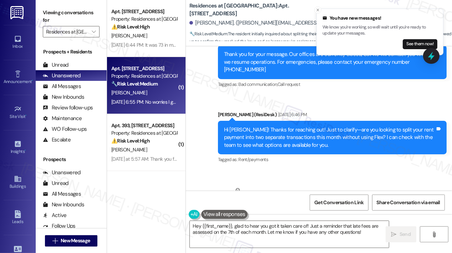
click at [402, 170] on div "Received via SMS Christopher Stevens Neutral Sep 08, 2025 at 6:55 PM No worries…" at bounding box center [319, 204] width 266 height 68
click at [149, 189] on div "Apt. 417, 10125 Junction Drive Property: Residences at Annapolis Junction ⚠️ Ri…" at bounding box center [146, 101] width 78 height 202
click at [369, 119] on div "Sent via SMS Jay (ResiDesk) Sep 08, 2025 at 6:46 PM Hi Christopher! Thanks for …" at bounding box center [331, 138] width 239 height 65
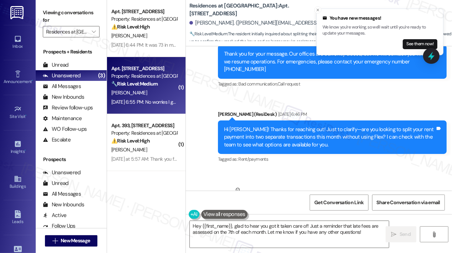
click at [376, 170] on div "Received via SMS Christopher Stevens Neutral Sep 08, 2025 at 6:55 PM No worries…" at bounding box center [319, 204] width 266 height 68
click at [335, 170] on div "Received via SMS Christopher Stevens Neutral Sep 08, 2025 at 6:55 PM No worries…" at bounding box center [319, 204] width 266 height 68
click at [317, 231] on textarea "Hey {{first_name}}, glad to hear you got it taken care of! Just a reminder that…" at bounding box center [289, 234] width 199 height 27
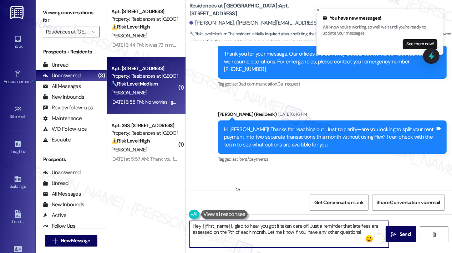
click at [381, 170] on div "Received via SMS Christopher Stevens Neutral Sep 08, 2025 at 6:55 PM No worries…" at bounding box center [319, 204] width 266 height 68
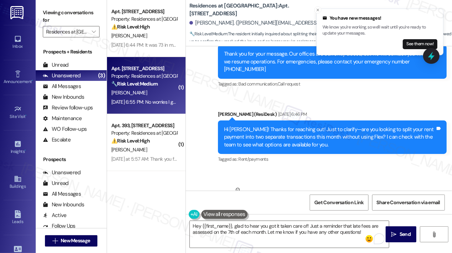
click at [382, 170] on div "Received via SMS Christopher Stevens Neutral Sep 08, 2025 at 6:55 PM No worries…" at bounding box center [319, 204] width 266 height 68
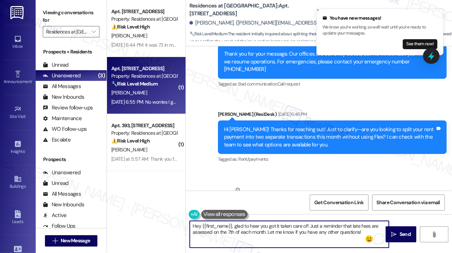
click at [327, 232] on textarea "Hey {{first_name}}, glad to hear you got it taken care of! Just a reminder that…" at bounding box center [289, 234] width 199 height 27
drag, startPoint x: 309, startPoint y: 226, endPoint x: 266, endPoint y: 234, distance: 44.1
click at [266, 234] on textarea "Hey {{first_name}}, glad to hear you got it taken care of! Just a reminder that…" at bounding box center [289, 234] width 199 height 27
type textarea "Hey {{first_name}}, glad to hear you got it taken care of! Let me know if you h…"
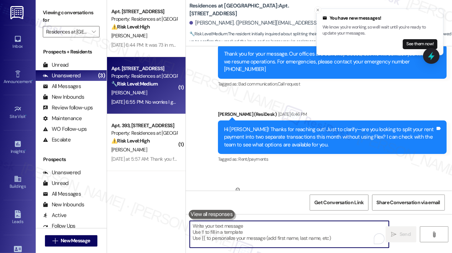
scroll to position [4402, 0]
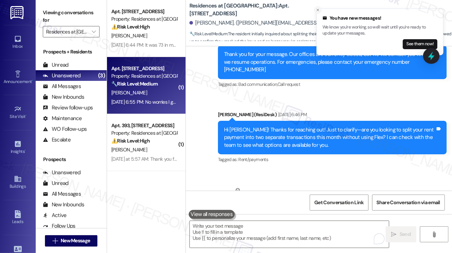
click at [319, 10] on icon "Close toast" at bounding box center [318, 10] width 4 height 4
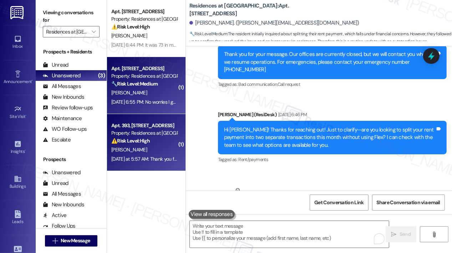
click at [164, 142] on div "⚠️ Risk Level: High The resident is requesting follow-up on their final balance…" at bounding box center [144, 140] width 66 height 7
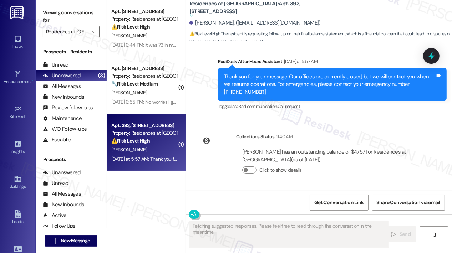
scroll to position [2815, 0]
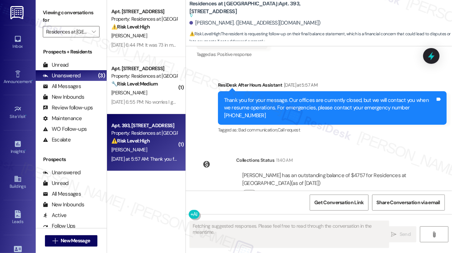
click at [331, 124] on div "WO Opened request: Inspection ... Apr 27, 2023 at 6:25 PM Status : Complete Pri…" at bounding box center [319, 118] width 266 height 144
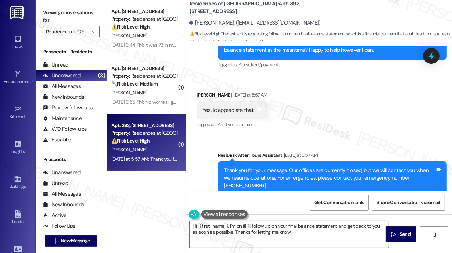
type textarea "Hi {{first_name}}, I'm on it! I'll follow up on your final balance statement an…"
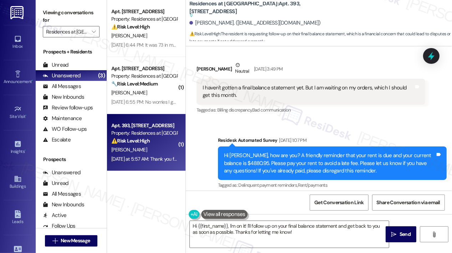
scroll to position [2530, 0]
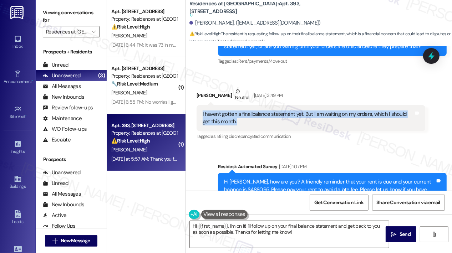
drag, startPoint x: 234, startPoint y: 106, endPoint x: 201, endPoint y: 99, distance: 33.4
click at [201, 105] on div "I haven't gotten a final balance statement yet. But I am waiting on my orders, …" at bounding box center [310, 118] width 229 height 26
copy div "I haven't gotten a final balance statement yet. But I am waiting on my orders, …"
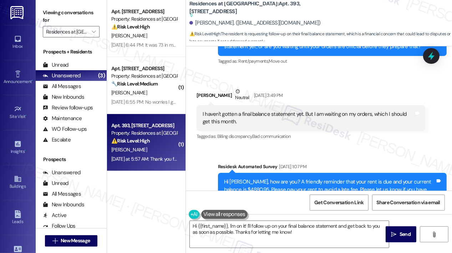
click at [340, 82] on div "Received via SMS Brendan Osullivan Neutral Sep 04, 2025 at 3:49 PM I haven't go…" at bounding box center [310, 114] width 239 height 65
click at [433, 58] on icon at bounding box center [431, 56] width 12 height 12
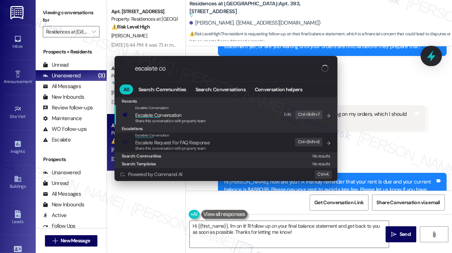
type input "escalate con"
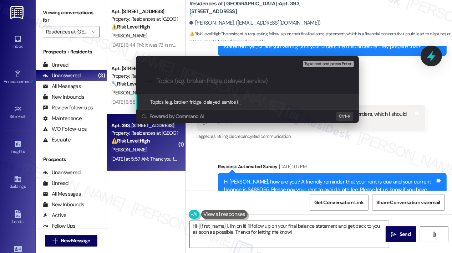
type input "Waiting on Orders — Final Balance Statement Not Yet Received"
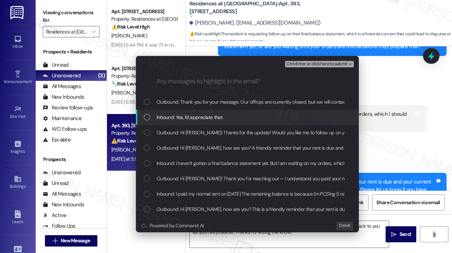
click at [274, 120] on div "Inbound: Yes, I'd appreciate that." at bounding box center [248, 117] width 209 height 8
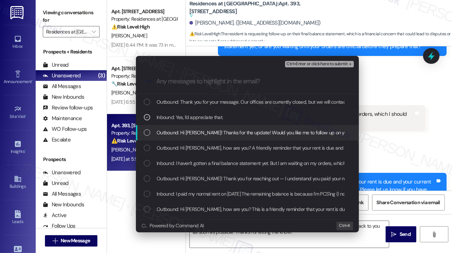
click at [276, 130] on span "Outbound: Hi Brendan! Thanks for the update! Would you like me to follow up on …" at bounding box center [328, 133] width 343 height 8
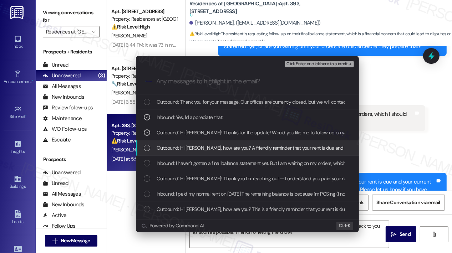
click at [274, 148] on span "Outbound: Hi Brendan, how are you? A friendly reminder that your rent is due an…" at bounding box center [429, 148] width 545 height 8
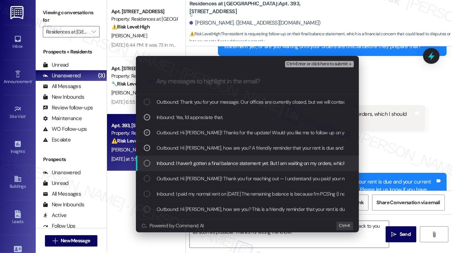
click at [278, 162] on span "Inbound: I haven't gotten a final balance statement yet. But I am waiting on my…" at bounding box center [275, 163] width 237 height 8
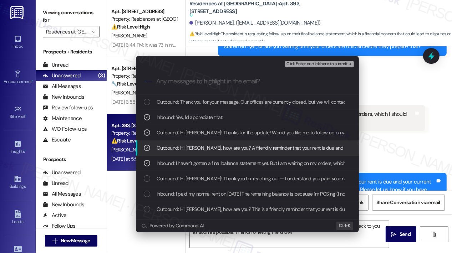
click at [279, 148] on span "Outbound: Hi Brendan, how are you? A friendly reminder that your rent is due an…" at bounding box center [429, 148] width 545 height 8
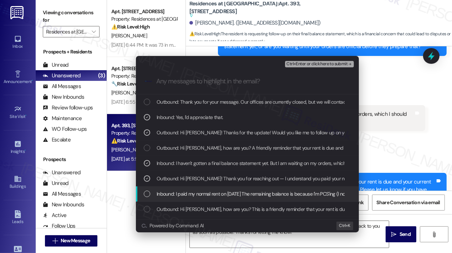
click at [290, 191] on span "Inbound: I paid my normal rent on 1 SEP. The remaining balance is because I'm P…" at bounding box center [327, 194] width 340 height 8
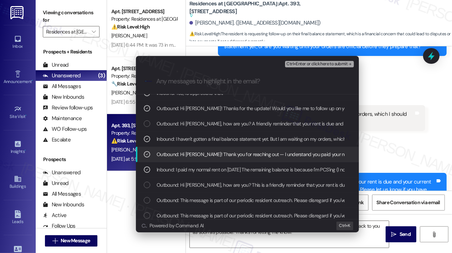
scroll to position [36, 0]
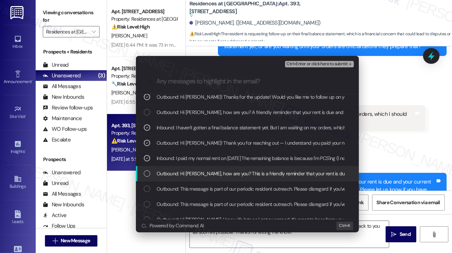
click at [292, 173] on span "Outbound: Hi Brendan, how are you? This is a friendly reminder that your rent i…" at bounding box center [300, 174] width 286 height 8
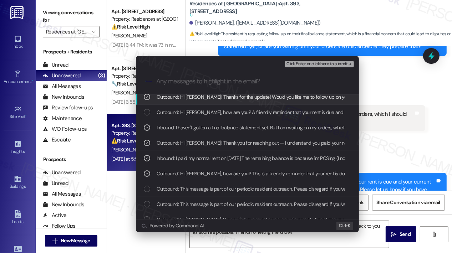
click at [319, 65] on span "Ctrl+Enter or click here to submit" at bounding box center [316, 64] width 61 height 5
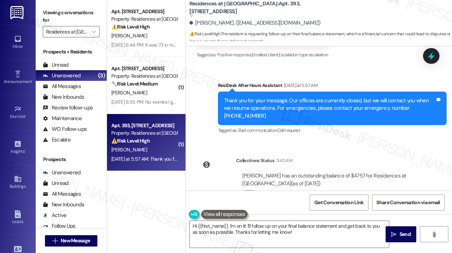
scroll to position [2815, 0]
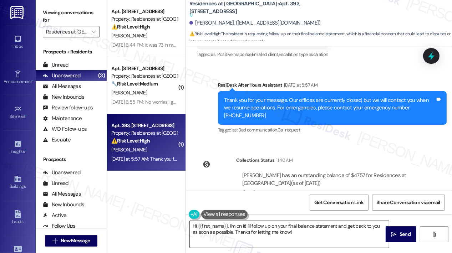
click at [332, 232] on textarea "Hi {{first_name}}, I'm on it! I'll follow up on your final balance statement an…" at bounding box center [289, 234] width 199 height 27
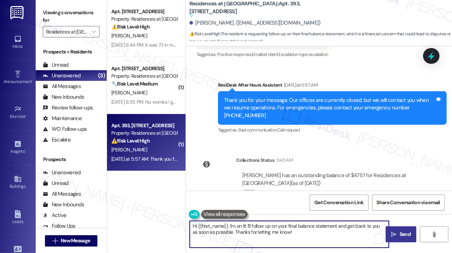
click at [397, 232] on span " Send" at bounding box center [401, 234] width 22 height 7
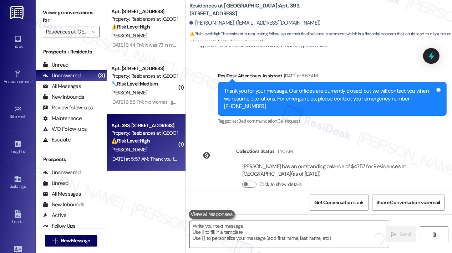
scroll to position [2855, 0]
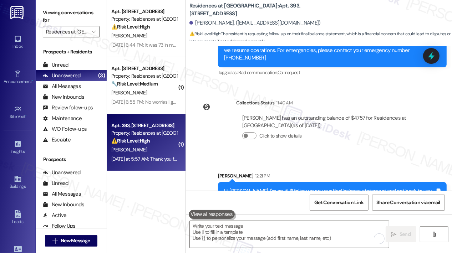
click at [314, 156] on div "Sent via SMS Sarah 12:21 PM Hi Brendan, I'm on it! I'll follow up on your final…" at bounding box center [319, 184] width 266 height 57
click at [310, 128] on div "Collections Status 11:40 AM Brendan Osullivan has an outstanding balance of $47…" at bounding box center [310, 125] width 239 height 62
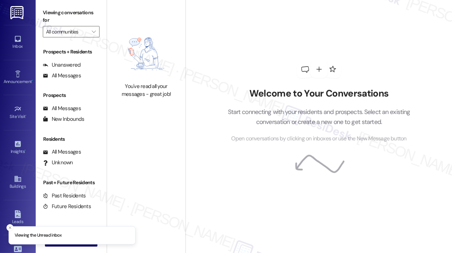
type input "Residences at [GEOGRAPHIC_DATA]"
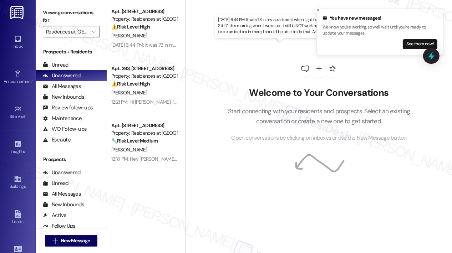
click at [141, 45] on div "[DATE] 6:44 PM: It was 73 in my apartment when I got back from work. Still 71 t…" at bounding box center [320, 45] width 419 height 6
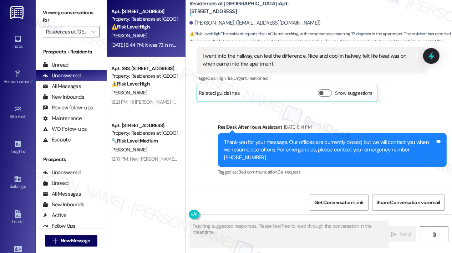
scroll to position [8004, 0]
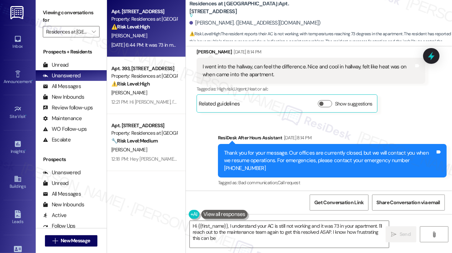
type textarea "Hi {{first_name}}, I understand your AC is still not working and it was 73 in y…"
click at [289, 204] on div "Sent via SMS [PERSON_NAME] (ResiDesk) [DATE] 6:40 PM Hi [PERSON_NAME]! Just che…" at bounding box center [331, 232] width 239 height 57
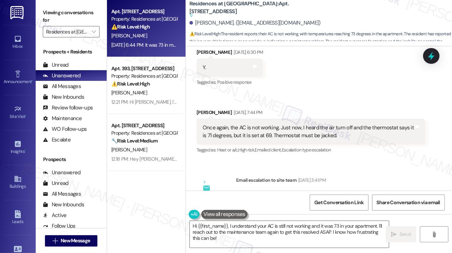
scroll to position [7255, 0]
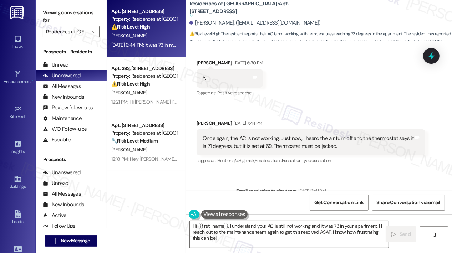
drag, startPoint x: 325, startPoint y: 75, endPoint x: 259, endPoint y: 74, distance: 66.3
click at [259, 202] on div "ResiDesk escalation to site team -> Risk Level: High risk Topics: Follow-Up On …" at bounding box center [330, 217] width 177 height 31
copy div "Follow-Up On WO #7200-1"
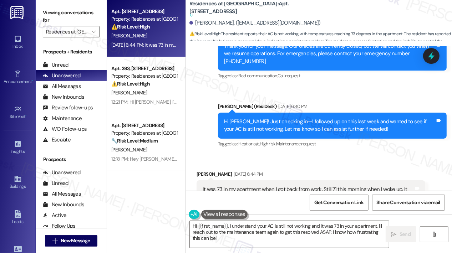
scroll to position [5, 0]
click at [429, 55] on icon at bounding box center [431, 56] width 9 height 11
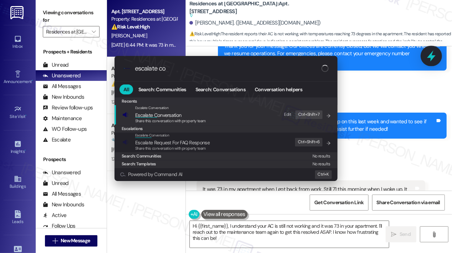
type input "escalate con"
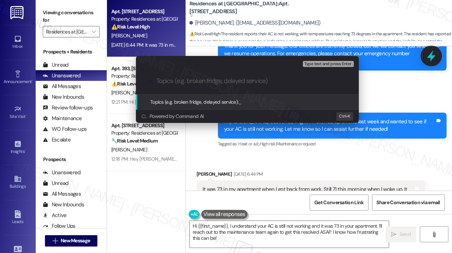
type input "Follow-Up On WO #7200-1"
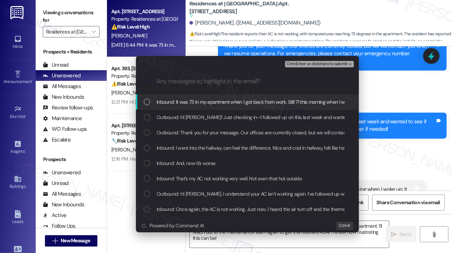
click at [282, 104] on span "Inbound: It was 73 in my apartment when I got back from work. Still 71 this mor…" at bounding box center [359, 102] width 404 height 8
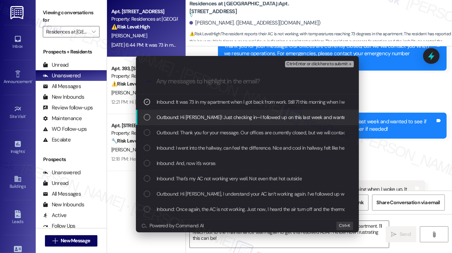
click at [283, 114] on span "Outbound: Hi [PERSON_NAME]! Just checking in—I followed up on this last week an…" at bounding box center [336, 117] width 359 height 8
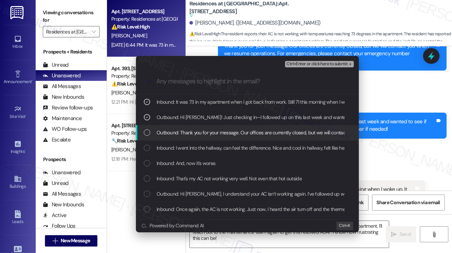
click at [283, 132] on span "Outbound: Thank you for your message. Our offices are currently closed, but we …" at bounding box center [367, 133] width 421 height 8
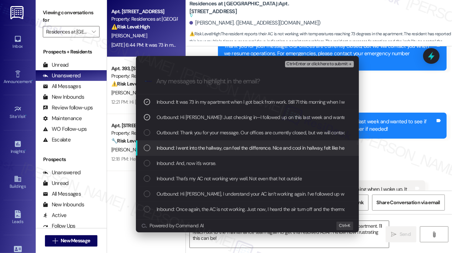
click at [280, 147] on span "Inbound: I went into the hallway, can feel the difference. Nice and cool in hal…" at bounding box center [294, 148] width 274 height 8
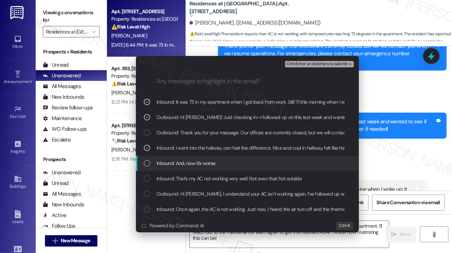
click at [277, 159] on div "Inbound: And, now it's worse." at bounding box center [248, 163] width 209 height 8
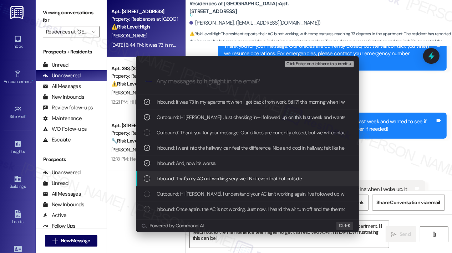
click at [282, 176] on span "Inbound: That's my AC not working very well. Not even that hot outside" at bounding box center [229, 179] width 145 height 8
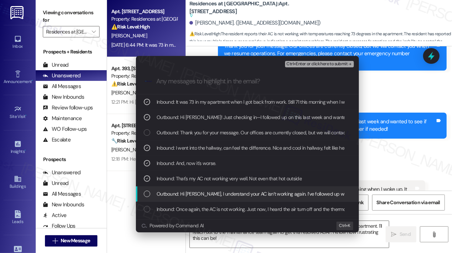
click at [282, 192] on span "Outbound: Hi [PERSON_NAME], I understand your AC isn’t working again. I’ve foll…" at bounding box center [326, 194] width 339 height 8
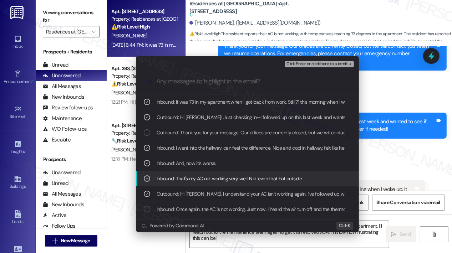
scroll to position [36, 0]
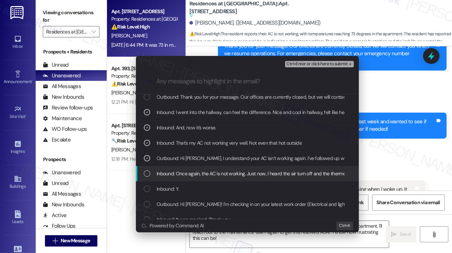
click at [288, 175] on span "Inbound: Once again, the AC is not working. Just now, I heard the air turn off …" at bounding box center [324, 174] width 335 height 8
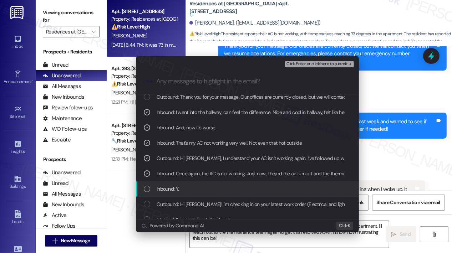
click at [282, 192] on div "Inbound: Y." at bounding box center [248, 189] width 209 height 8
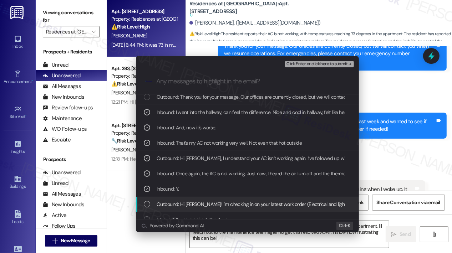
click at [282, 204] on span "Outbound: Hi [PERSON_NAME]! I'm checking in on your latest work order (Electric…" at bounding box center [358, 204] width 402 height 8
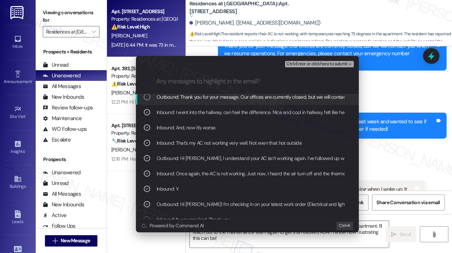
click at [309, 65] on span "Ctrl+Enter or click here to submit" at bounding box center [316, 64] width 61 height 5
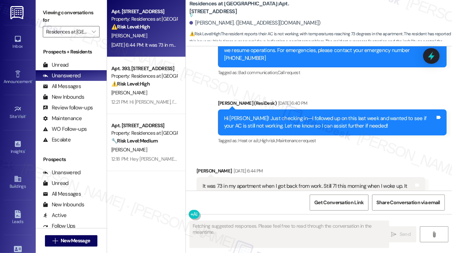
scroll to position [8108, 0]
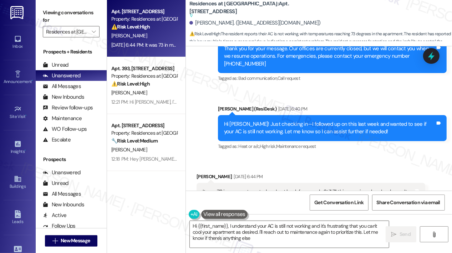
type textarea "Hi {{first_name}}, I understand your AC is still not working and it's frustrati…"
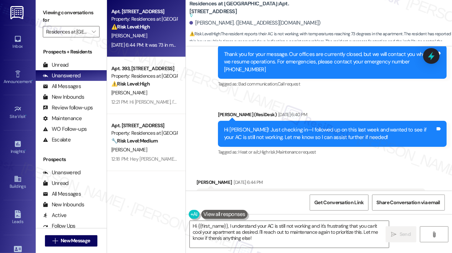
scroll to position [8144, 0]
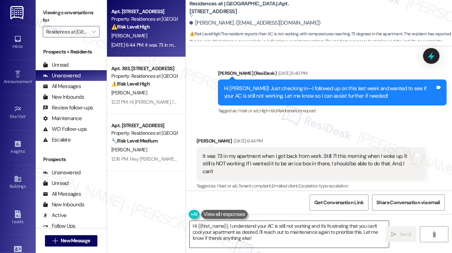
click at [313, 243] on textarea "Hi {{first_name}}, I understand your AC is still not working and it's frustrati…" at bounding box center [289, 234] width 199 height 27
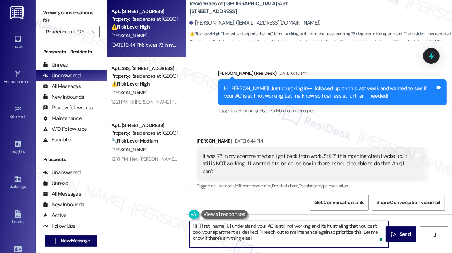
click at [313, 242] on textarea "Hi {{first_name}}, I understand your AC is still not working and it's frustrati…" at bounding box center [289, 234] width 199 height 27
click at [315, 239] on textarea "Hi {{first_name}}, I understand your AC is still not working and it's frustrati…" at bounding box center [289, 234] width 199 height 27
click at [397, 235] on span " Send" at bounding box center [401, 234] width 22 height 7
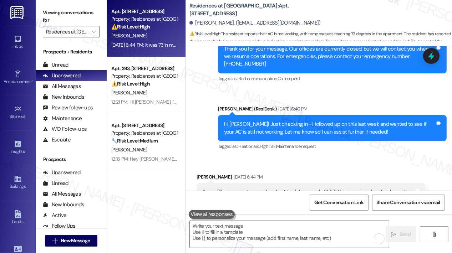
scroll to position [8109, 0]
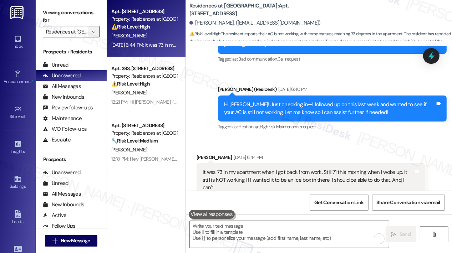
click at [92, 31] on icon "" at bounding box center [94, 32] width 4 height 6
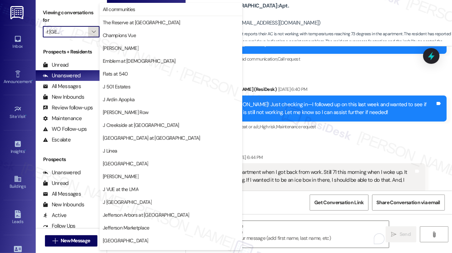
scroll to position [112, 0]
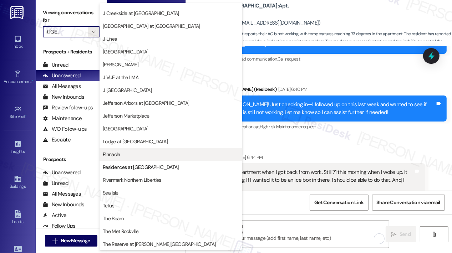
click at [139, 155] on span "Pinnacle" at bounding box center [171, 154] width 136 height 7
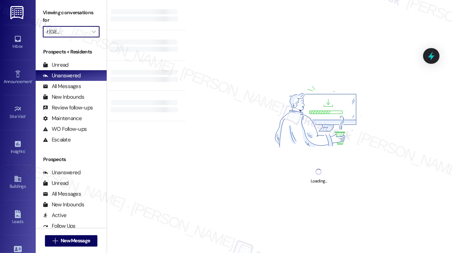
type input "Pinnacle"
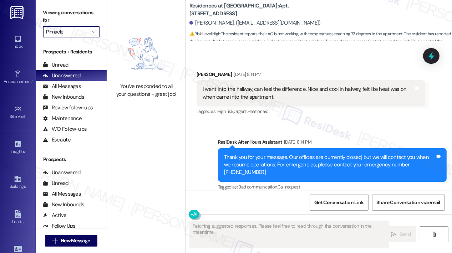
scroll to position [7971, 0]
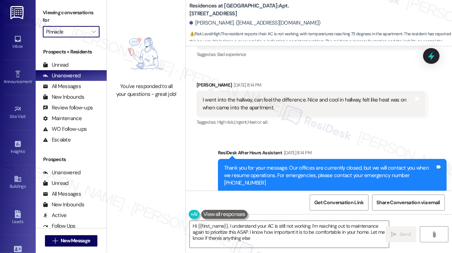
type textarea "Hi {{first_name}}, I understand your AC is still not working. I'm reaching out …"
click at [93, 31] on icon "" at bounding box center [94, 32] width 4 height 6
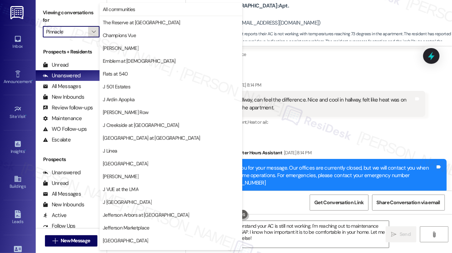
scroll to position [112, 0]
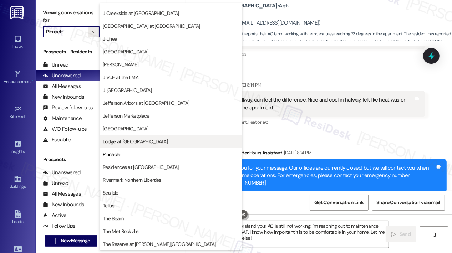
click at [138, 142] on span "Lodge at [GEOGRAPHIC_DATA]" at bounding box center [135, 141] width 65 height 7
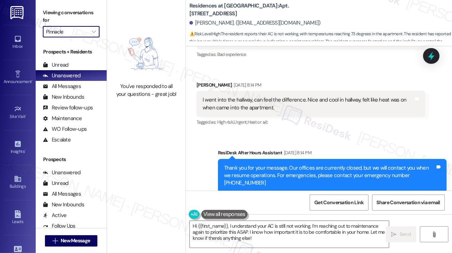
type input "Lodge at [GEOGRAPHIC_DATA]"
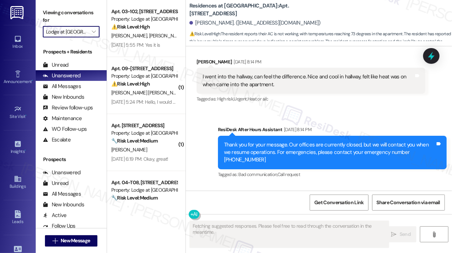
scroll to position [7971, 0]
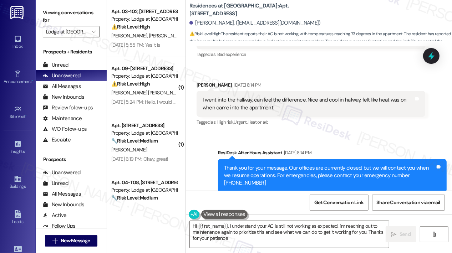
type textarea "Hi {{first_name}}, I understand your AC is still not working as expected. I'm r…"
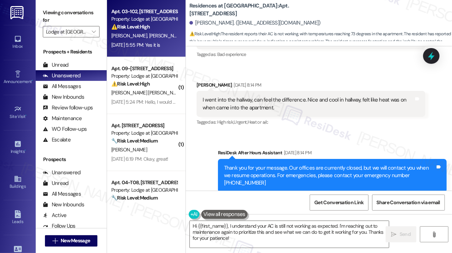
click at [160, 47] on div "[DATE] 5:55 PM: Yes it is [DATE] 5:55 PM: Yes it is" at bounding box center [135, 45] width 49 height 6
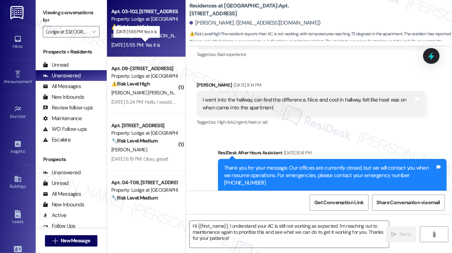
type textarea "Fetching suggested responses. Please feel free to read through the conversation…"
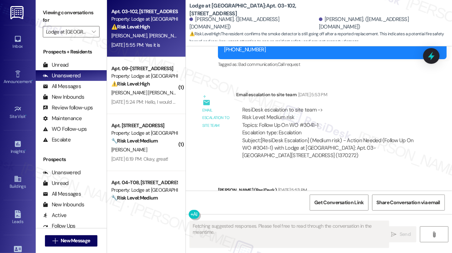
scroll to position [1376, 0]
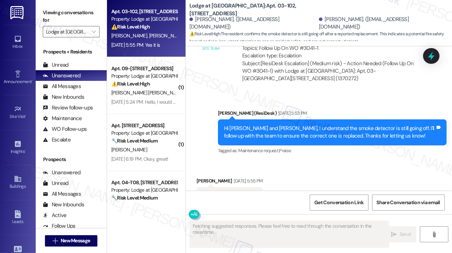
click at [301, 161] on div "Received via SMS [PERSON_NAME] [DATE] 5:55 PM Yes it is Tags and notes Tagged a…" at bounding box center [319, 191] width 266 height 60
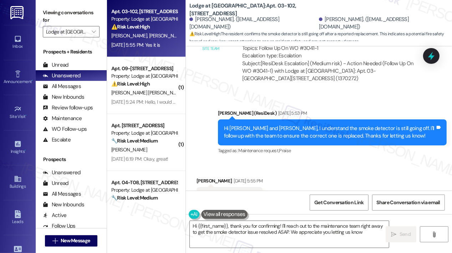
type textarea "Hi {{first_name}}, thank you for confirming! I'll reach out to the maintenance …"
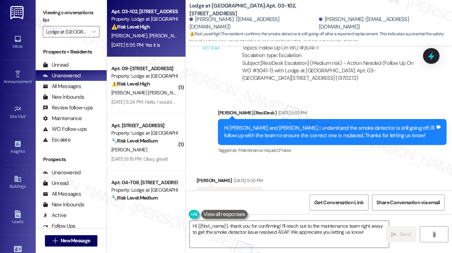
click at [355, 169] on div "Received via SMS [PERSON_NAME] [DATE] 5:55 PM Yes it is Tags and notes Tagged a…" at bounding box center [319, 191] width 266 height 60
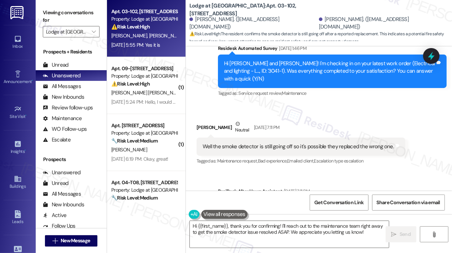
scroll to position [1091, 0]
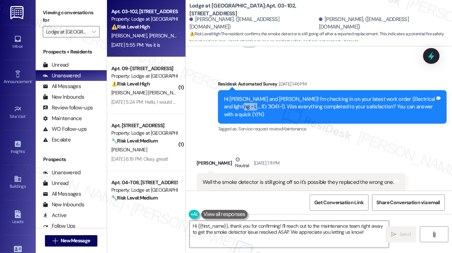
drag, startPoint x: 239, startPoint y: 92, endPoint x: 225, endPoint y: 94, distance: 13.7
click at [225, 96] on div "Hi [PERSON_NAME] and [PERSON_NAME]! I'm checking in on your latest work order (…" at bounding box center [329, 107] width 211 height 23
copy div "3041-1"
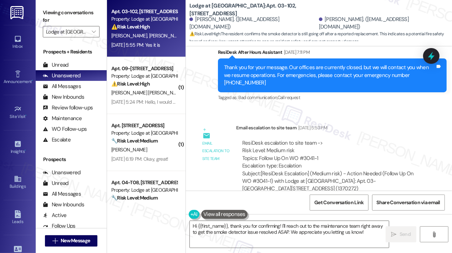
scroll to position [1269, 0]
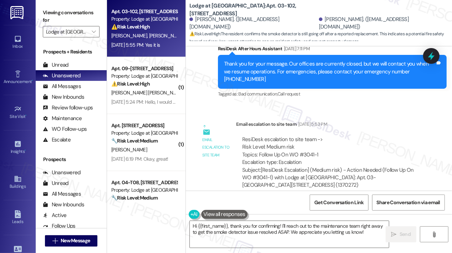
click at [322, 136] on div "ResiDesk escalation to site team -> Risk Level: Medium risk Topics: Follow Up O…" at bounding box center [330, 151] width 177 height 31
drag, startPoint x: 322, startPoint y: 124, endPoint x: 258, endPoint y: 123, distance: 63.8
click at [258, 136] on div "ResiDesk escalation to site team -> Risk Level: Medium risk Topics: Follow Up O…" at bounding box center [330, 151] width 177 height 31
copy div "Follow Up On WO #3041-1"
click at [432, 55] on icon at bounding box center [431, 56] width 12 height 12
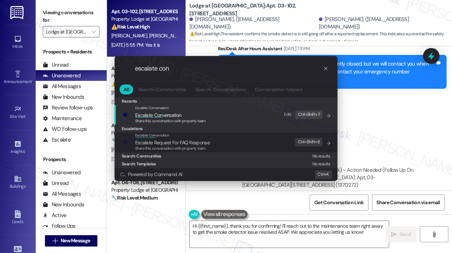
type input "escalate con"
click at [416, 85] on div ".cls-1{fill:#0a055f;}.cls-2{fill:#0cc4c4;} resideskLogoBlueOrange escalate con …" at bounding box center [226, 126] width 452 height 253
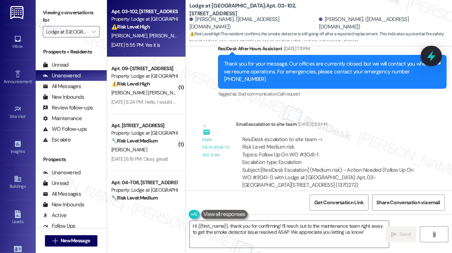
click at [436, 56] on icon at bounding box center [431, 56] width 12 height 12
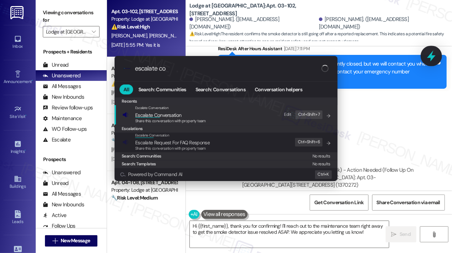
type input "escalate con"
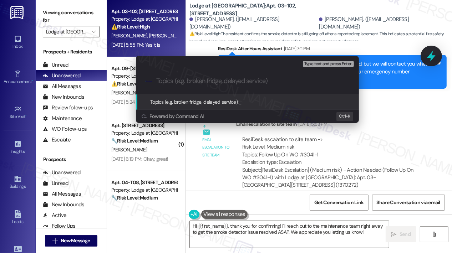
paste input "Follow Up On WO #3041-1"
type input "Follow Up On WO #3041-1"
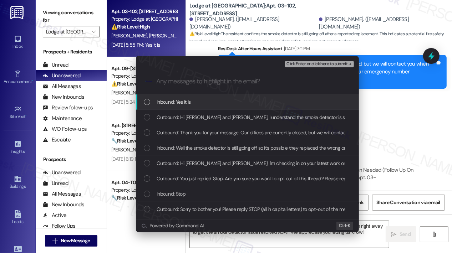
click at [193, 101] on div "Inbound: Yes it is" at bounding box center [248, 102] width 209 height 8
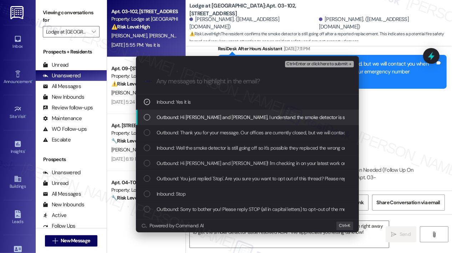
click at [193, 120] on span "Outbound: Hi [PERSON_NAME] and [PERSON_NAME], I understand the smoke detector i…" at bounding box center [357, 117] width 401 height 8
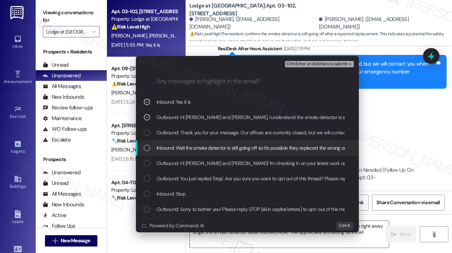
click at [193, 146] on span "Inbound: Well the smoke detector is still going off so it's possible they repla…" at bounding box center [253, 148] width 193 height 8
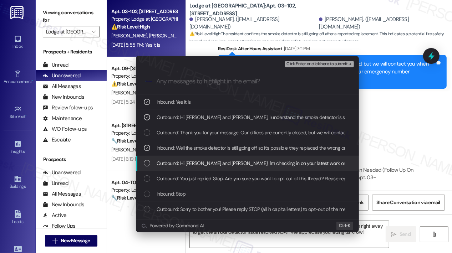
click at [198, 162] on span "Outbound: Hi [PERSON_NAME] and [PERSON_NAME]! I'm checking in on your latest wo…" at bounding box center [381, 163] width 448 height 8
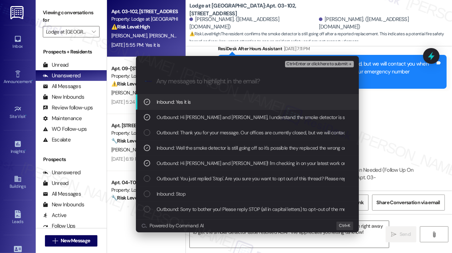
click at [302, 64] on span "Ctrl+Enter or click here to submit" at bounding box center [316, 64] width 61 height 5
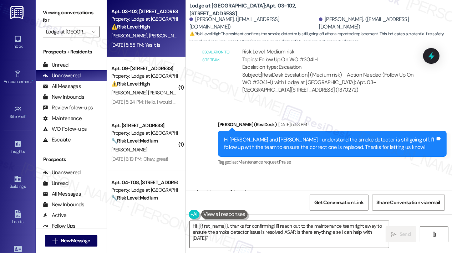
scroll to position [1376, 0]
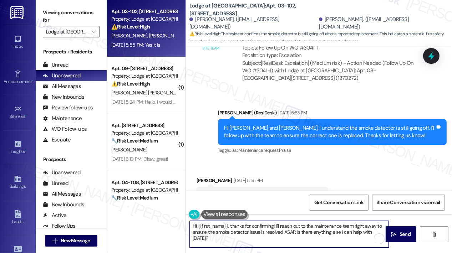
drag, startPoint x: 297, startPoint y: 232, endPoint x: 300, endPoint y: 239, distance: 7.2
click at [300, 239] on textarea "Hi {{first_name}}, thanks for confirming! I'll reach out to the maintenance tea…" at bounding box center [289, 234] width 199 height 27
type textarea "Hi {{first_name}}, thanks for confirming! I'll reach out to the maintenance tea…"
click at [402, 234] on span "Send" at bounding box center [404, 234] width 11 height 7
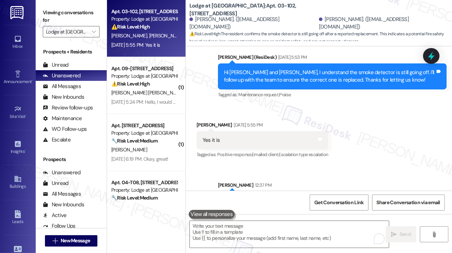
scroll to position [1433, 0]
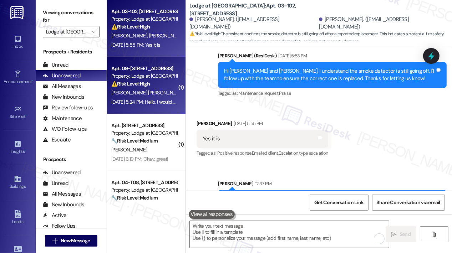
click at [153, 85] on div "⚠️ Risk Level: High The resident is reporting issues with both the money order …" at bounding box center [144, 83] width 66 height 7
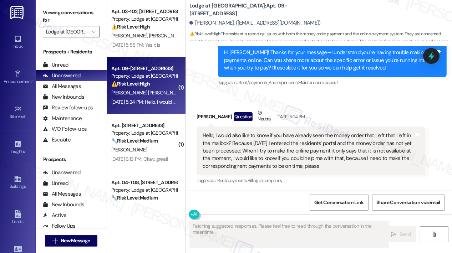
scroll to position [237, 0]
click at [240, 95] on div "Received via SMS [PERSON_NAME] Question Neutral [DATE] 5:24 PM Hello, I would a…" at bounding box center [319, 142] width 266 height 98
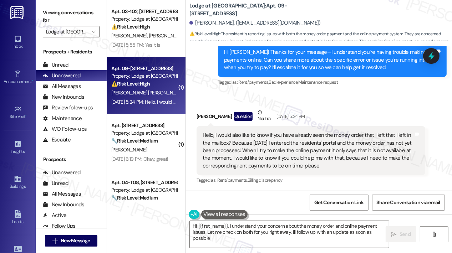
type textarea "Hi {{first_name}}, I understand your concern about the money order and online p…"
click at [325, 103] on div "Received via SMS [PERSON_NAME] Question Neutral [DATE] 5:24 PM Hello, I would a…" at bounding box center [319, 142] width 266 height 98
click at [324, 106] on div "Received via SMS [PERSON_NAME] Question Neutral [DATE] 5:24 PM Hello, I would a…" at bounding box center [310, 146] width 239 height 87
click at [324, 104] on div "Received via SMS [PERSON_NAME] Question Neutral [DATE] 5:24 PM Hello, I would a…" at bounding box center [310, 146] width 239 height 87
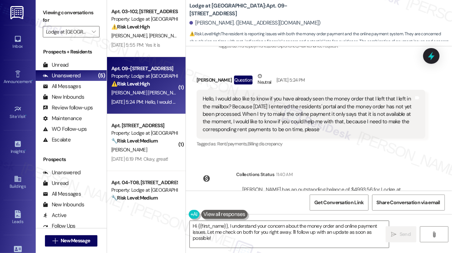
scroll to position [275, 0]
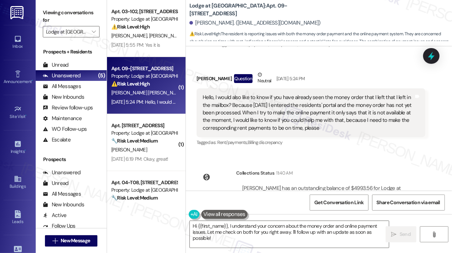
click at [397, 63] on div "Received via SMS [PERSON_NAME] Question Neutral [DATE] 5:24 PM Hello, I would a…" at bounding box center [319, 104] width 266 height 98
click at [431, 54] on icon at bounding box center [431, 56] width 9 height 11
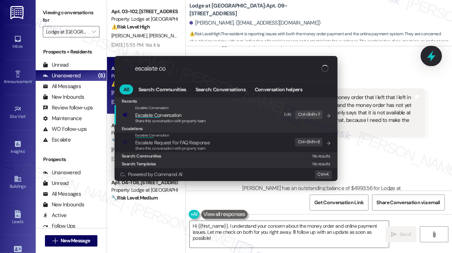
type input "escalate con"
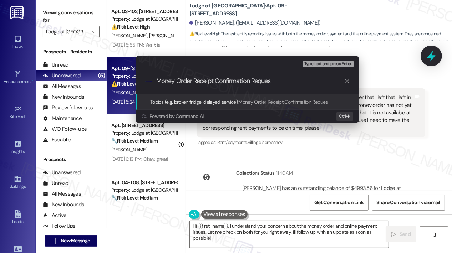
type input "Money Order Receipt Confirmation Request"
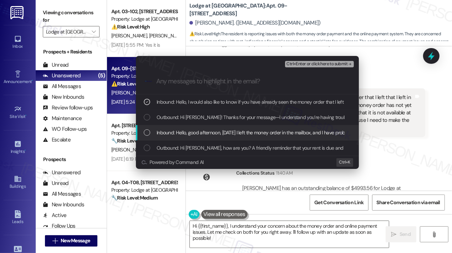
click at [196, 131] on span "Inbound: Hello, good afternoon, [DATE] I left the money order in the mailbox, a…" at bounding box center [406, 133] width 498 height 8
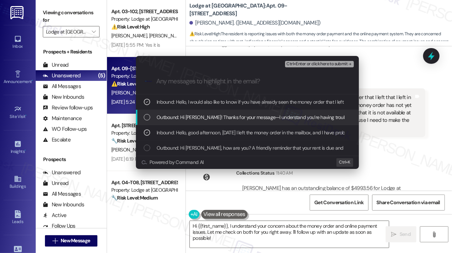
click at [202, 114] on span "Outbound: Hi [PERSON_NAME]! Thanks for your message—I understand you’re having …" at bounding box center [429, 117] width 545 height 8
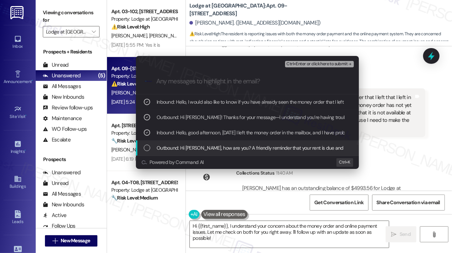
click at [207, 141] on div "Outbound: Hi [PERSON_NAME], how are you? A friendly reminder that your rent is …" at bounding box center [247, 147] width 223 height 15
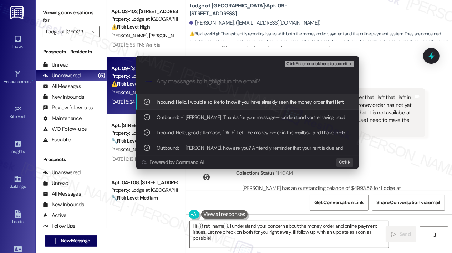
click at [309, 65] on span "Ctrl+Enter or click here to submit" at bounding box center [316, 64] width 61 height 5
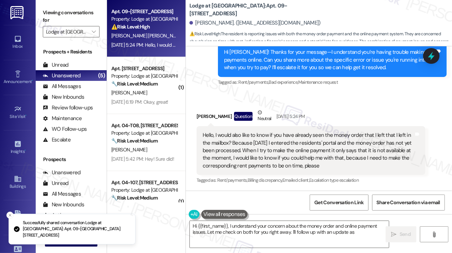
scroll to position [237, 0]
type textarea "Hi {{first_name}}, I understand your concern about the money order and online p…"
